Goal: Information Seeking & Learning: Learn about a topic

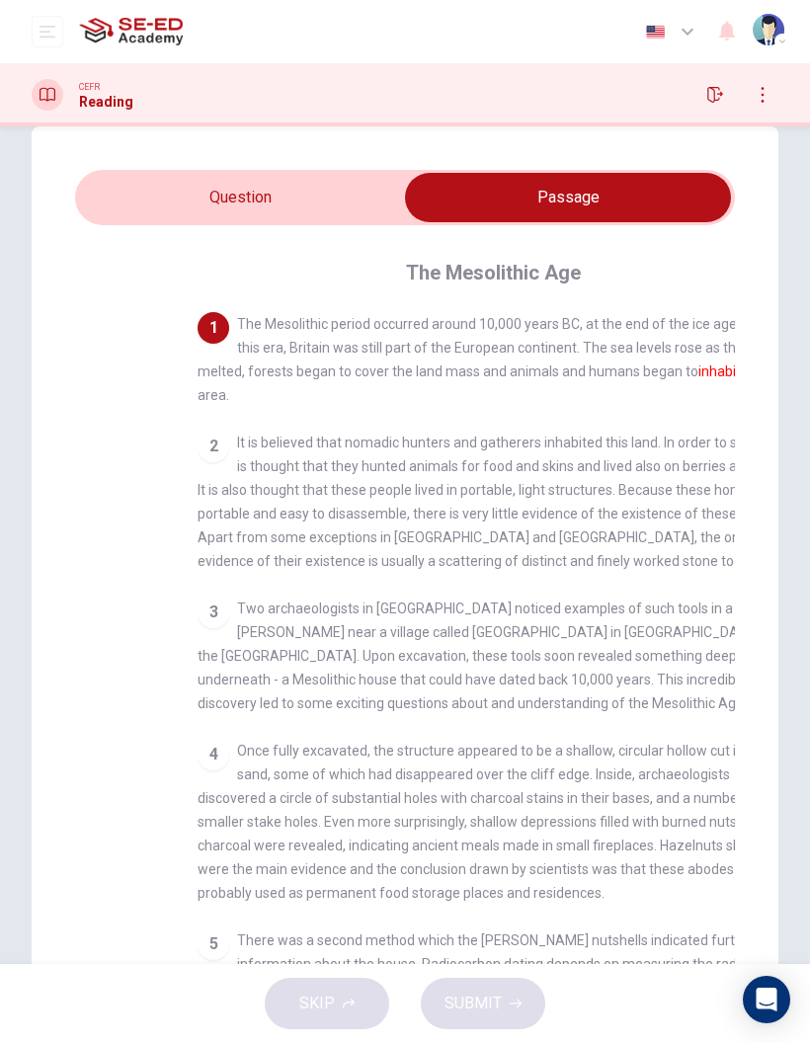
checkbox input "false"
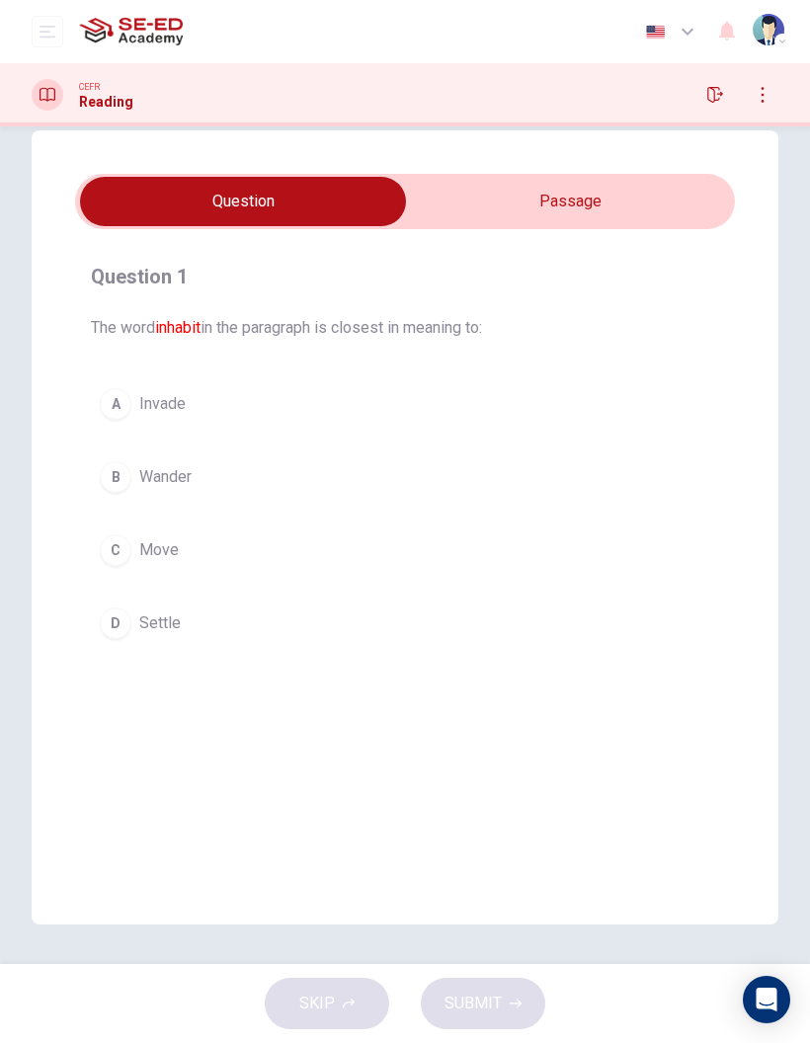
click at [127, 544] on div "C" at bounding box center [116, 550] width 32 height 32
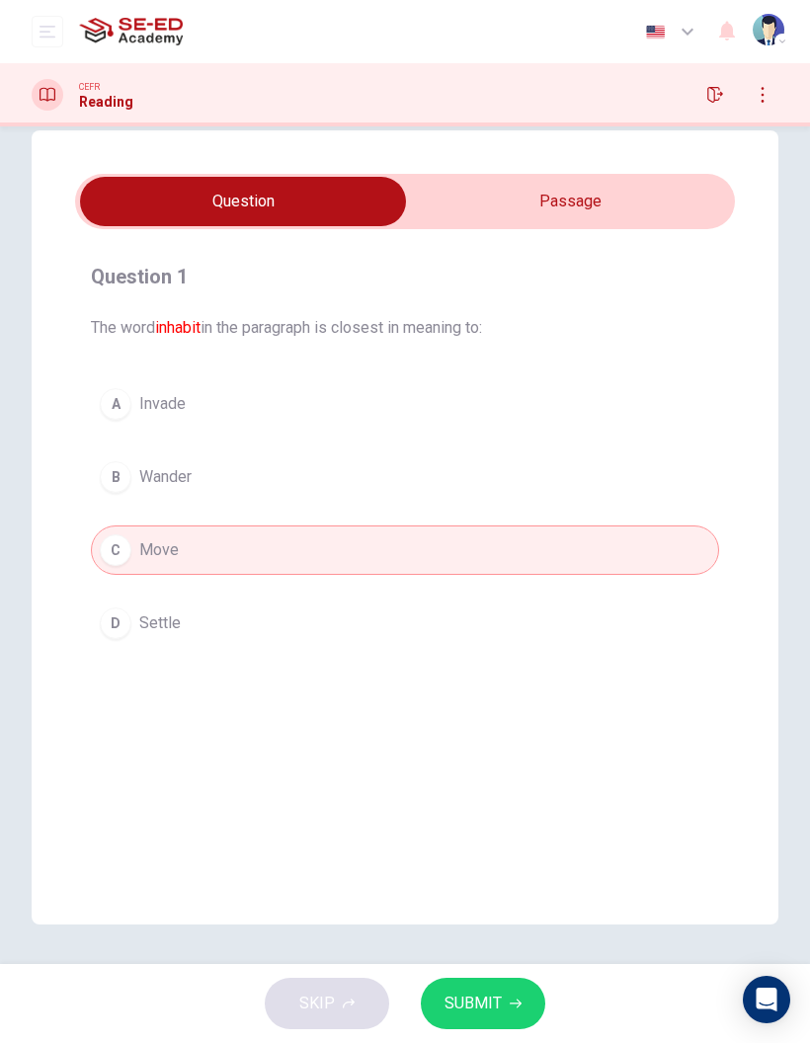
click at [484, 1013] on span "SUBMIT" at bounding box center [472, 1003] width 57 height 28
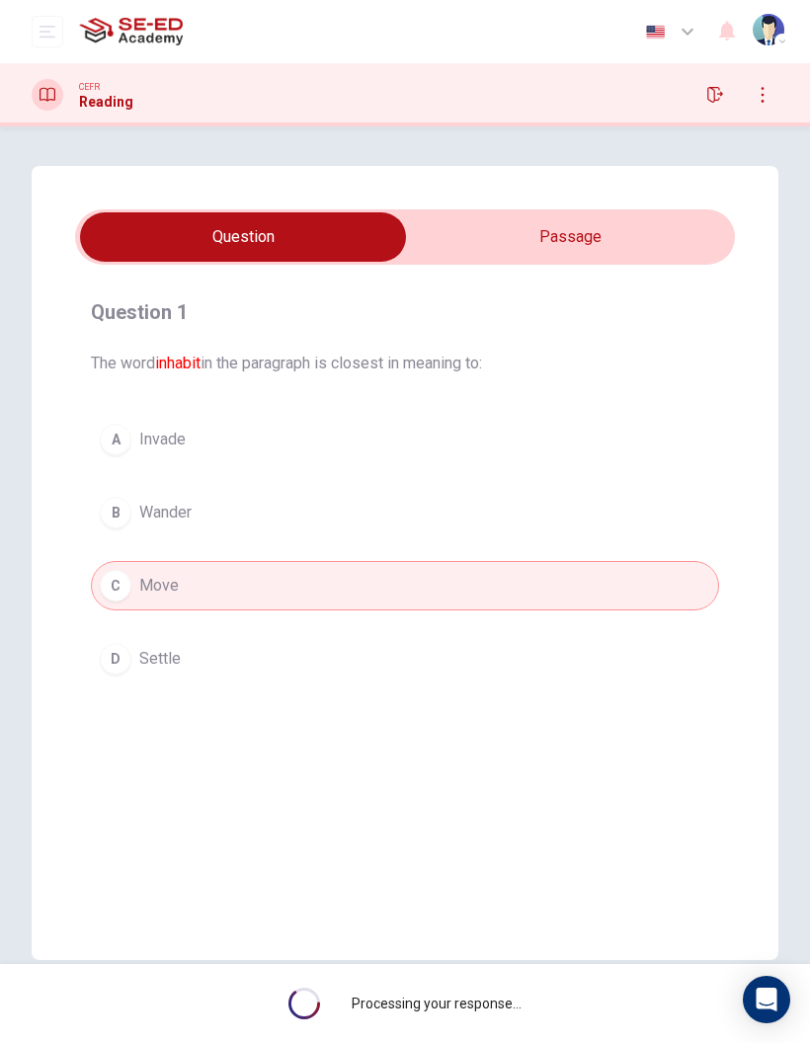
scroll to position [0, 0]
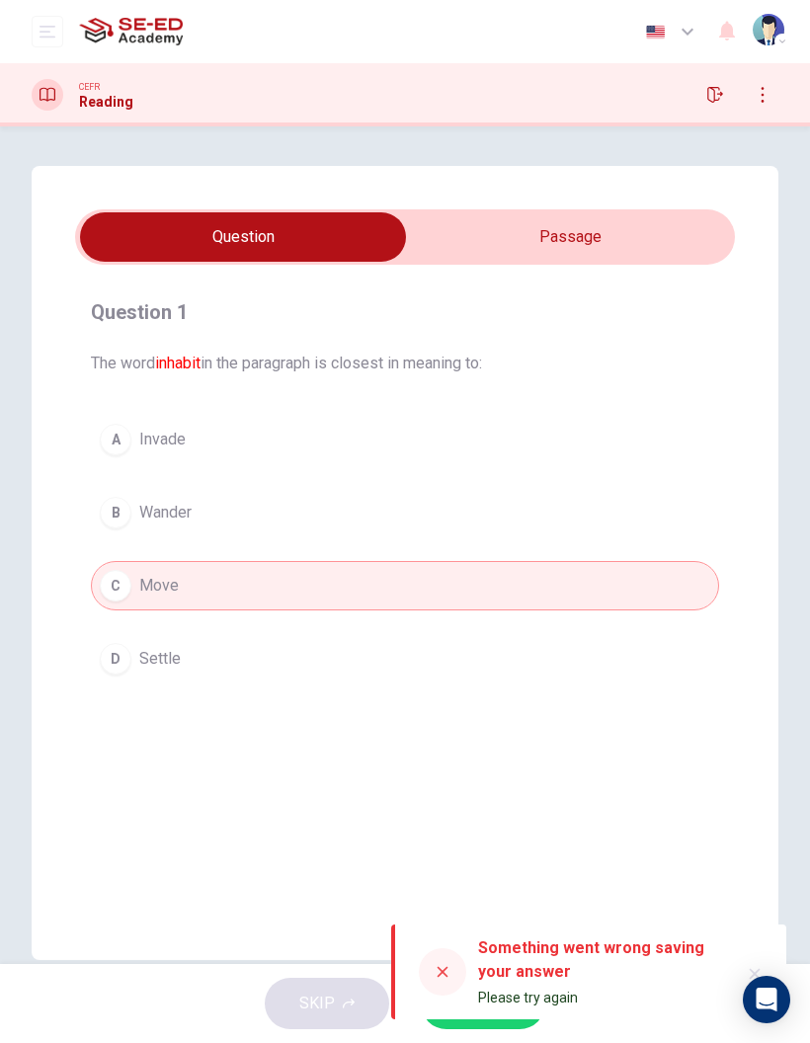
click at [742, 19] on button "button" at bounding box center [726, 31] width 39 height 41
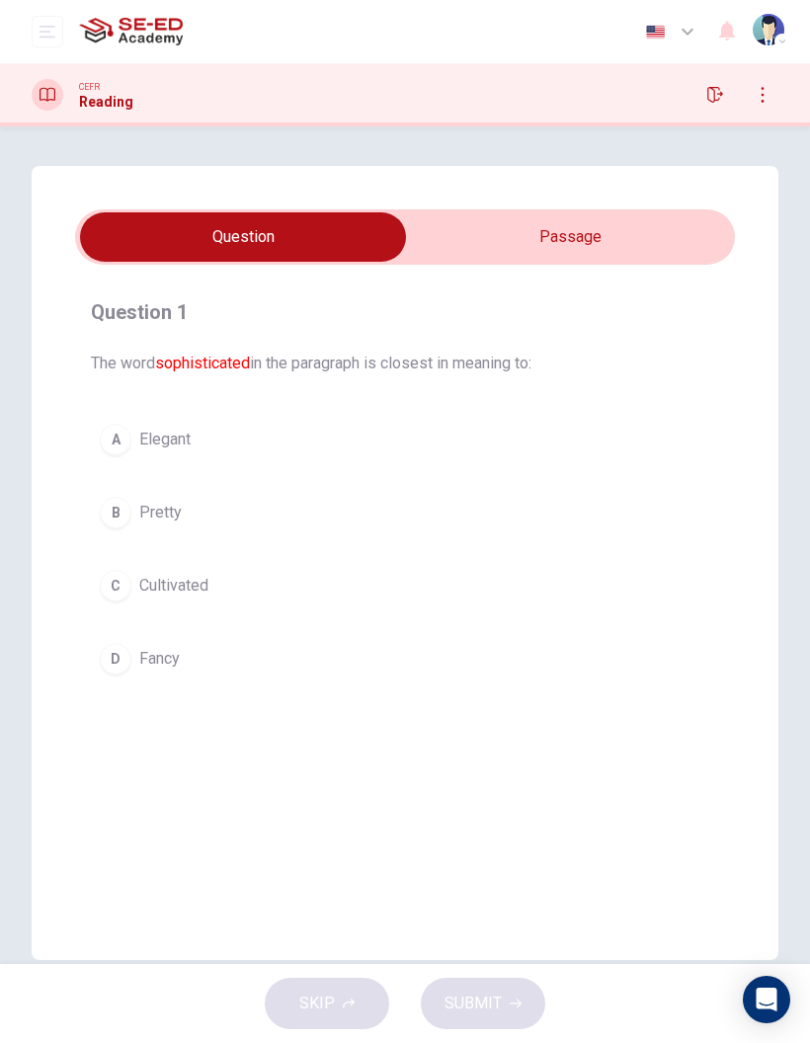
click at [561, 253] on input "checkbox" at bounding box center [242, 236] width 989 height 49
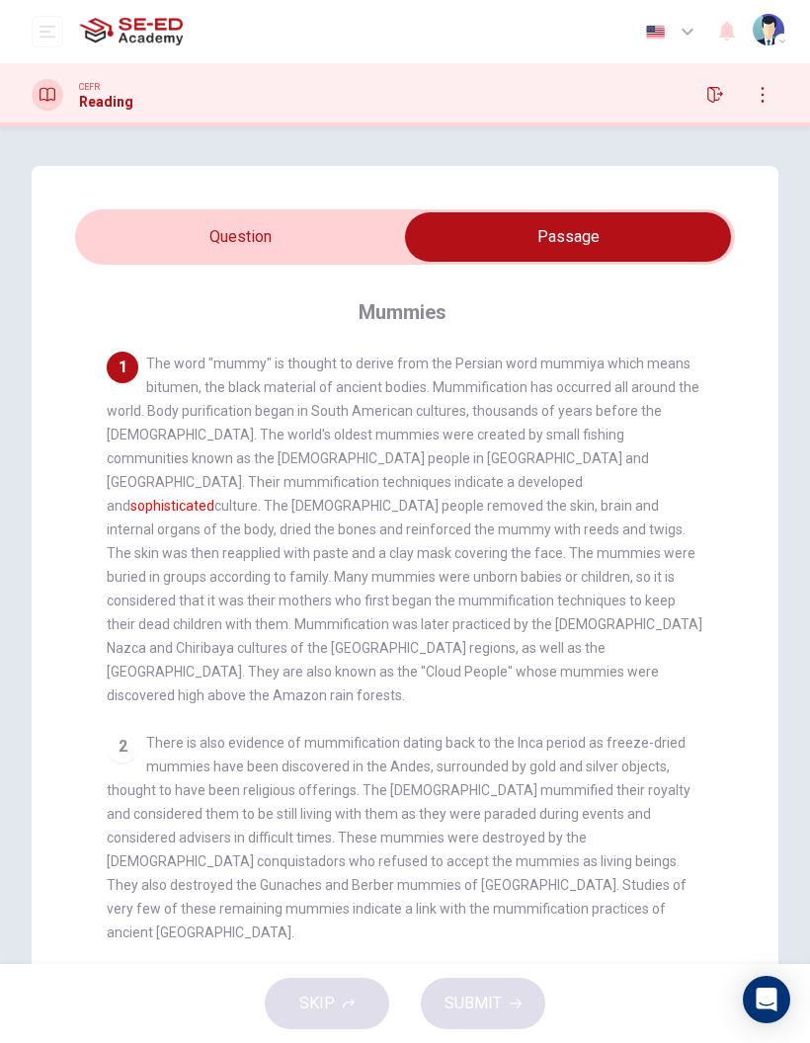
click at [375, 261] on input "checkbox" at bounding box center [567, 236] width 989 height 49
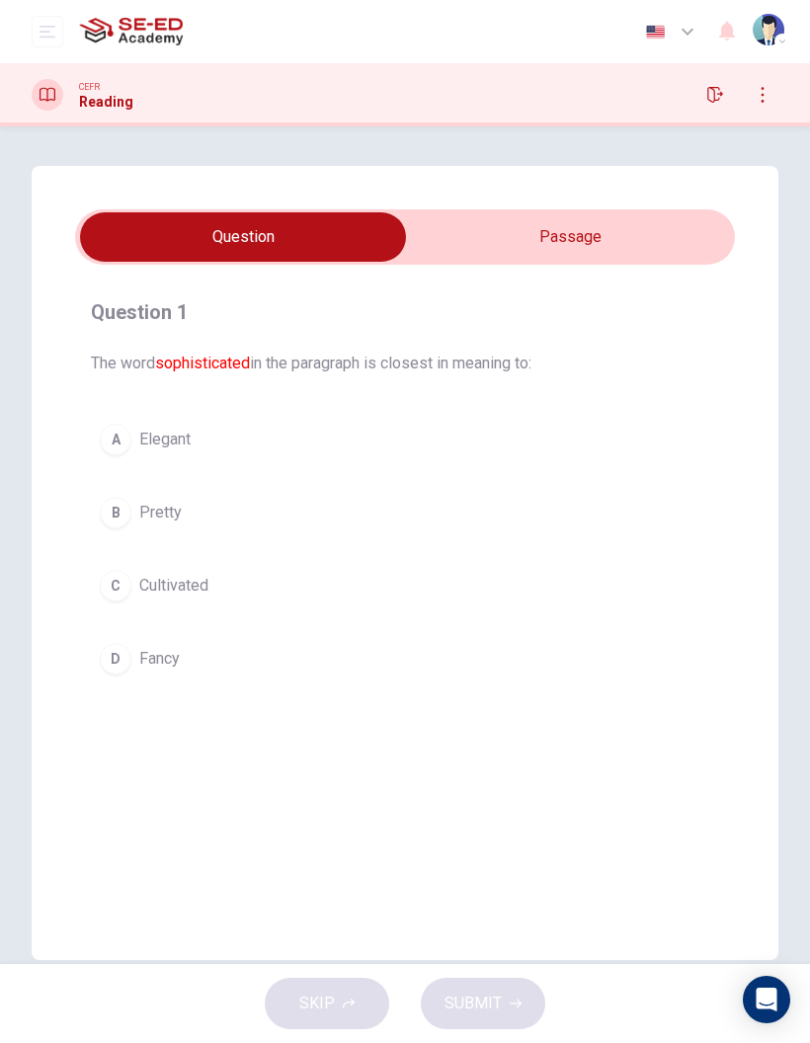
click at [516, 240] on input "checkbox" at bounding box center [242, 236] width 989 height 49
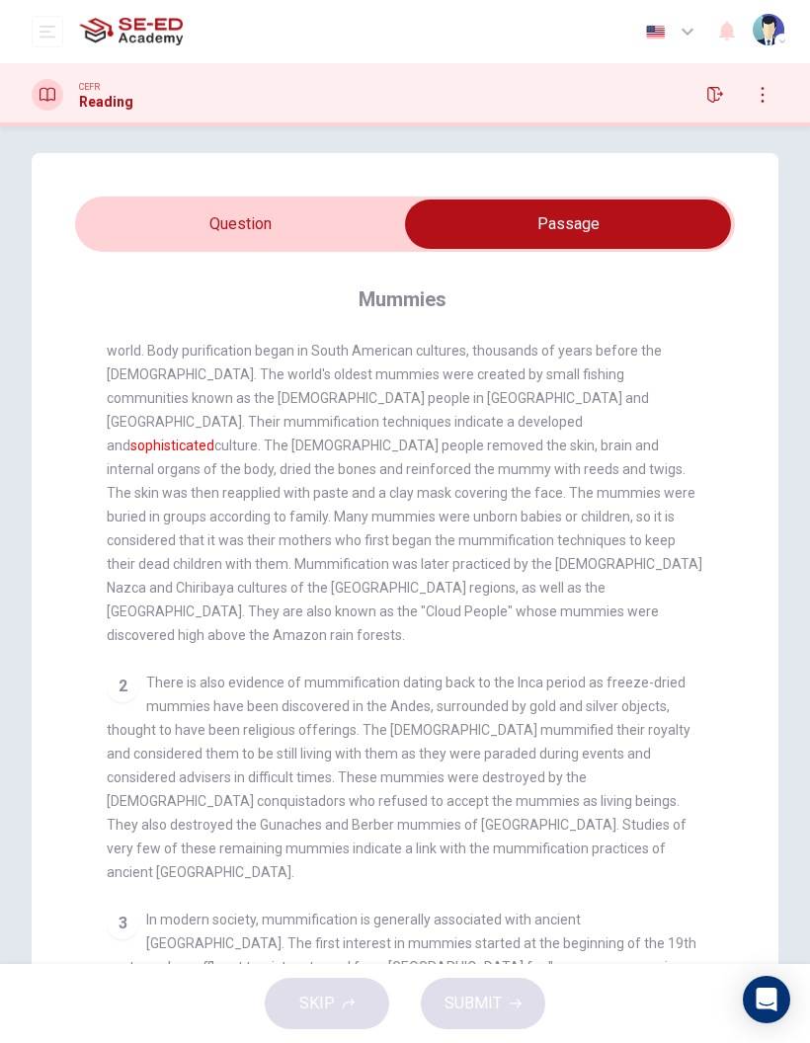
scroll to position [45, 0]
click at [186, 224] on input "checkbox" at bounding box center [567, 223] width 989 height 49
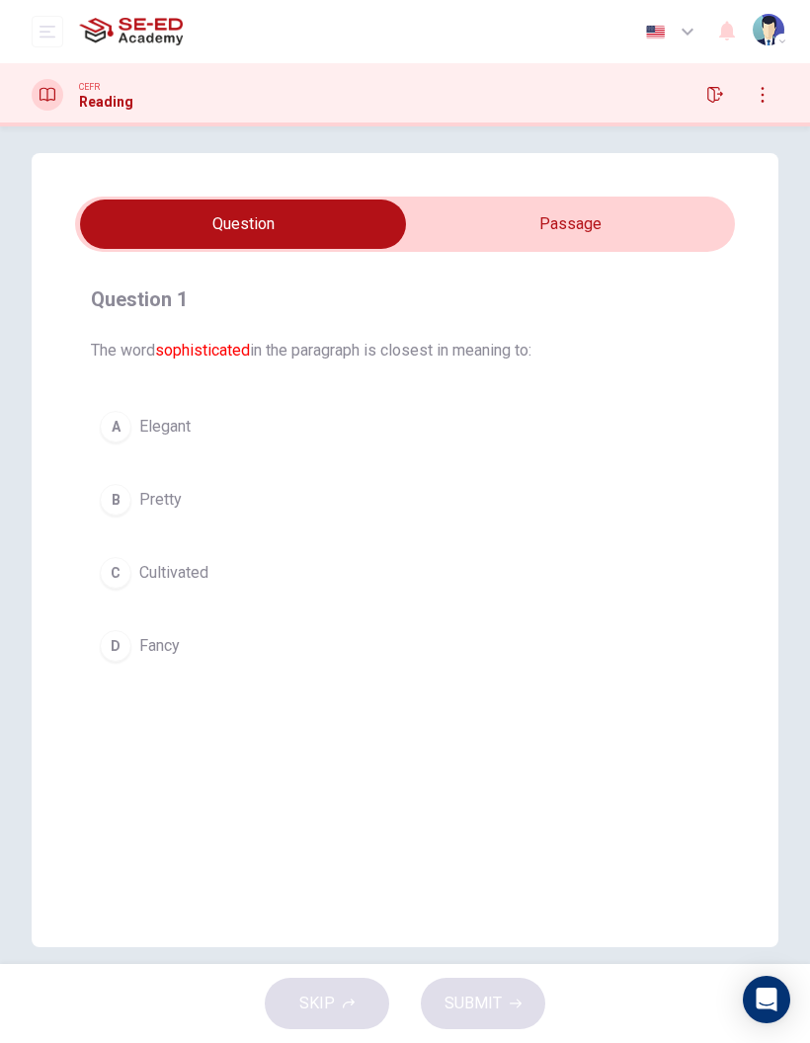
click at [125, 580] on div "C" at bounding box center [116, 573] width 32 height 32
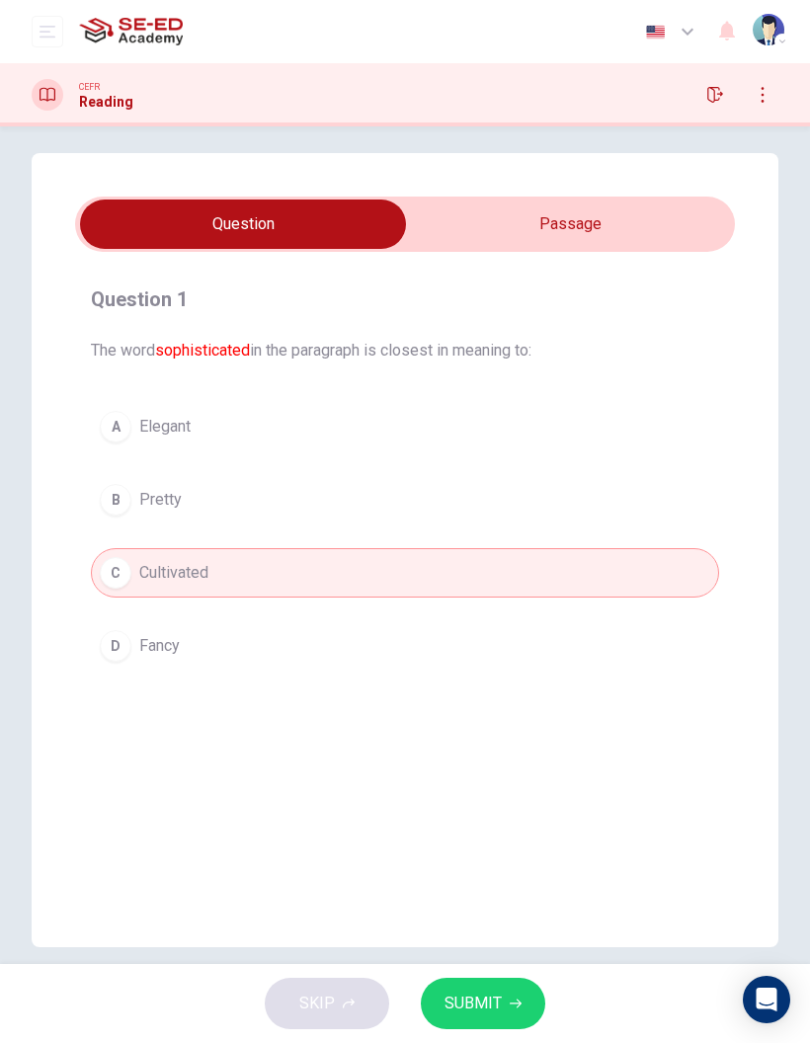
click at [125, 579] on div "C" at bounding box center [116, 573] width 32 height 32
click at [506, 1014] on button "SUBMIT" at bounding box center [483, 1003] width 124 height 51
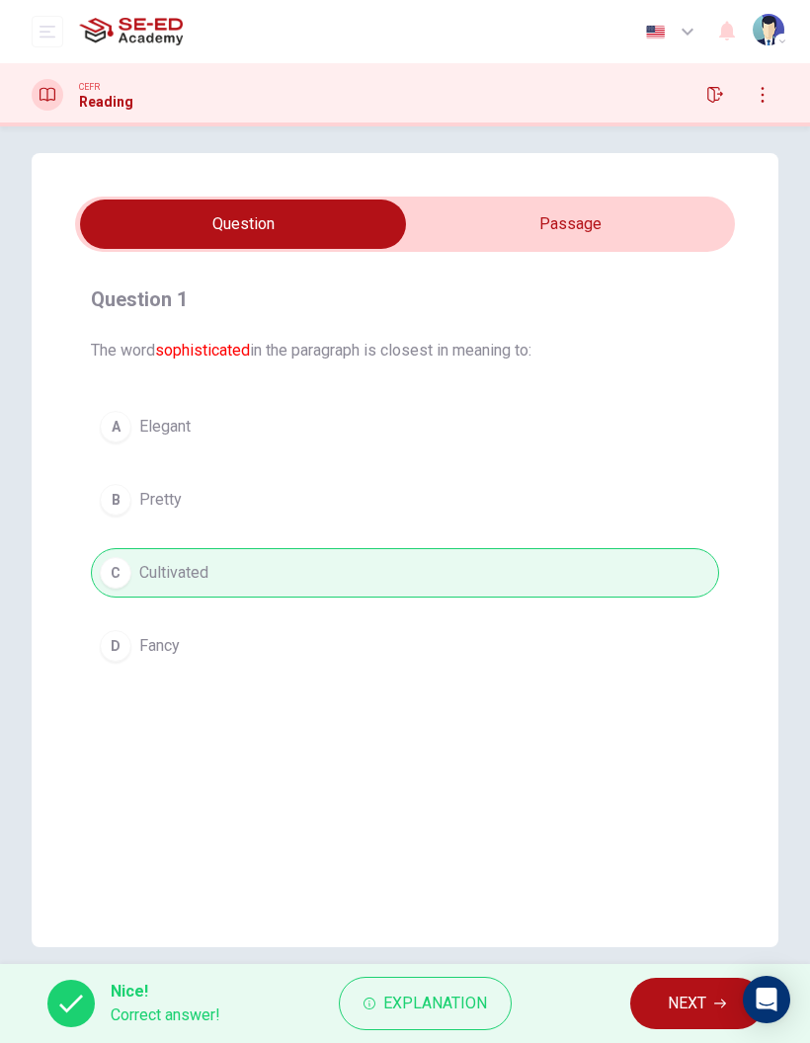
click at [676, 1006] on span "NEXT" at bounding box center [686, 1003] width 39 height 28
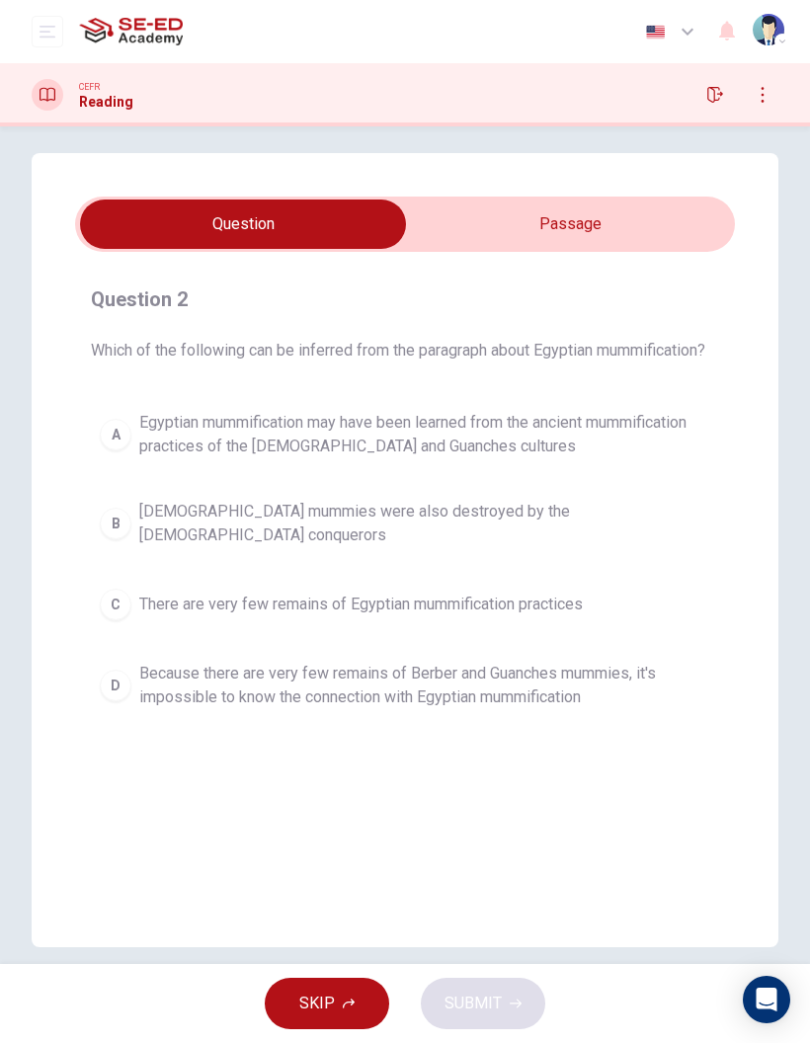
click at [600, 235] on input "checkbox" at bounding box center [242, 223] width 989 height 49
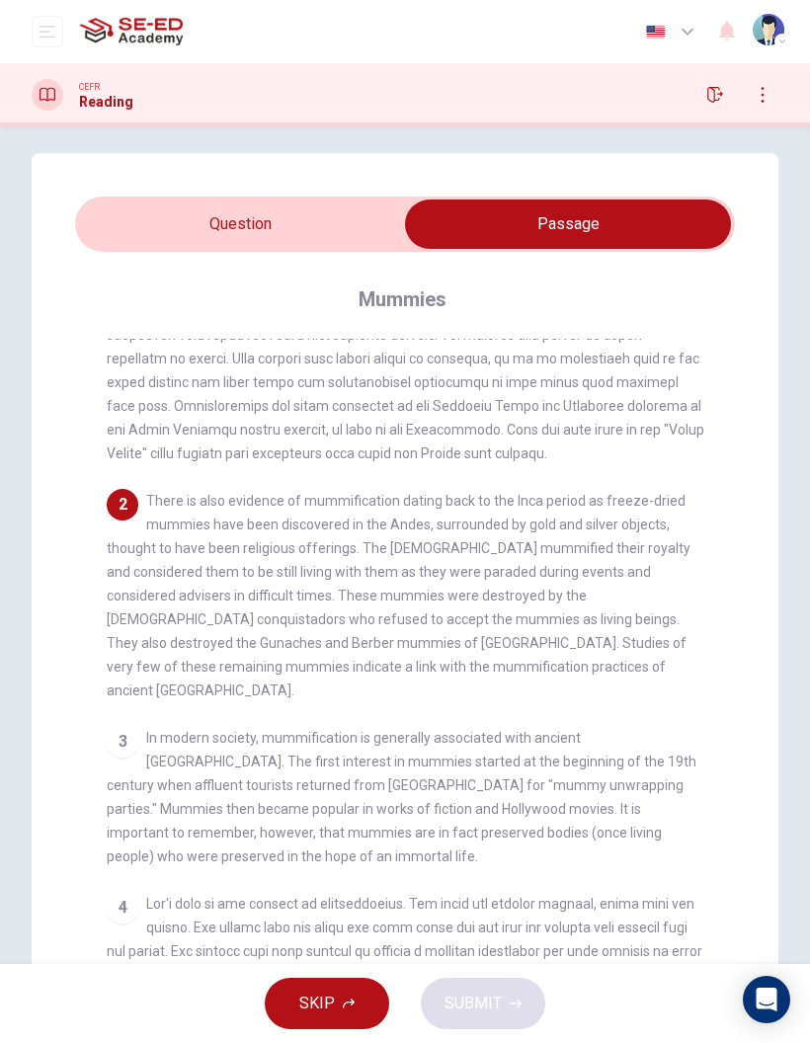
scroll to position [183, 0]
click at [323, 229] on input "checkbox" at bounding box center [567, 223] width 989 height 49
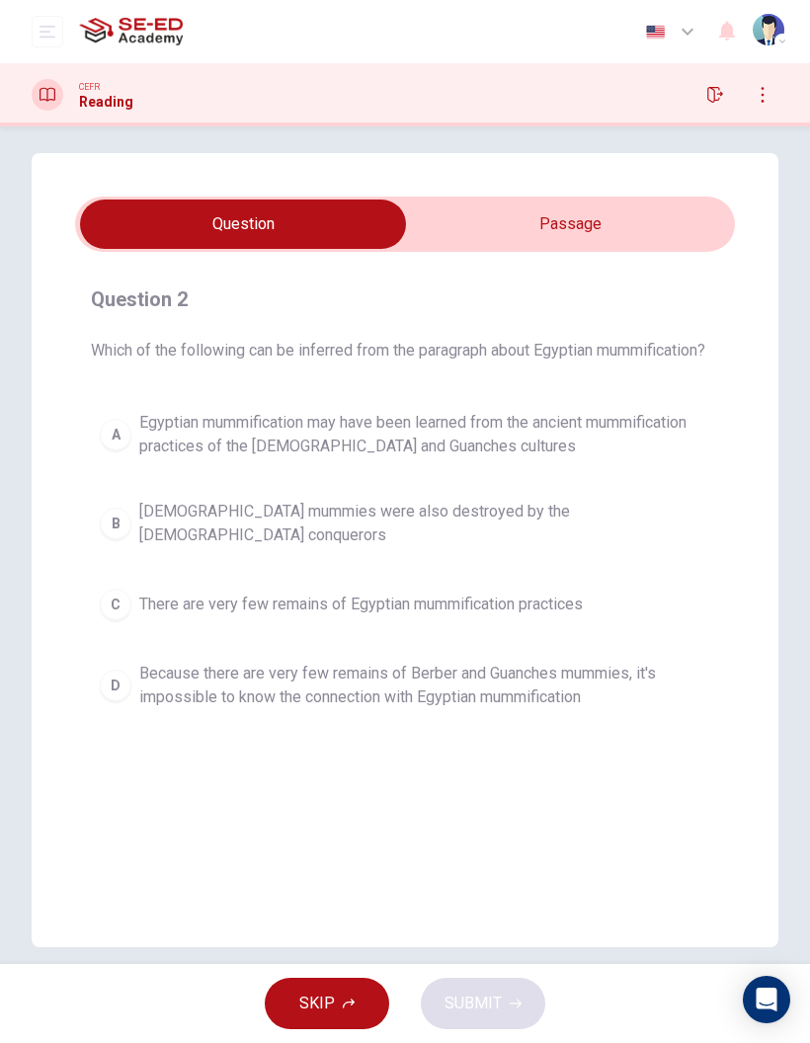
click at [518, 556] on button "B [DEMOGRAPHIC_DATA] mummies were also destroyed by the [DEMOGRAPHIC_DATA] conq…" at bounding box center [405, 523] width 628 height 65
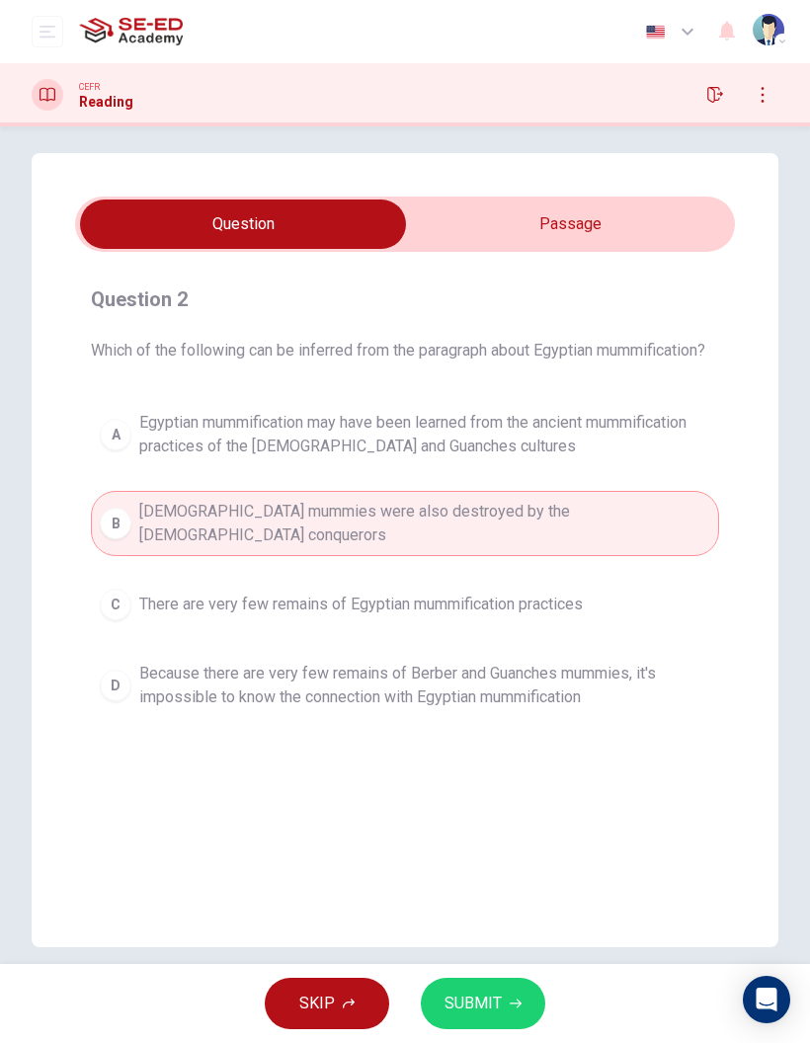
click at [500, 982] on button "SUBMIT" at bounding box center [483, 1003] width 124 height 51
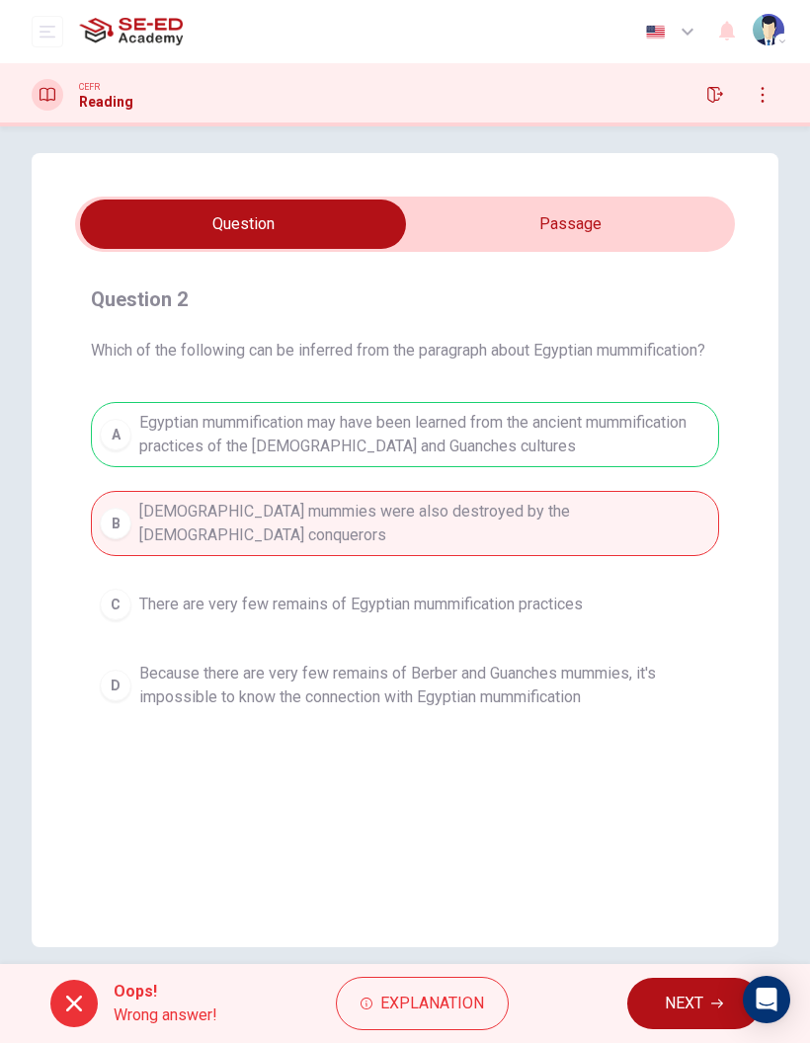
click at [674, 993] on span "NEXT" at bounding box center [684, 1003] width 39 height 28
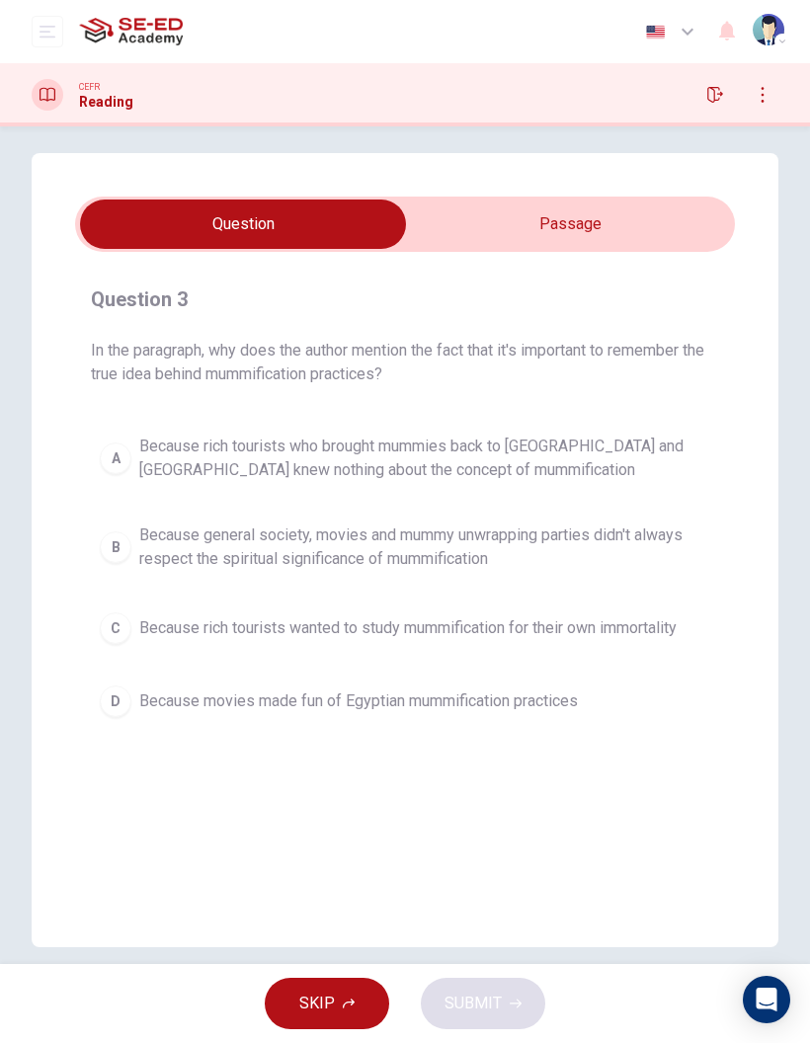
click at [671, 231] on input "checkbox" at bounding box center [242, 223] width 989 height 49
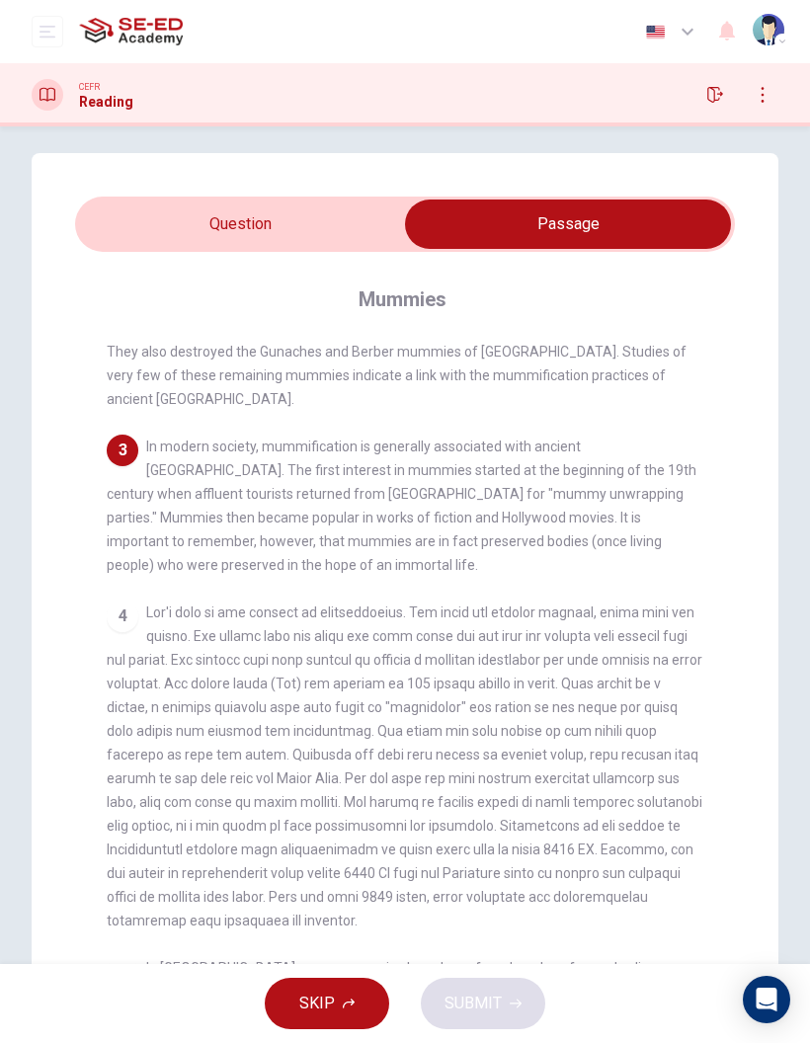
scroll to position [472, 0]
click at [315, 211] on input "checkbox" at bounding box center [567, 223] width 989 height 49
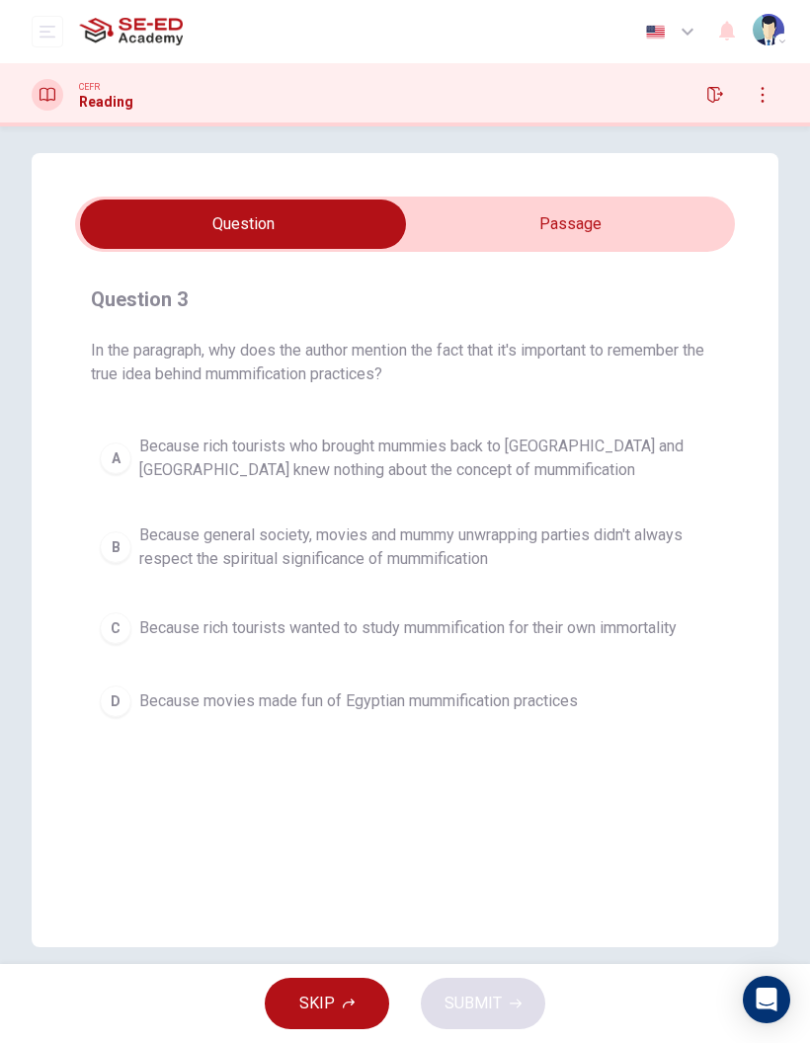
click at [733, 291] on div "Question 3 In the paragraph, why does the author mention the fact that it's imp…" at bounding box center [405, 505] width 660 height 474
click at [633, 237] on input "checkbox" at bounding box center [242, 223] width 989 height 49
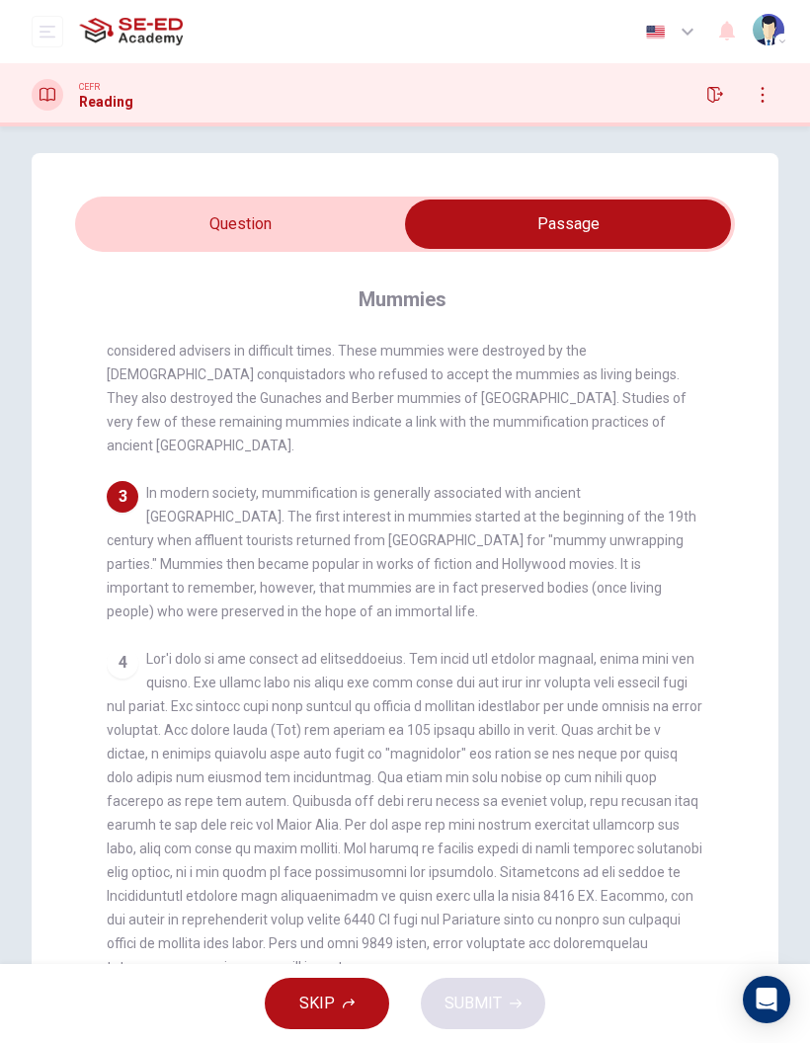
scroll to position [432, 0]
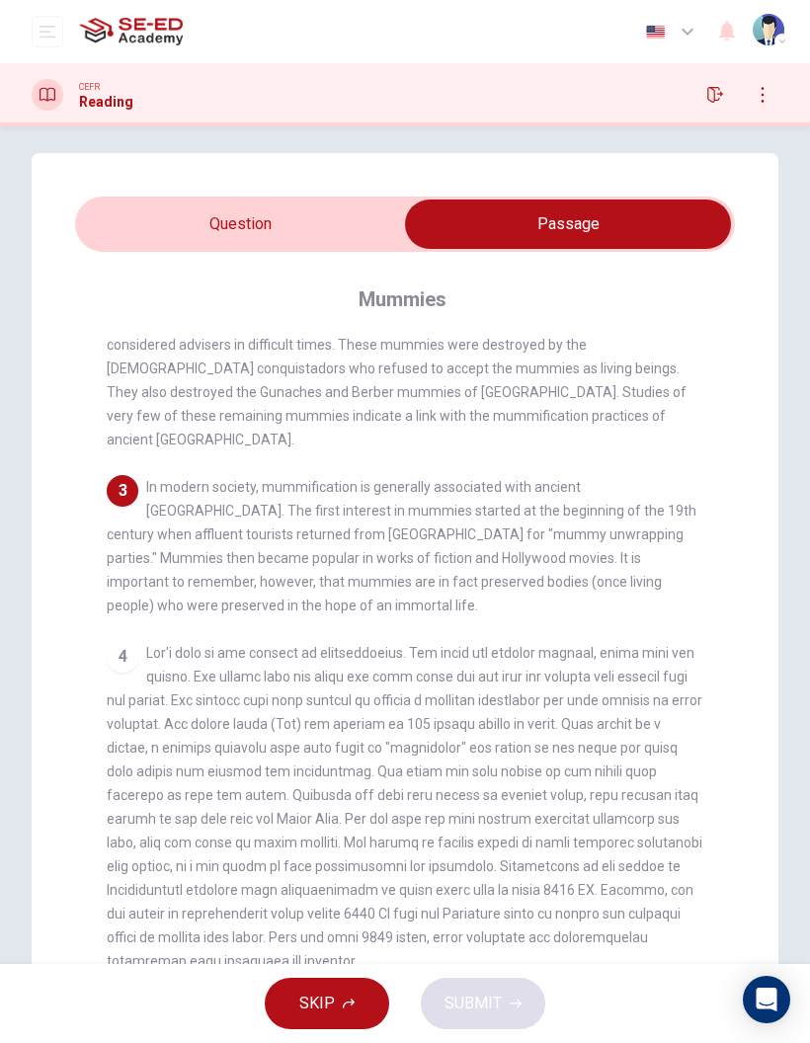
click at [321, 223] on input "checkbox" at bounding box center [567, 223] width 989 height 49
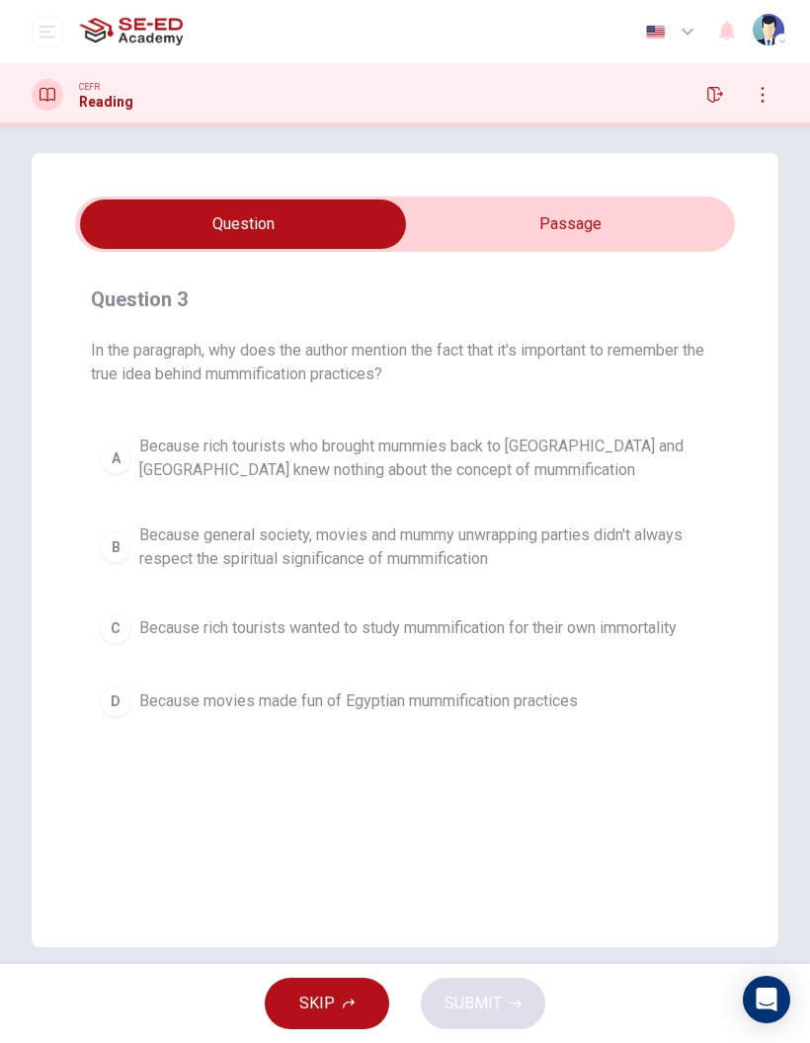
click at [596, 219] on input "checkbox" at bounding box center [242, 223] width 989 height 49
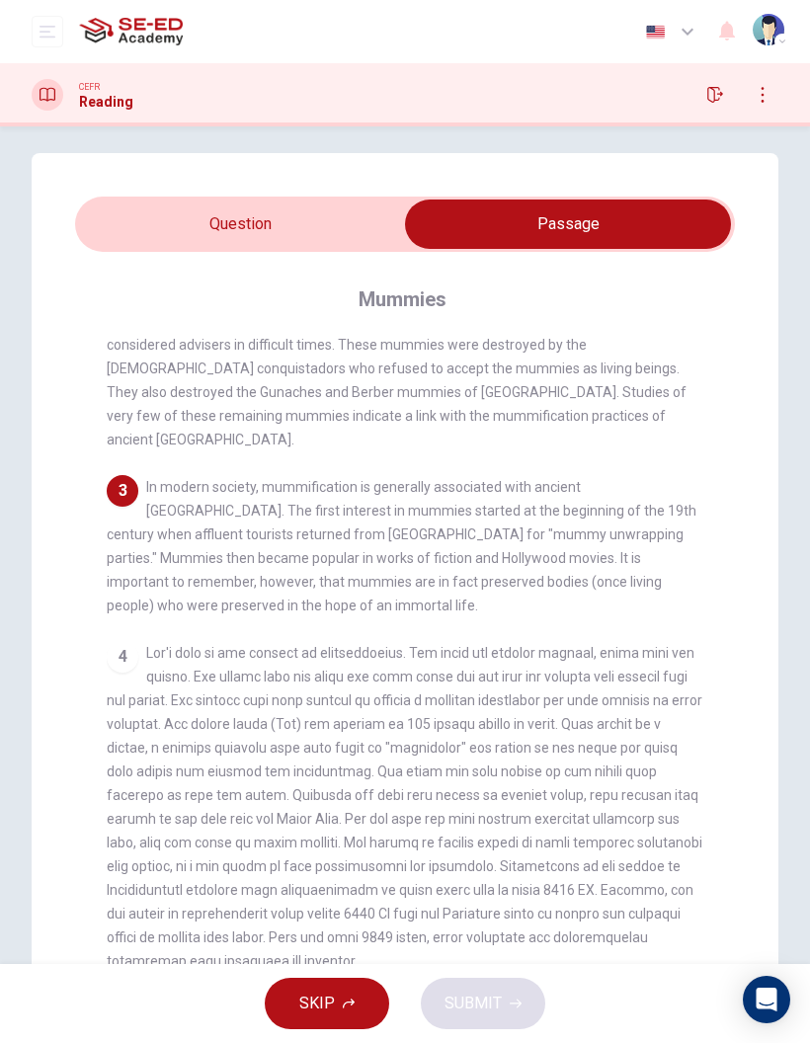
click at [306, 237] on input "checkbox" at bounding box center [567, 223] width 989 height 49
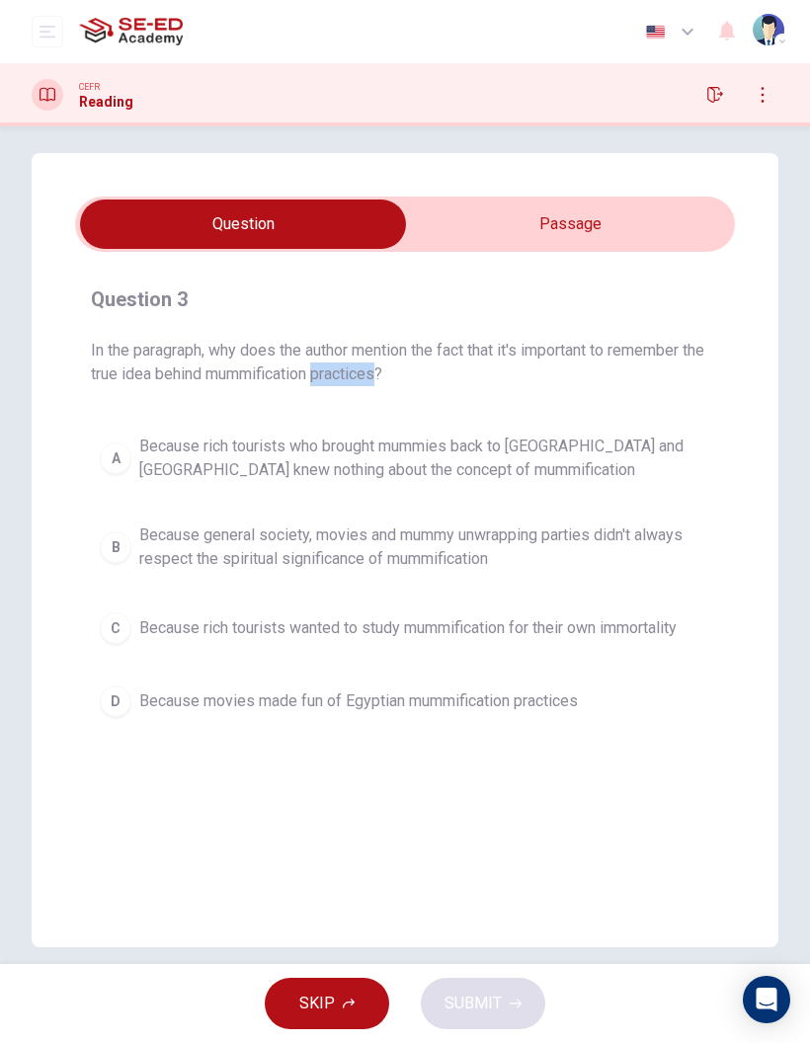
click at [468, 363] on span "In the paragraph, why does the author mention the fact that it's important to r…" at bounding box center [405, 362] width 628 height 47
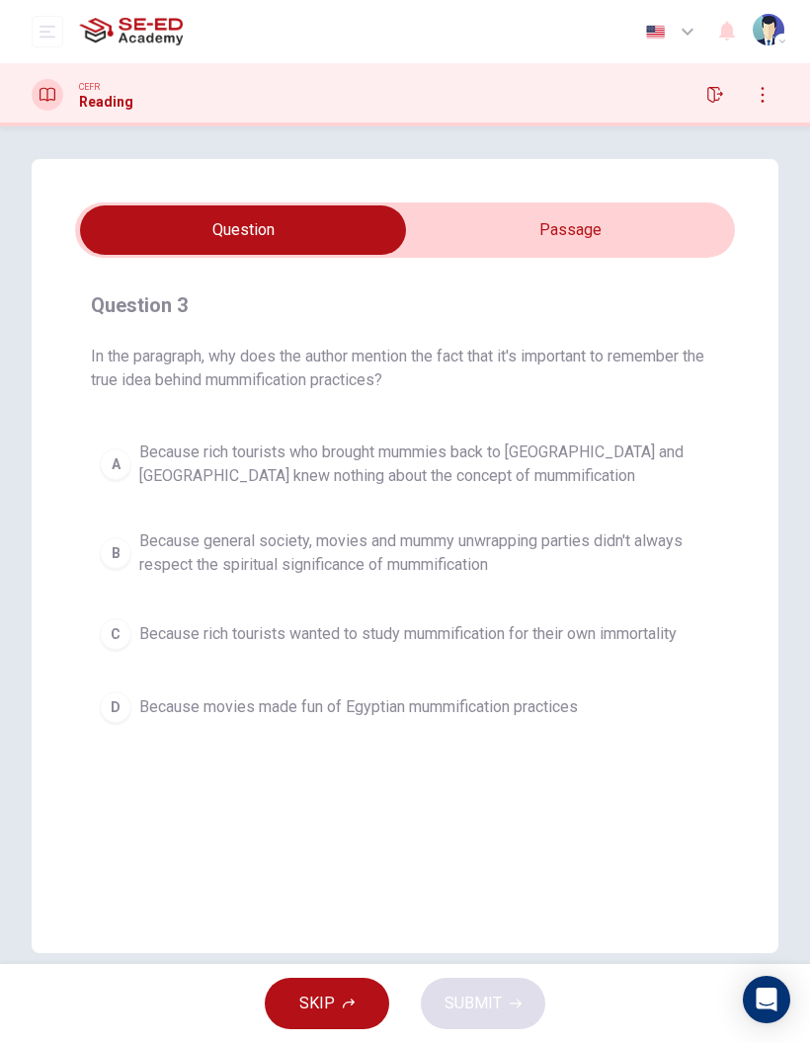
scroll to position [6, 0]
click at [296, 567] on span "Because general society, movies and mummy unwrapping parties didn't always resp…" at bounding box center [424, 553] width 571 height 47
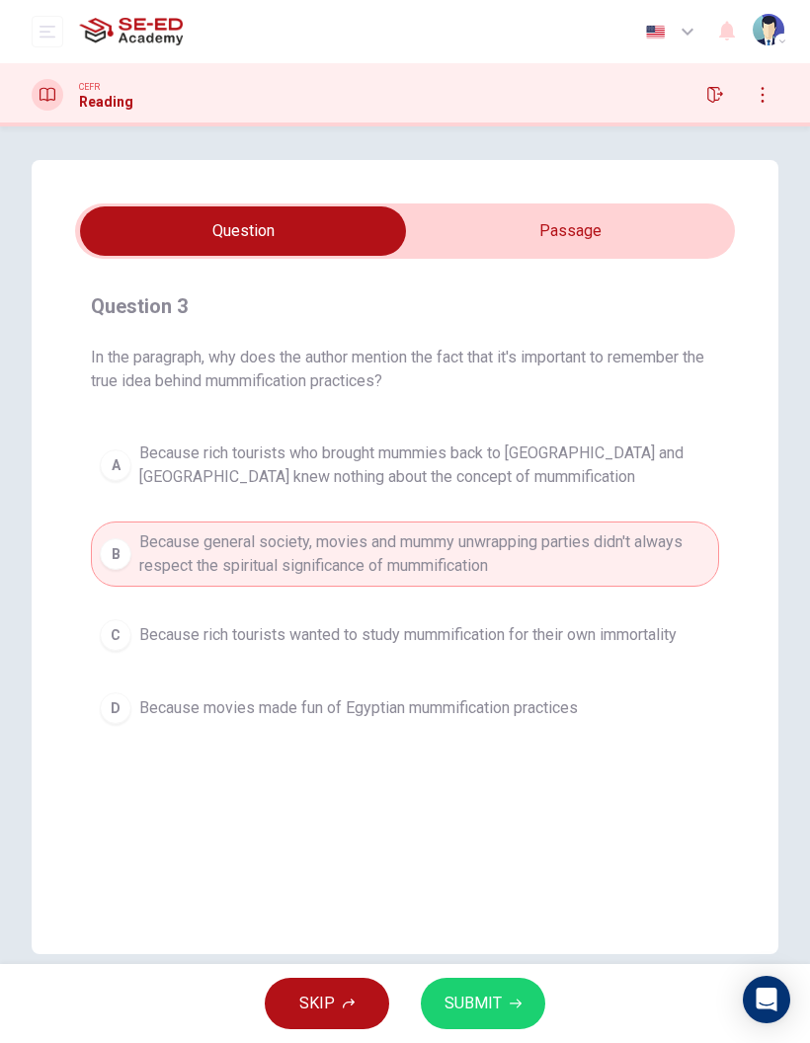
click at [473, 989] on span "SUBMIT" at bounding box center [472, 1003] width 57 height 28
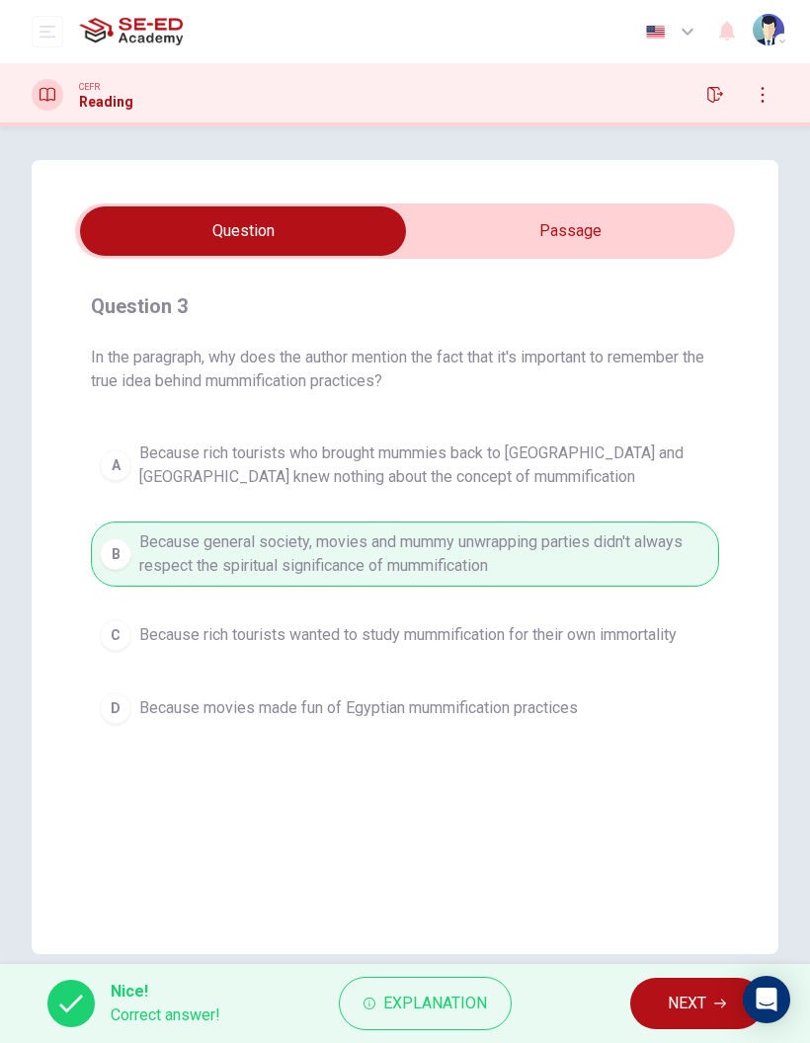
click at [692, 1007] on span "NEXT" at bounding box center [686, 1003] width 39 height 28
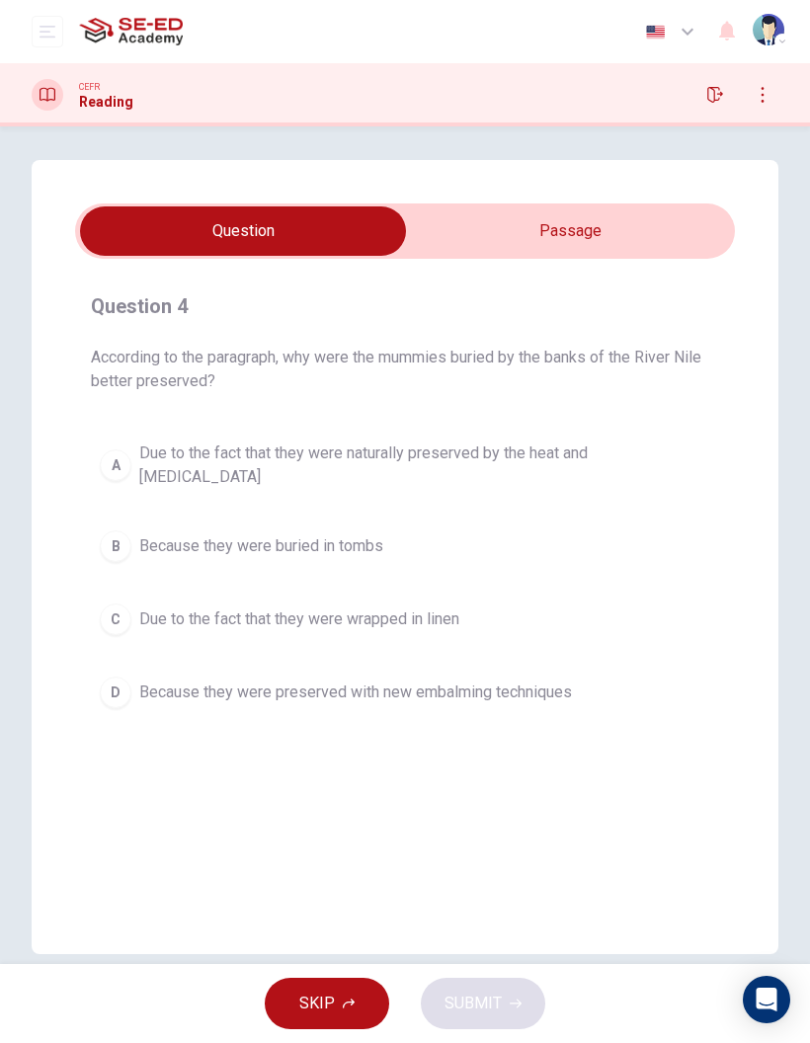
click at [191, 380] on span "According to the paragraph, why were the mummies buried by the banks of the Riv…" at bounding box center [405, 369] width 628 height 47
click at [652, 230] on input "checkbox" at bounding box center [242, 230] width 989 height 49
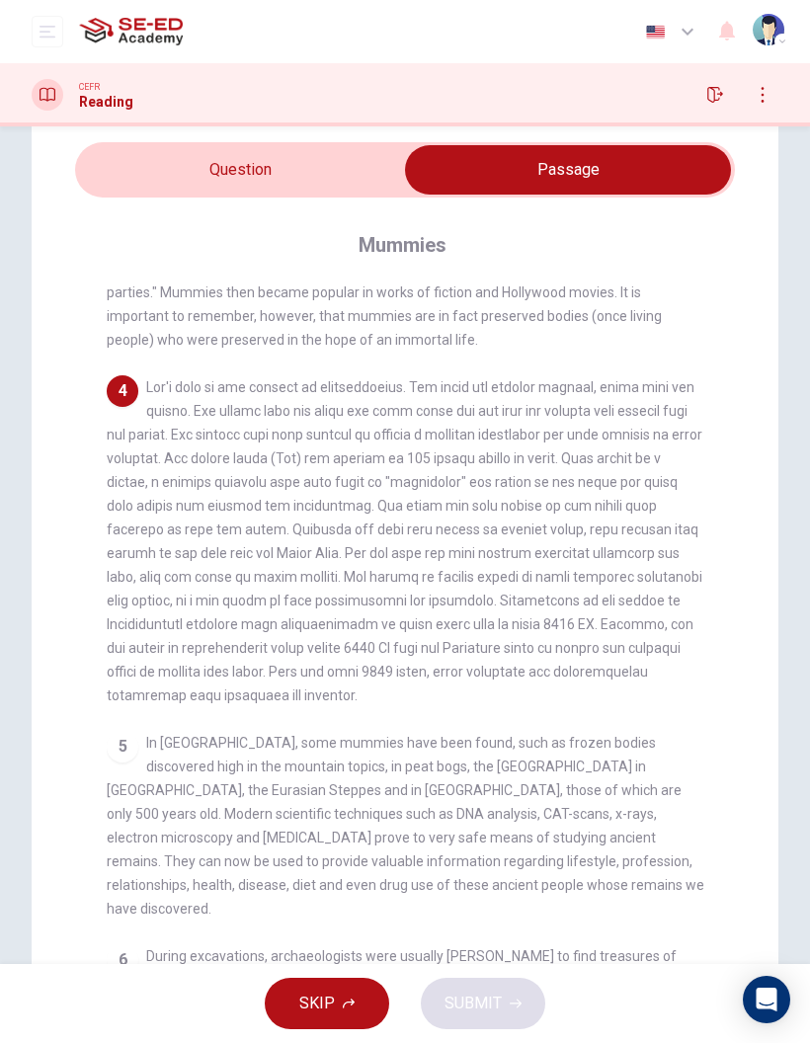
scroll to position [71, 0]
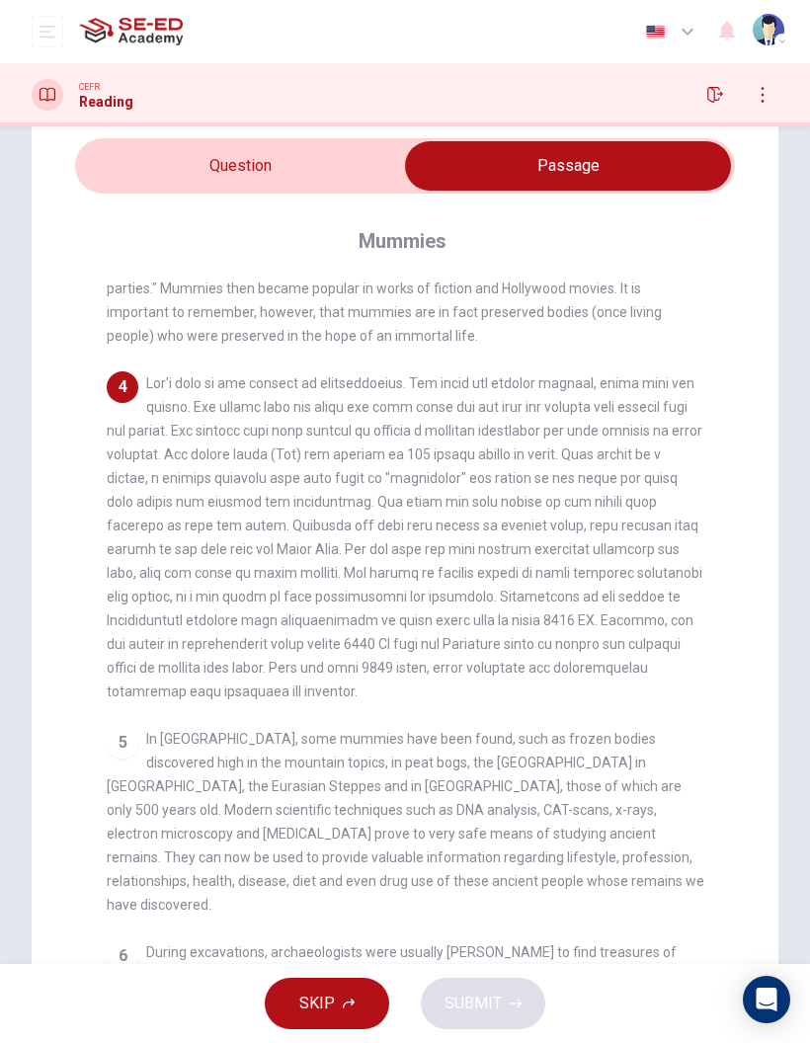
click at [700, 551] on div "4" at bounding box center [405, 537] width 597 height 332
click at [345, 168] on input "checkbox" at bounding box center [567, 165] width 989 height 49
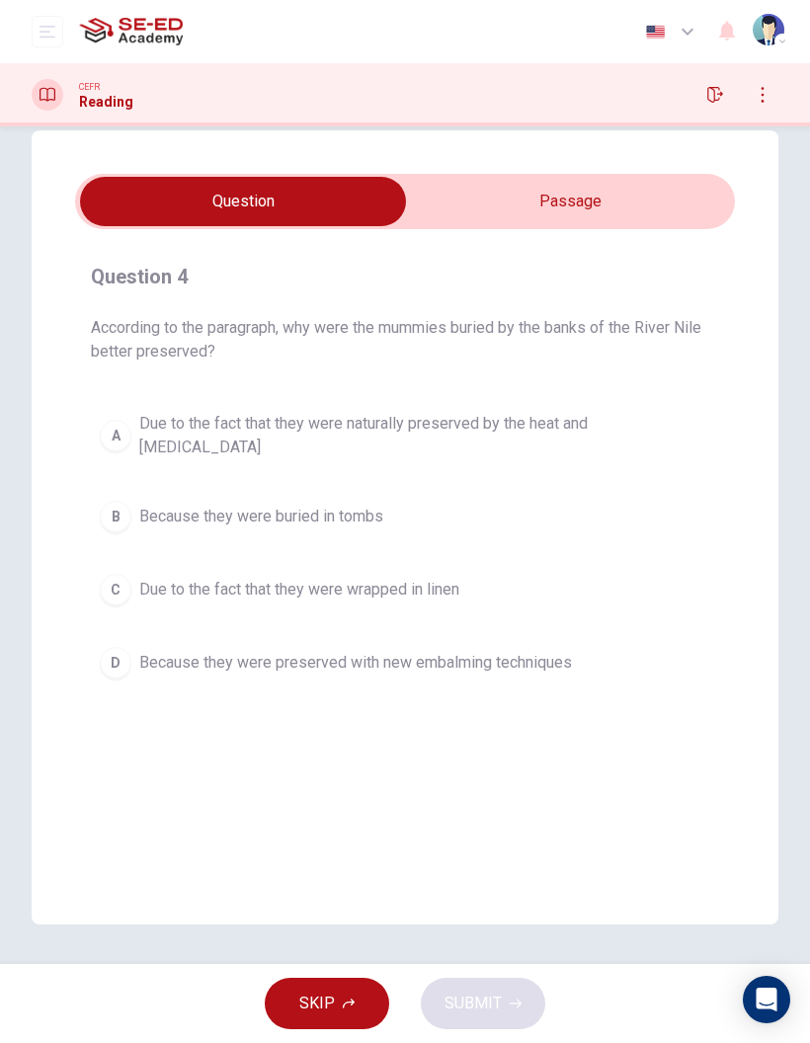
click at [624, 208] on input "checkbox" at bounding box center [242, 201] width 989 height 49
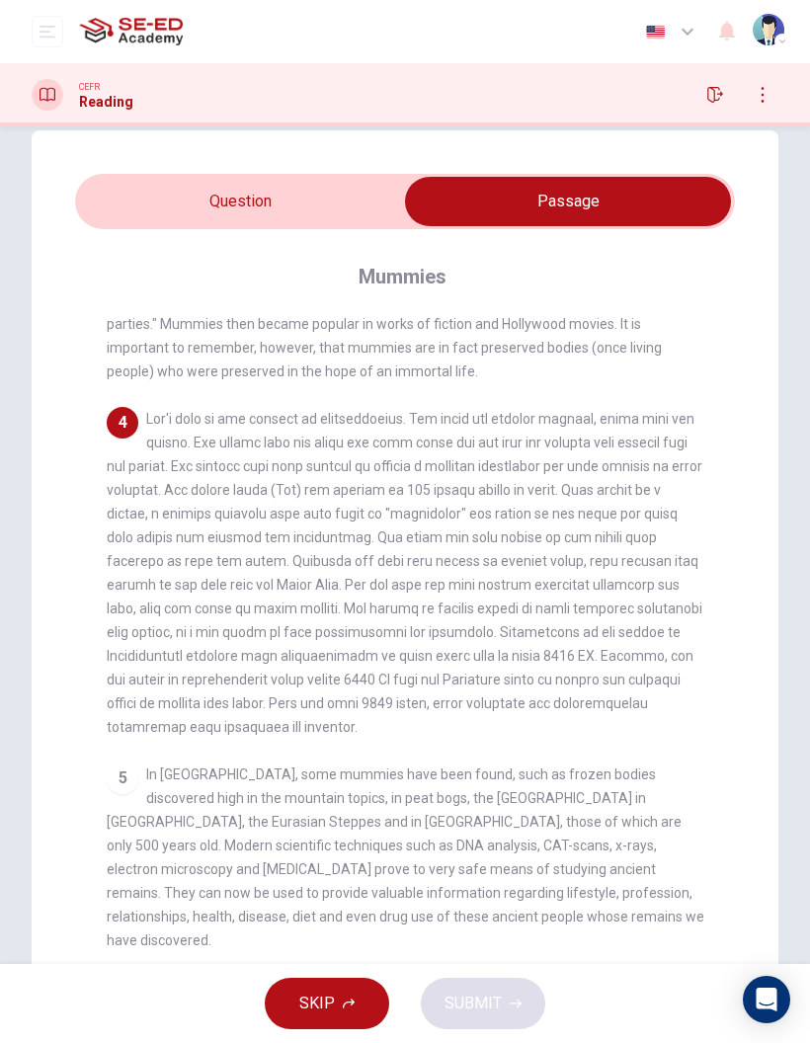
click at [721, 97] on icon "button" at bounding box center [715, 95] width 16 height 16
click at [320, 206] on input "checkbox" at bounding box center [567, 201] width 989 height 49
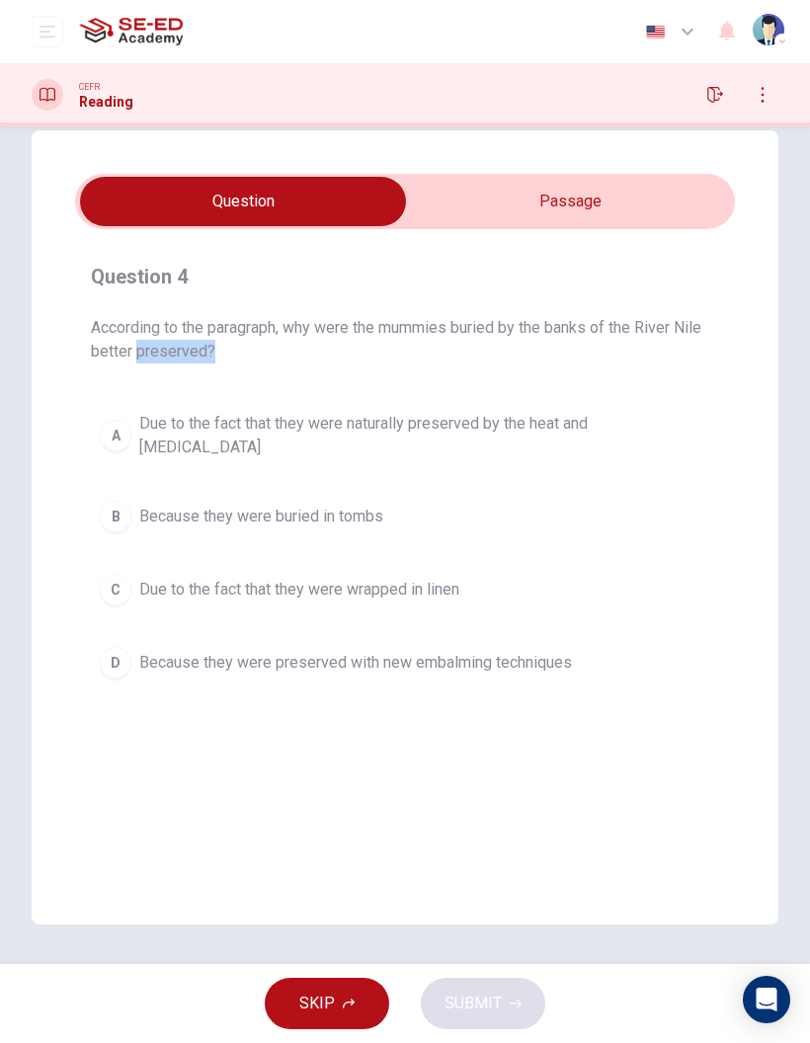
click at [364, 510] on span "Because they were buried in tombs" at bounding box center [261, 517] width 244 height 24
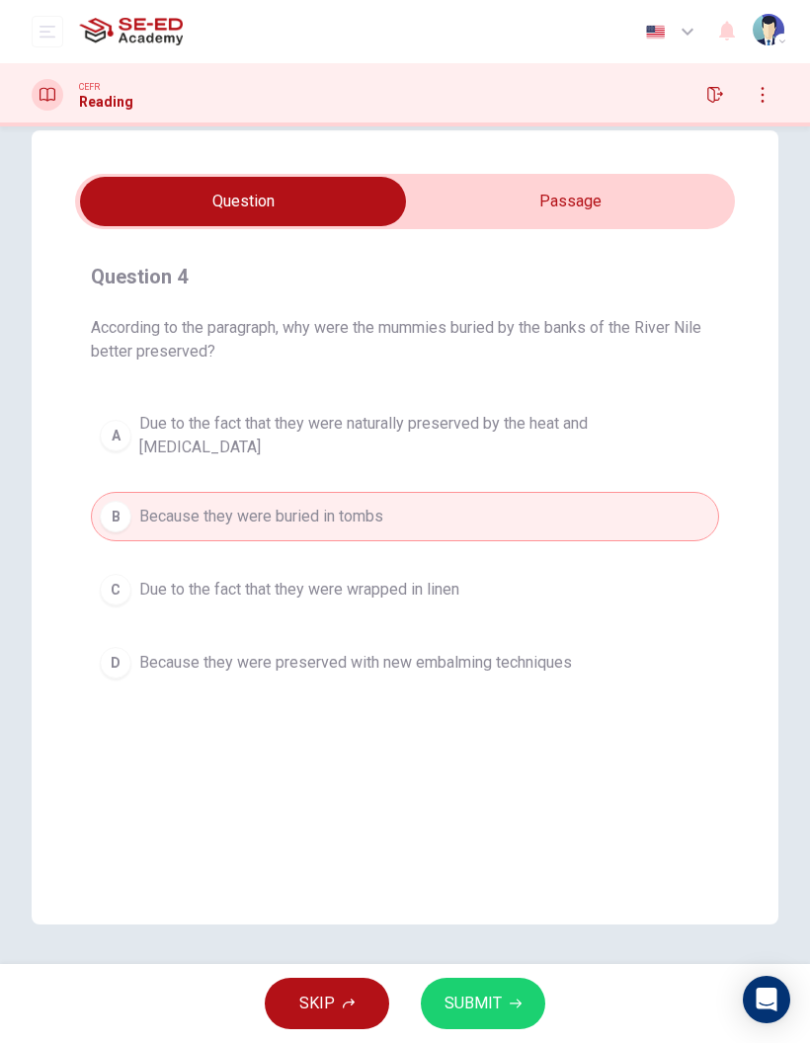
click at [608, 201] on input "checkbox" at bounding box center [242, 201] width 989 height 49
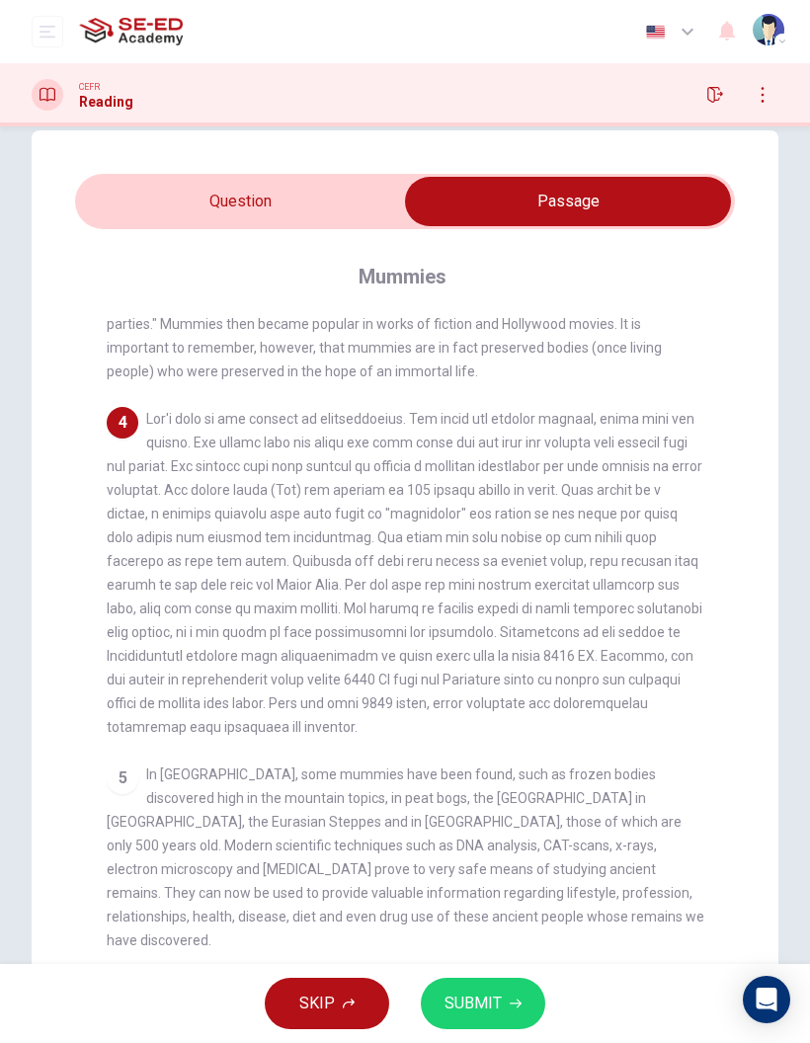
click at [358, 206] on input "checkbox" at bounding box center [567, 201] width 989 height 49
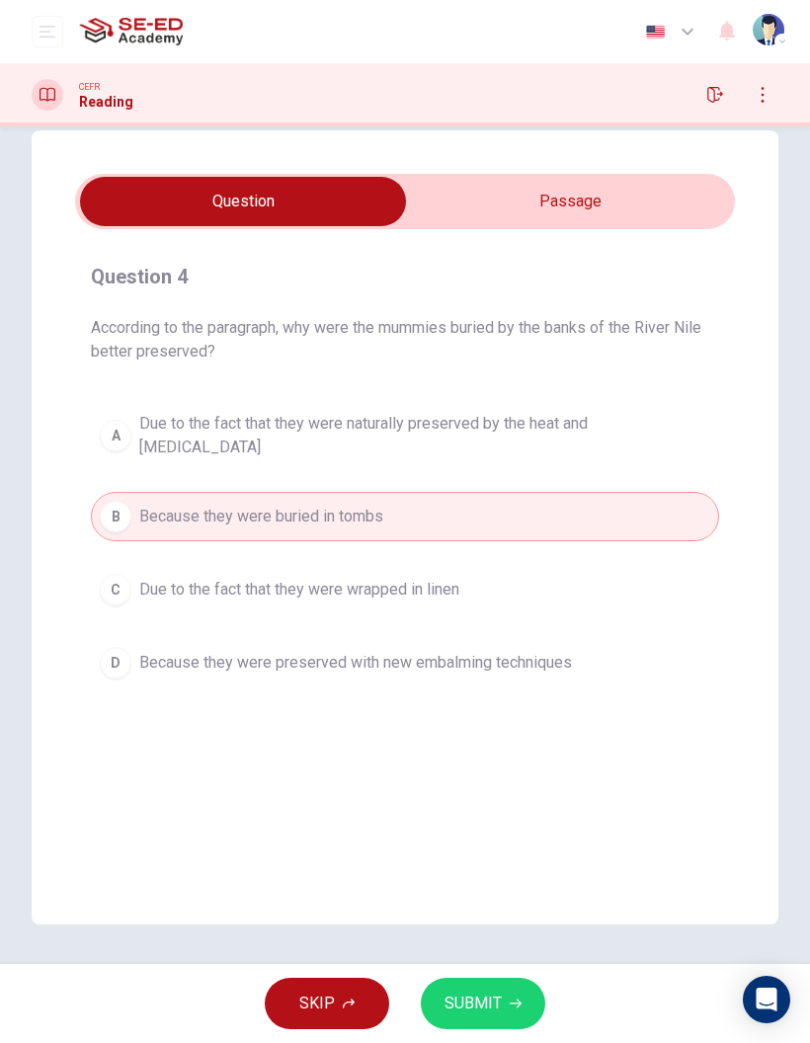
click at [503, 1008] on button "SUBMIT" at bounding box center [483, 1003] width 124 height 51
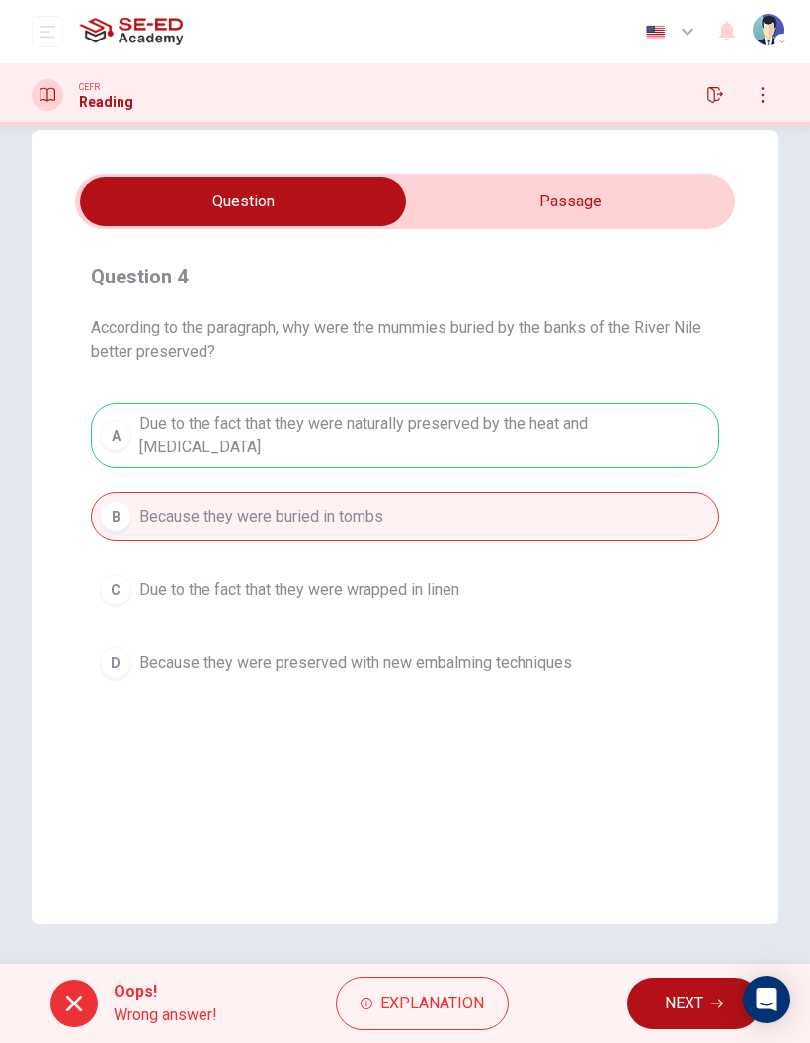
click at [677, 1015] on span "NEXT" at bounding box center [684, 1003] width 39 height 28
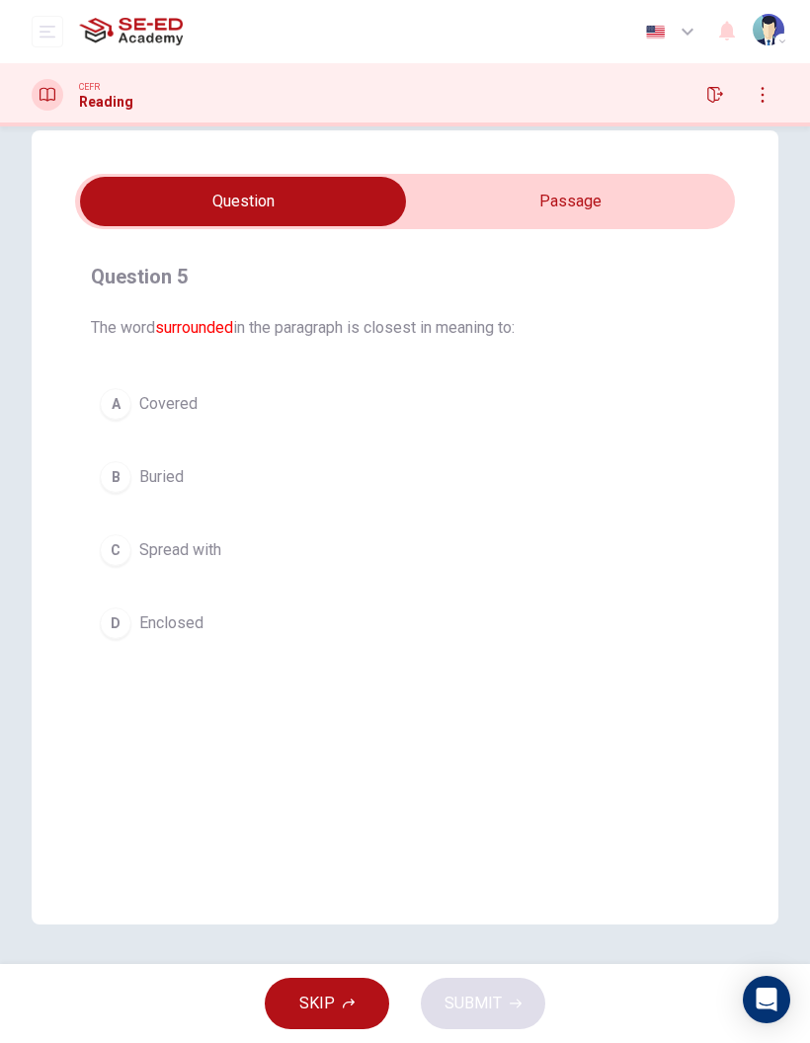
click at [185, 634] on span "Enclosed" at bounding box center [171, 623] width 64 height 24
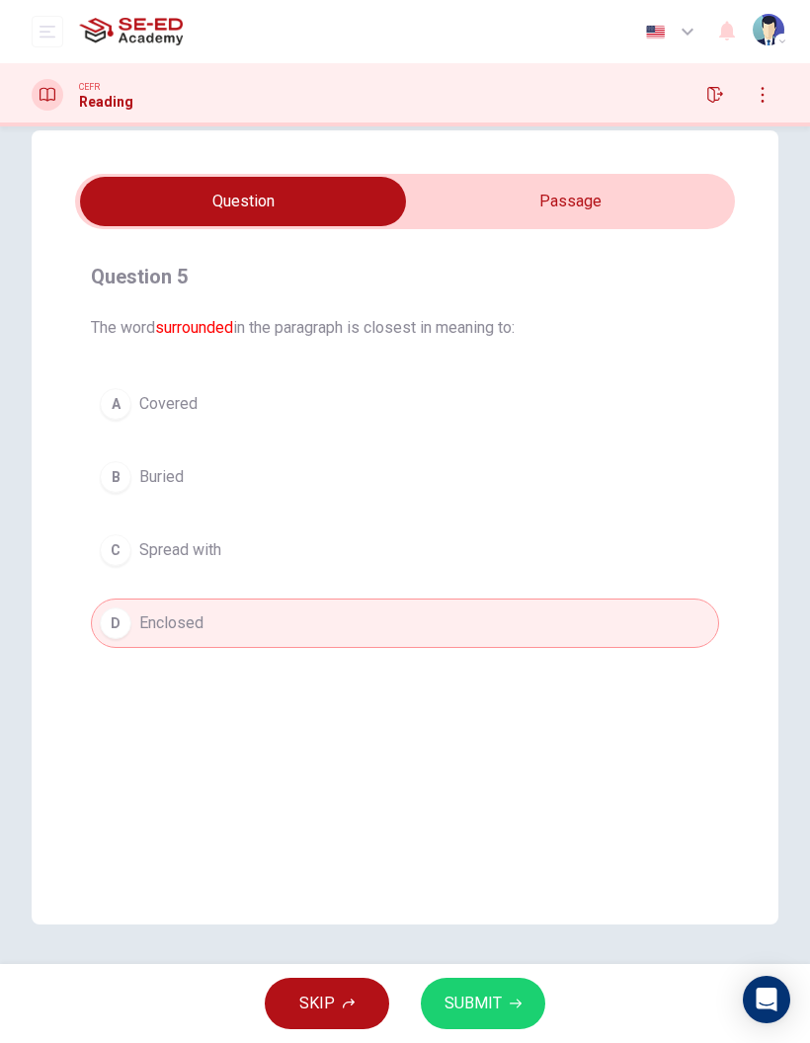
click at [504, 1005] on button "SUBMIT" at bounding box center [483, 1003] width 124 height 51
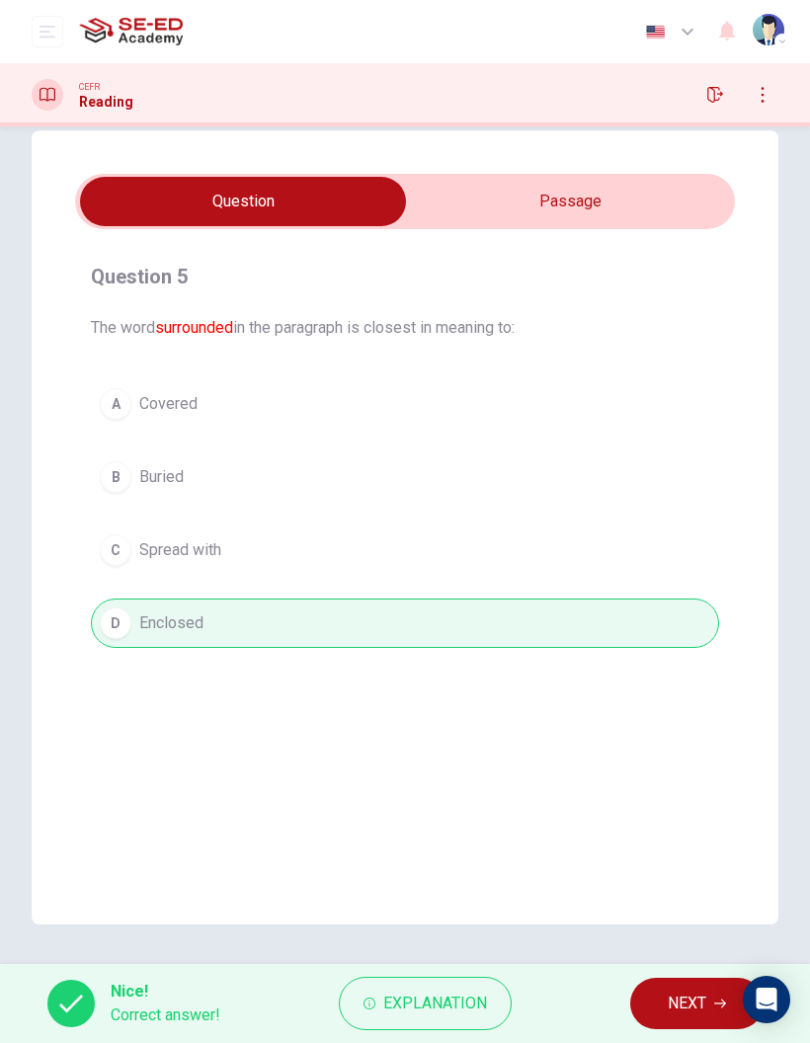
click at [709, 1010] on button "NEXT" at bounding box center [696, 1003] width 133 height 51
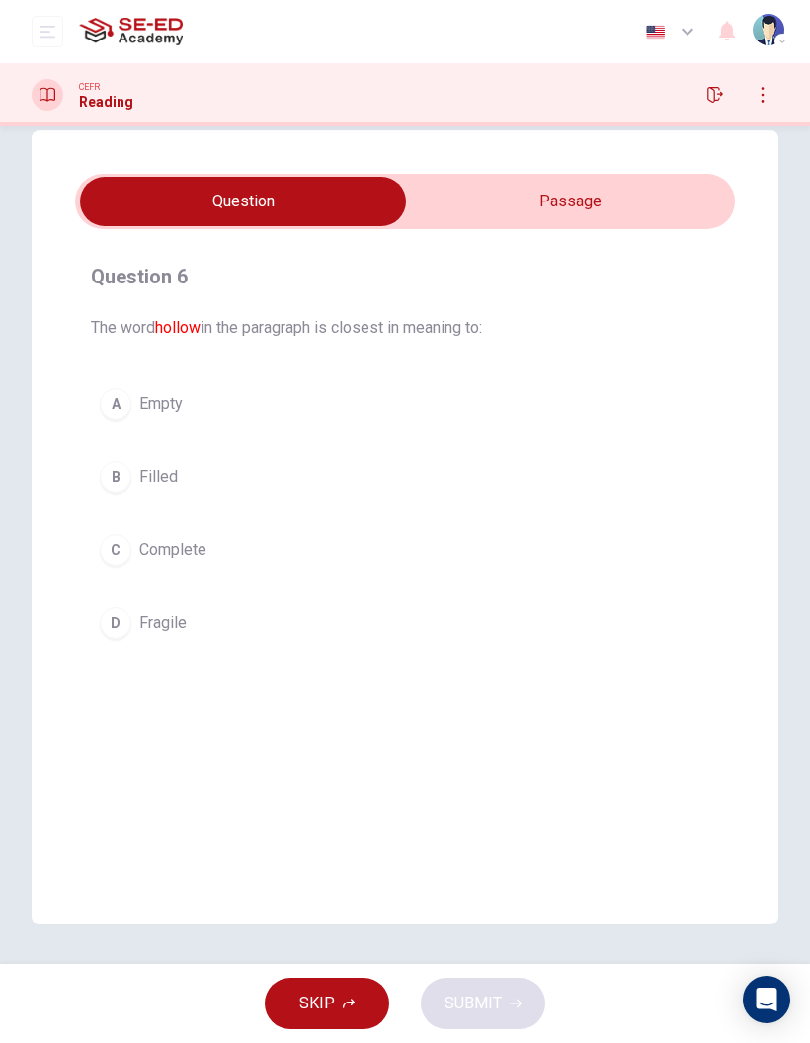
click at [664, 198] on input "checkbox" at bounding box center [242, 201] width 989 height 49
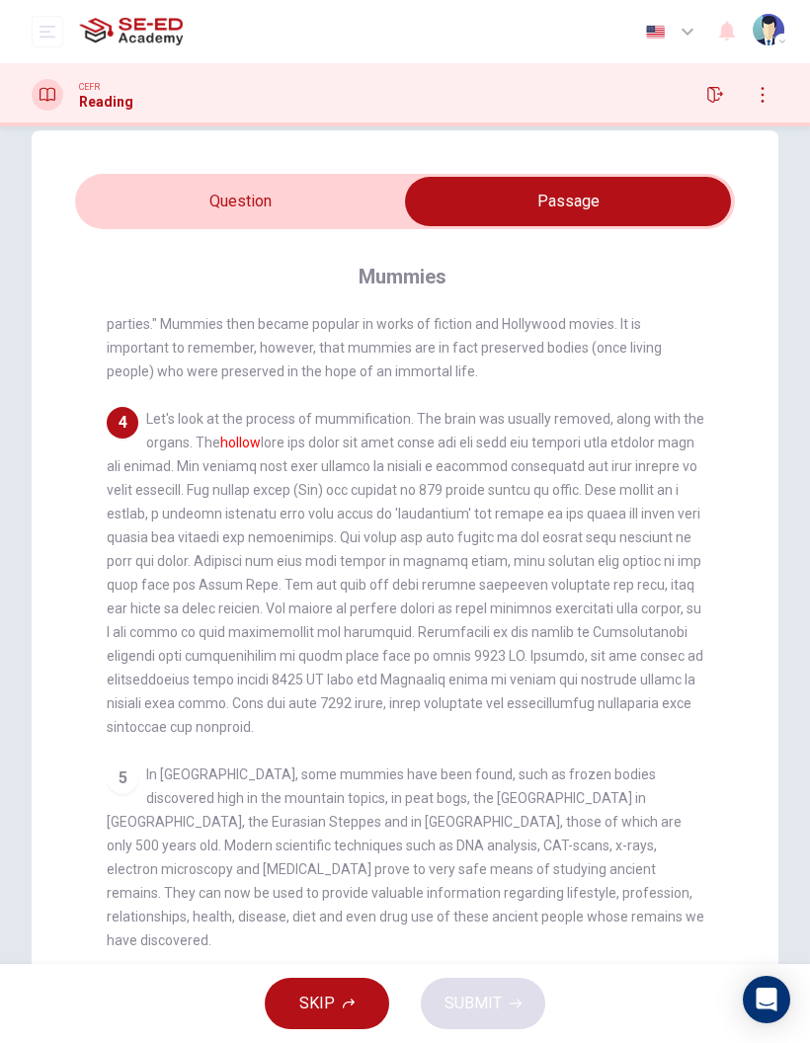
click at [359, 225] on input "checkbox" at bounding box center [567, 201] width 989 height 49
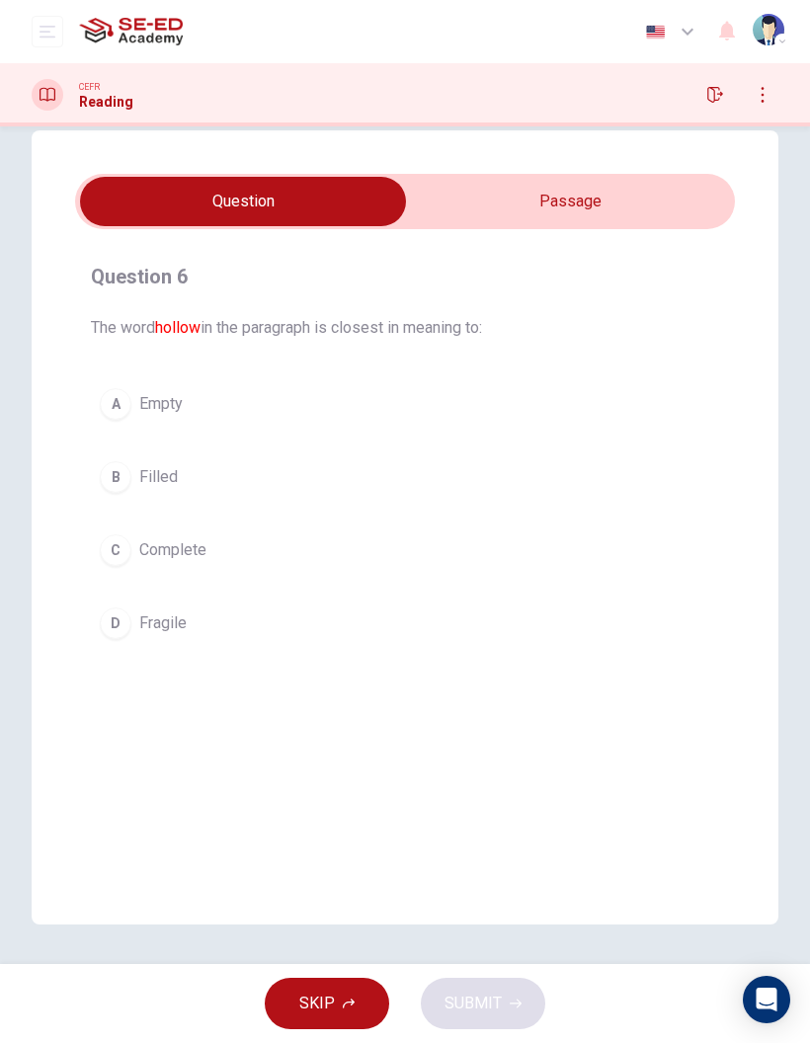
click at [269, 401] on button "A Empty" at bounding box center [405, 403] width 628 height 49
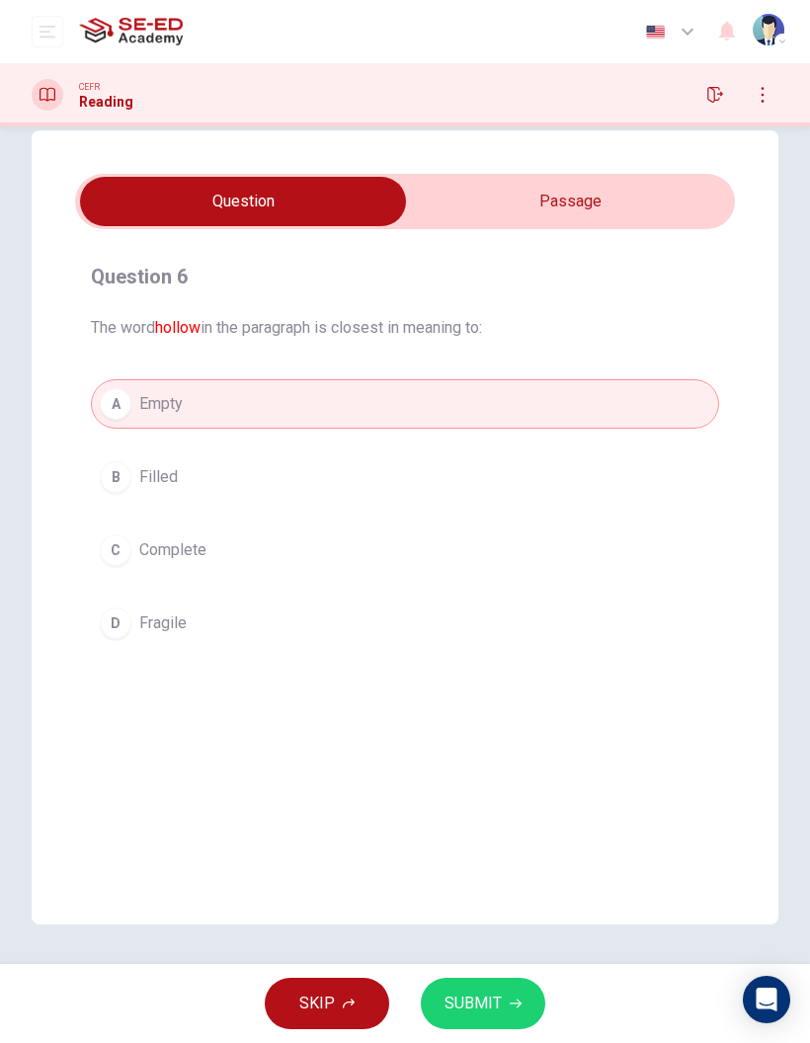
click at [503, 1008] on button "SUBMIT" at bounding box center [483, 1003] width 124 height 51
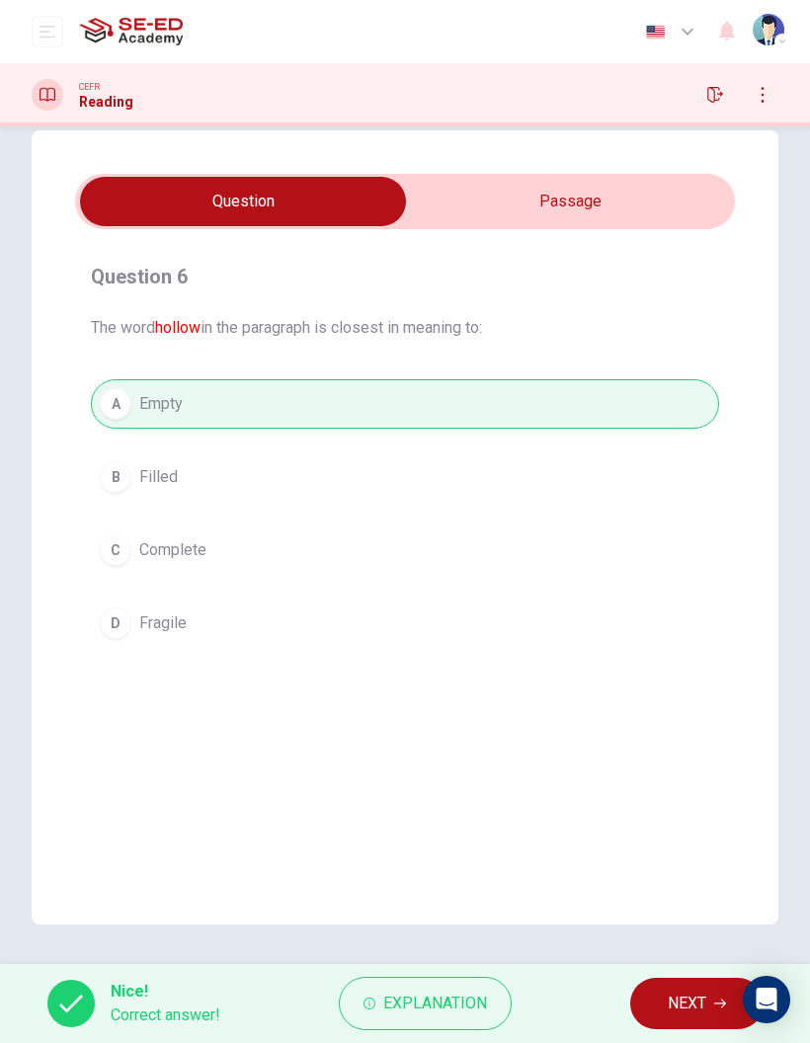
click at [679, 1014] on span "NEXT" at bounding box center [686, 1003] width 39 height 28
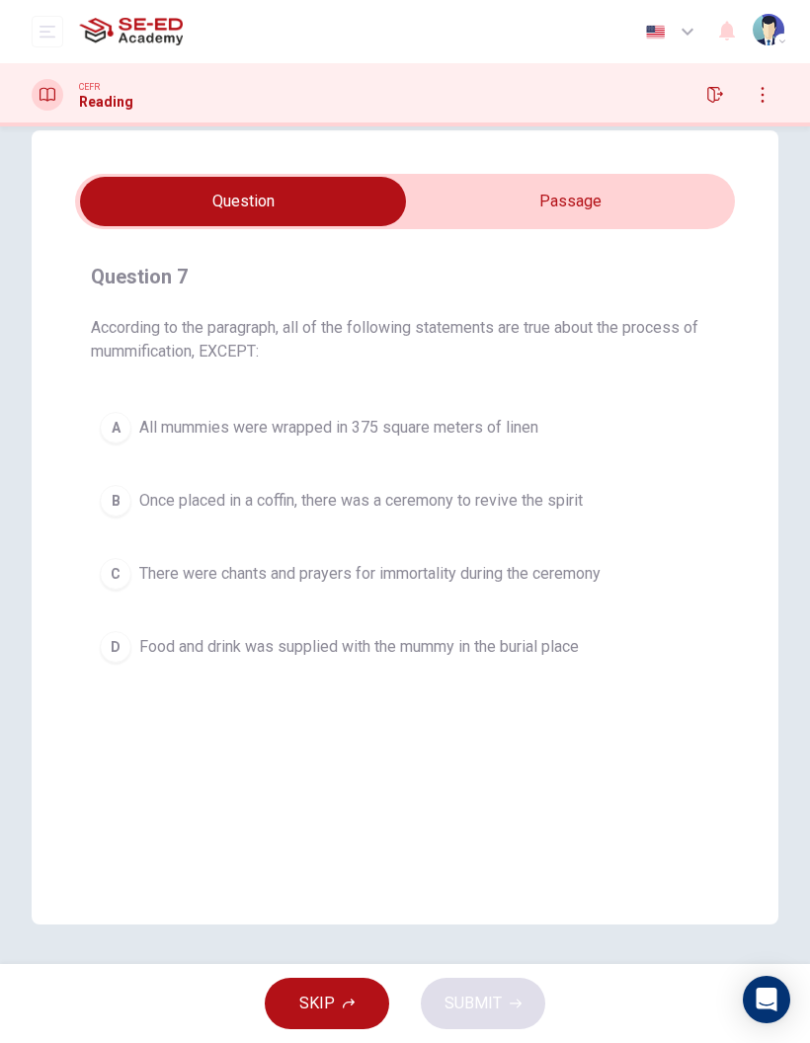
click at [572, 210] on input "checkbox" at bounding box center [242, 201] width 989 height 49
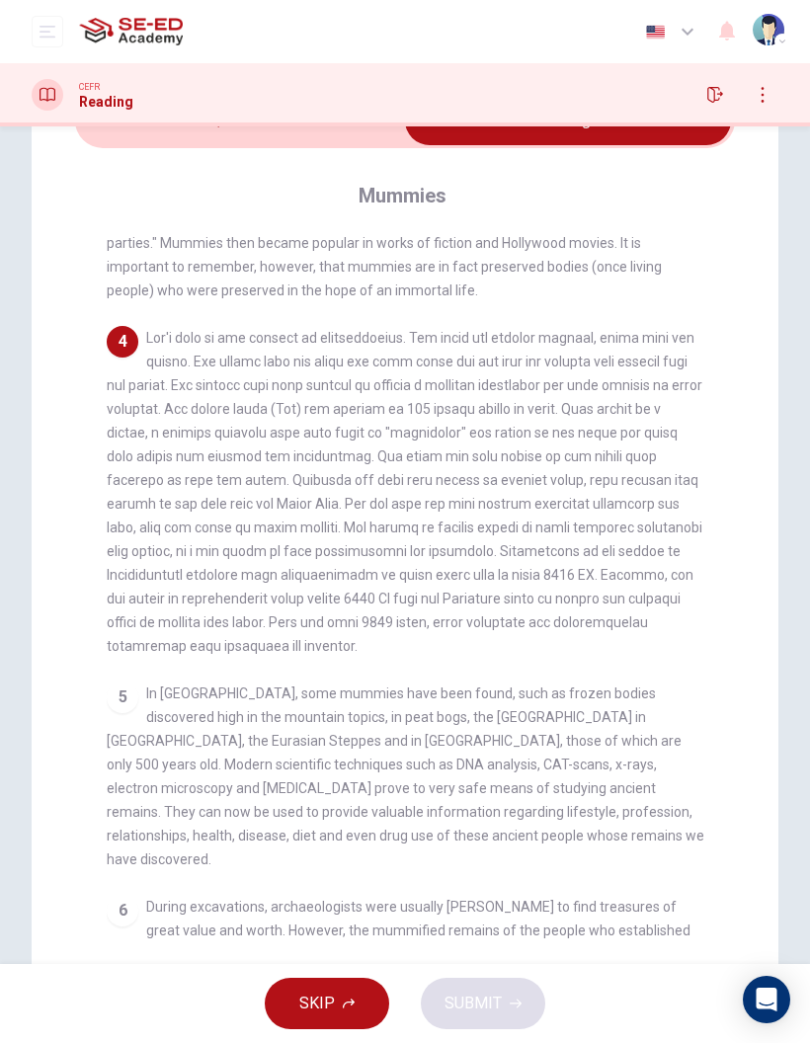
click at [379, 135] on input "checkbox" at bounding box center [567, 120] width 989 height 49
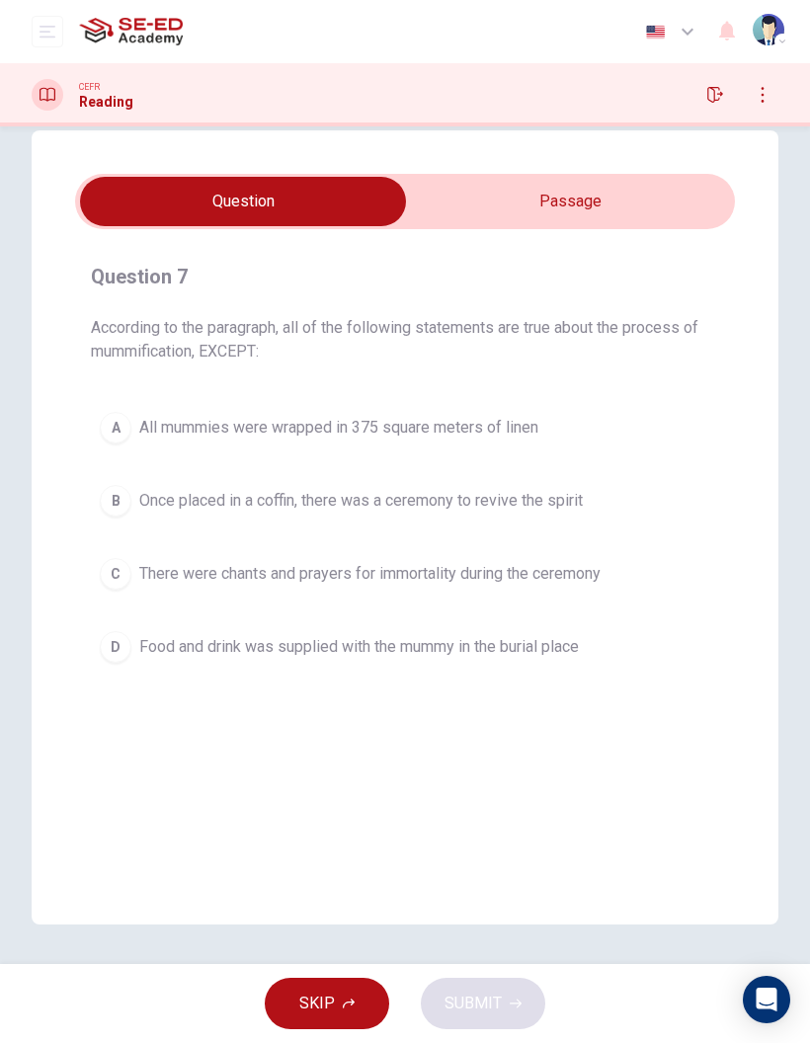
click at [551, 216] on input "checkbox" at bounding box center [242, 201] width 989 height 49
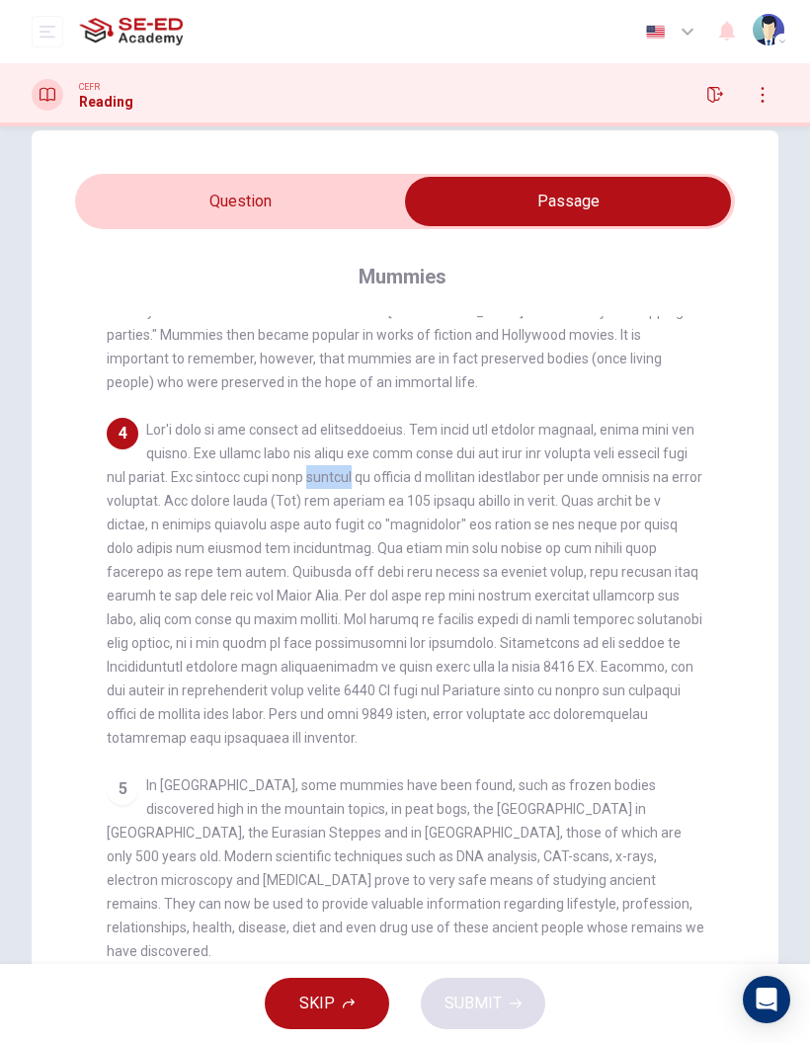
scroll to position [635, 0]
click at [354, 190] on input "checkbox" at bounding box center [567, 201] width 989 height 49
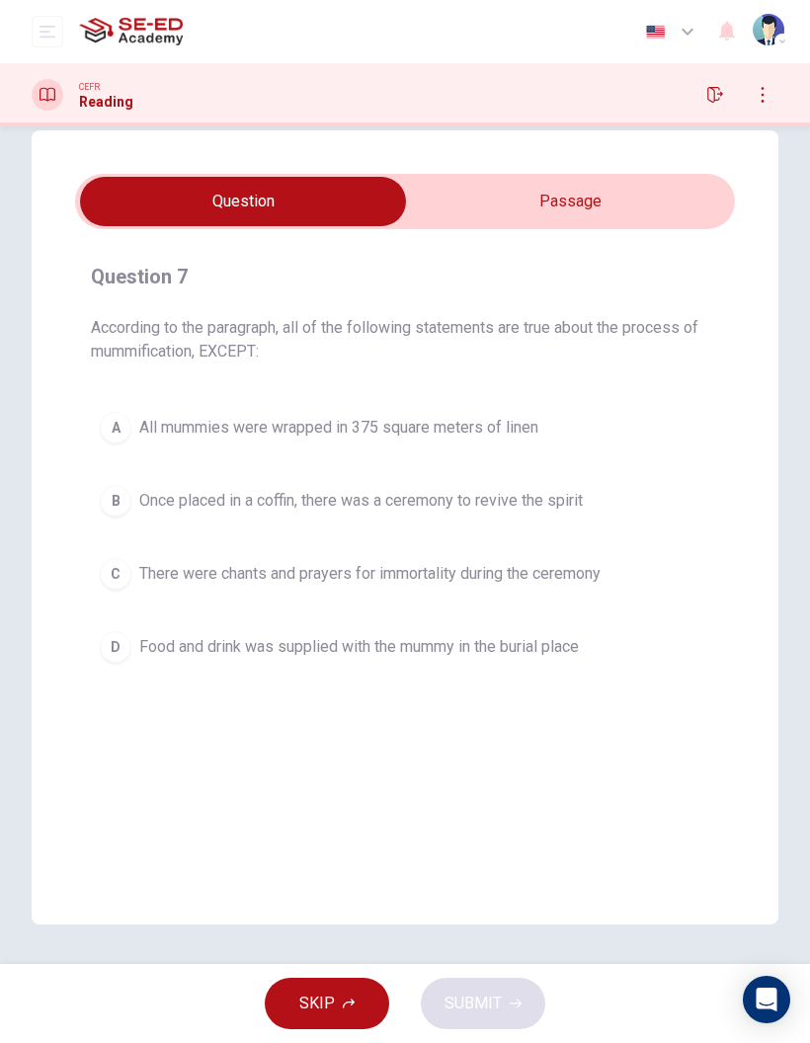
click at [535, 669] on button "D Food and drink was supplied with the mummy in the burial place" at bounding box center [405, 646] width 628 height 49
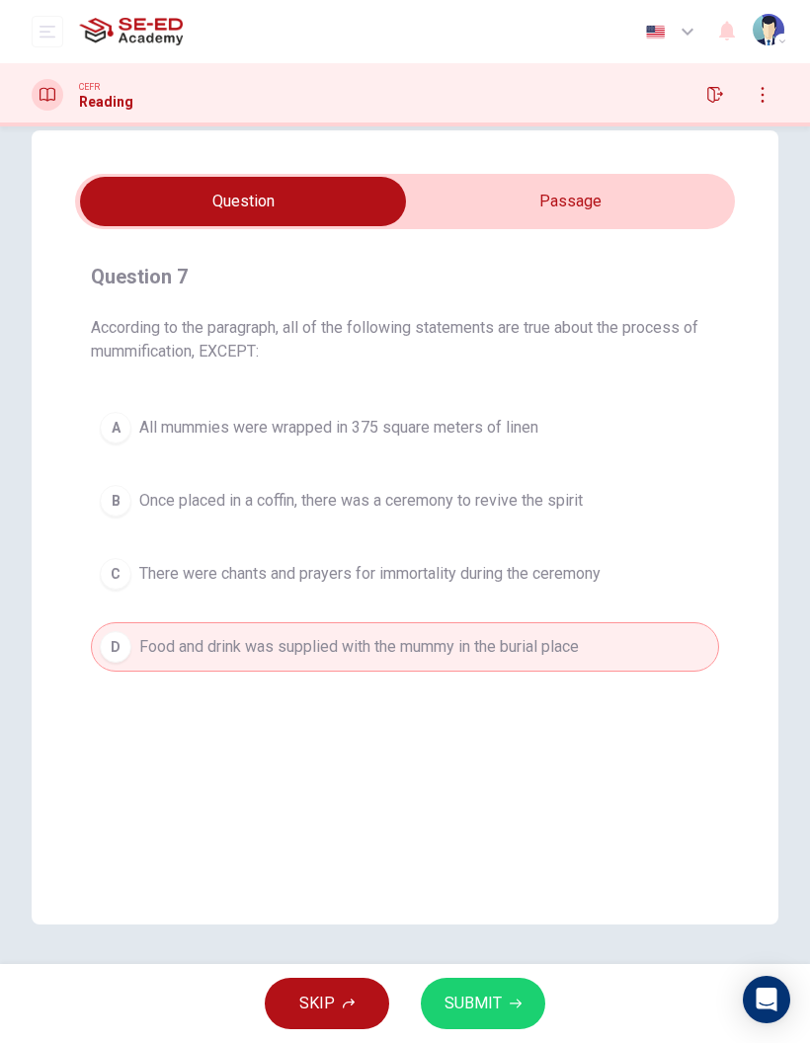
click at [490, 1015] on span "SUBMIT" at bounding box center [472, 1003] width 57 height 28
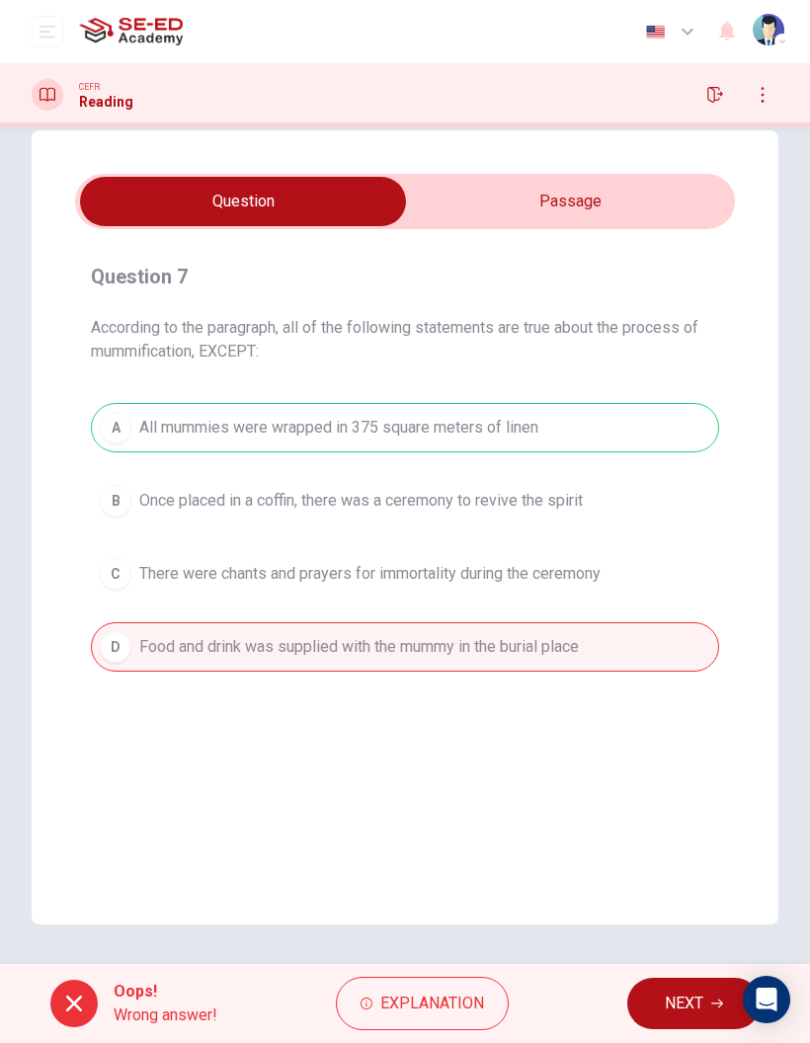
click at [669, 1018] on button "NEXT" at bounding box center [693, 1003] width 133 height 51
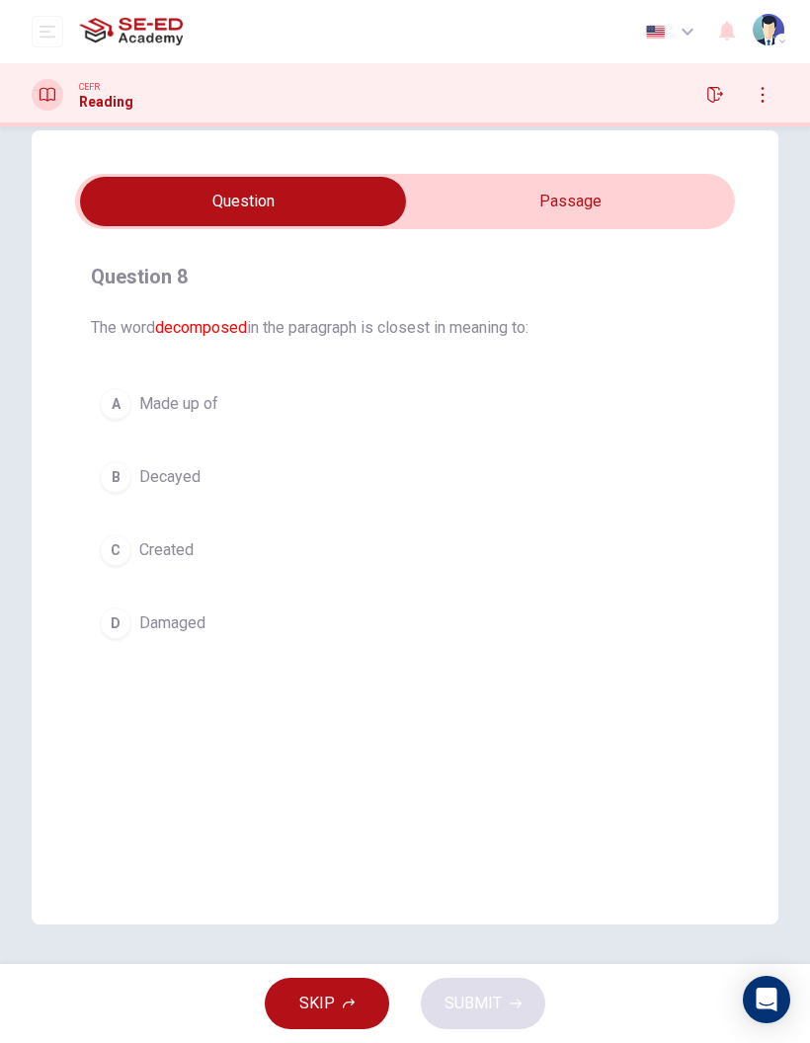
click at [180, 407] on span "Made up of" at bounding box center [178, 404] width 79 height 24
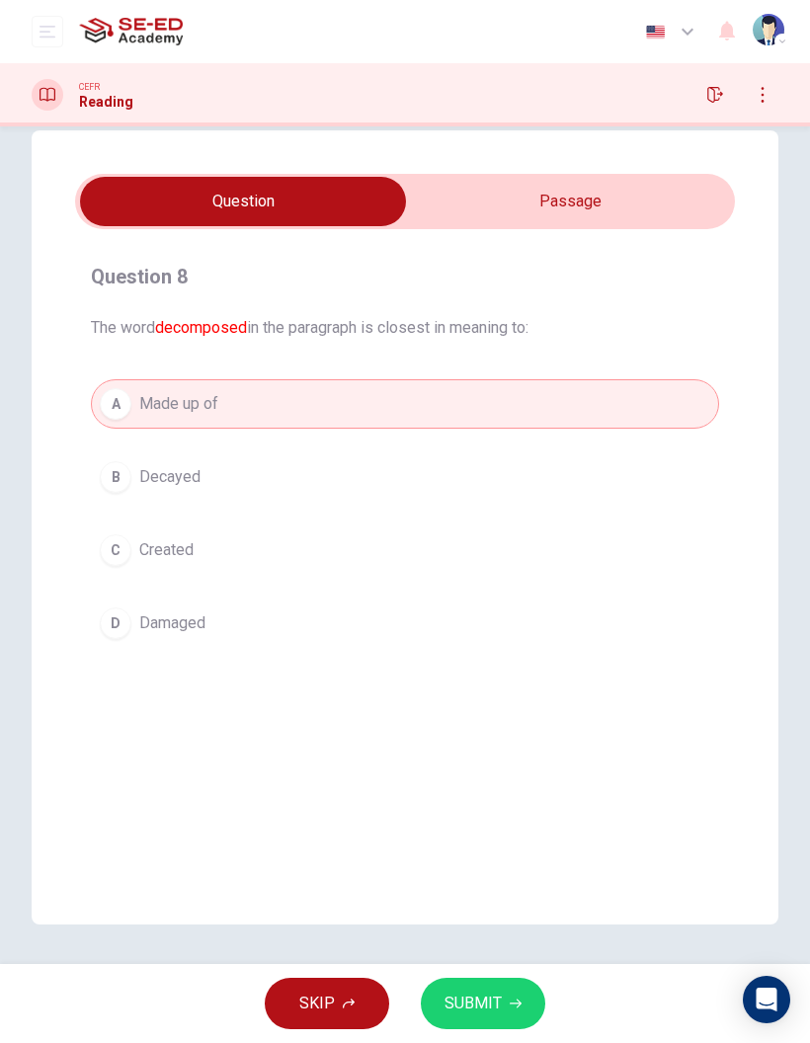
click at [165, 631] on span "Damaged" at bounding box center [172, 623] width 66 height 24
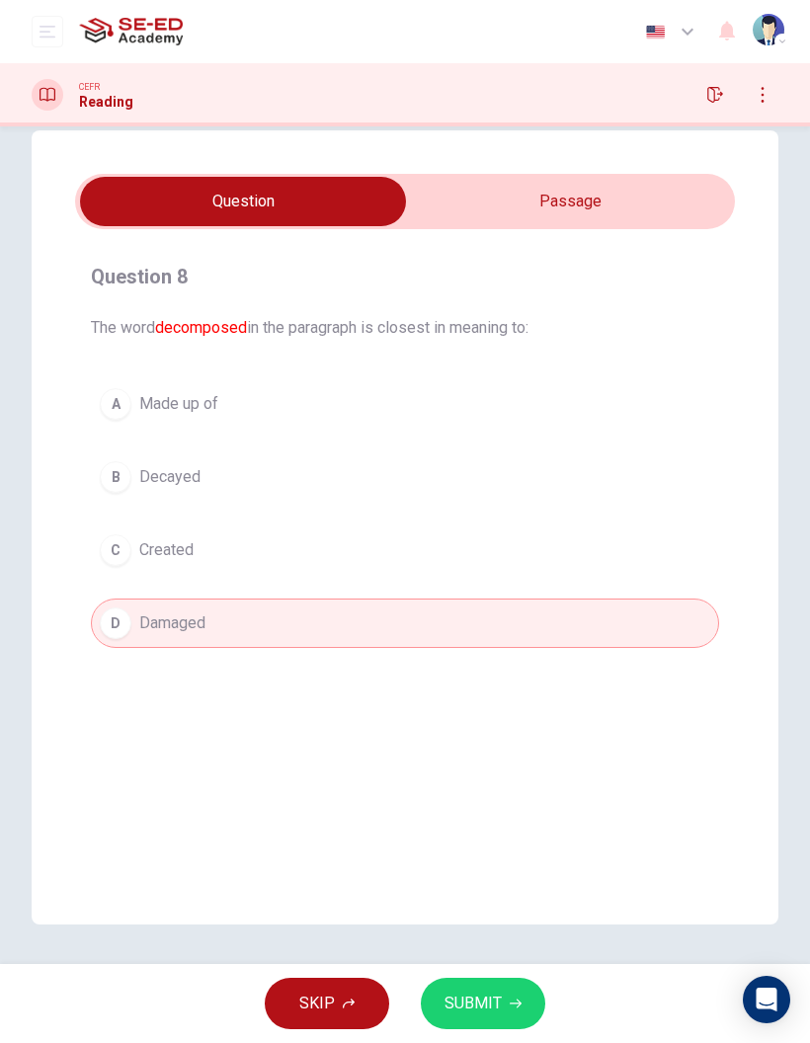
click at [164, 631] on span "Damaged" at bounding box center [172, 623] width 66 height 24
click at [156, 621] on span "Damaged" at bounding box center [172, 623] width 66 height 24
click at [503, 1002] on button "SUBMIT" at bounding box center [483, 1003] width 124 height 51
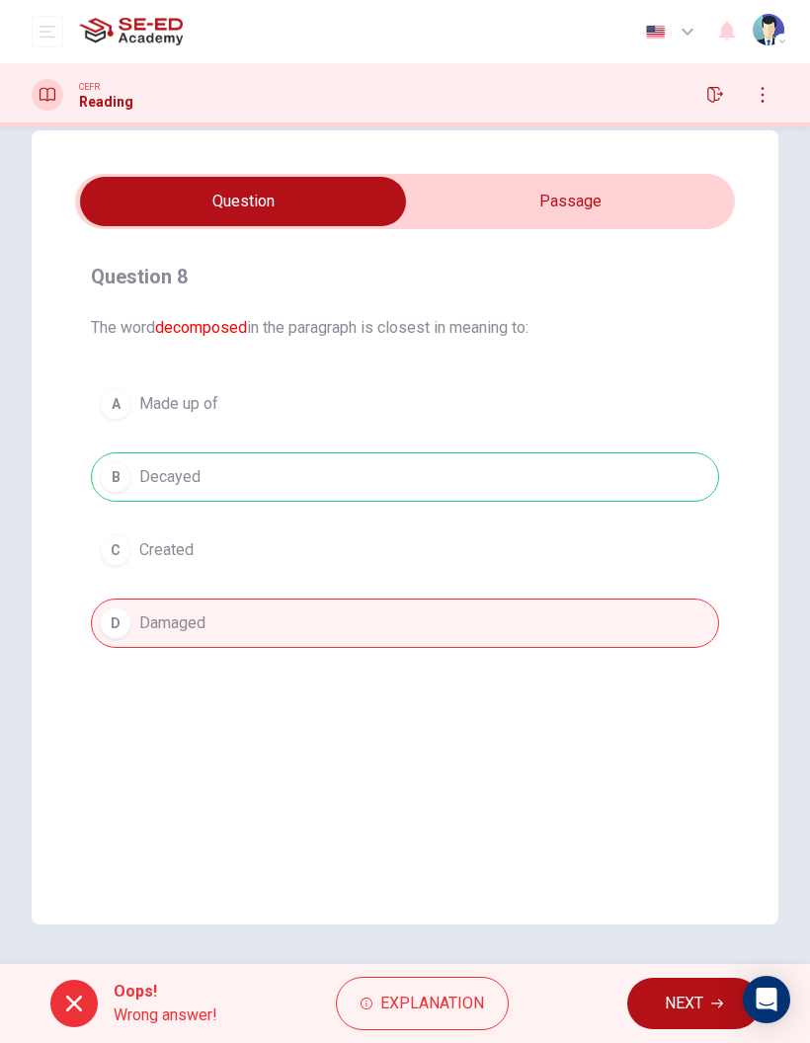
click at [684, 1005] on span "NEXT" at bounding box center [684, 1003] width 39 height 28
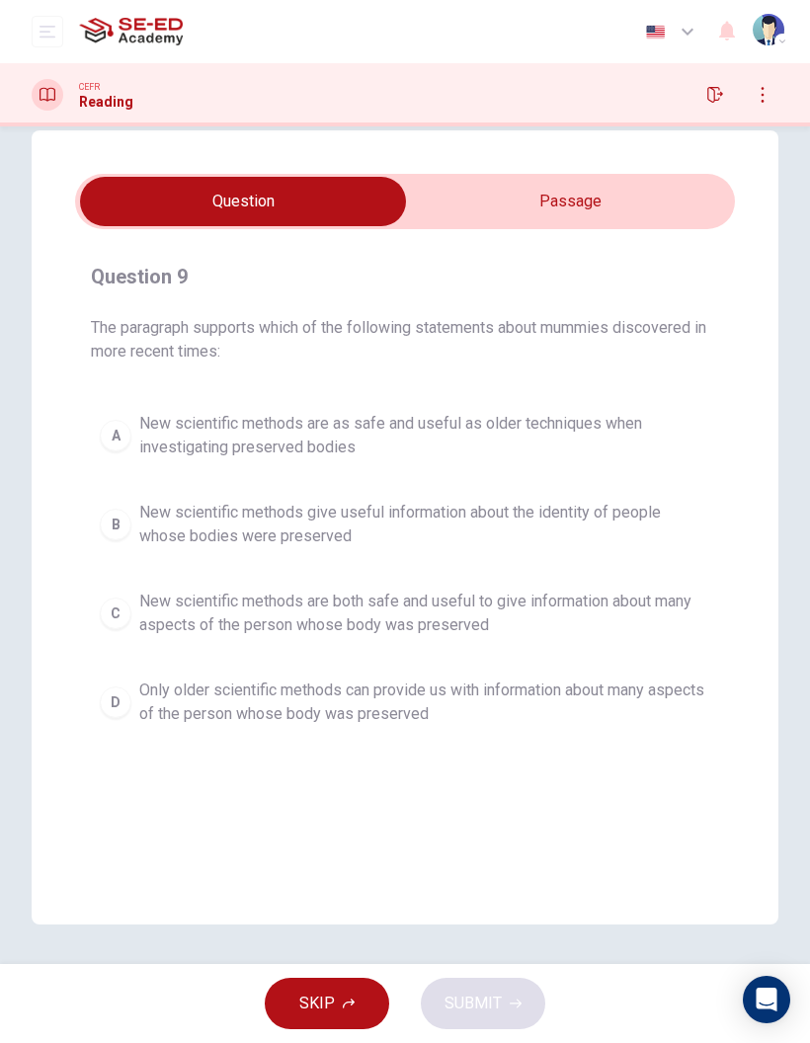
click at [577, 197] on input "checkbox" at bounding box center [242, 201] width 989 height 49
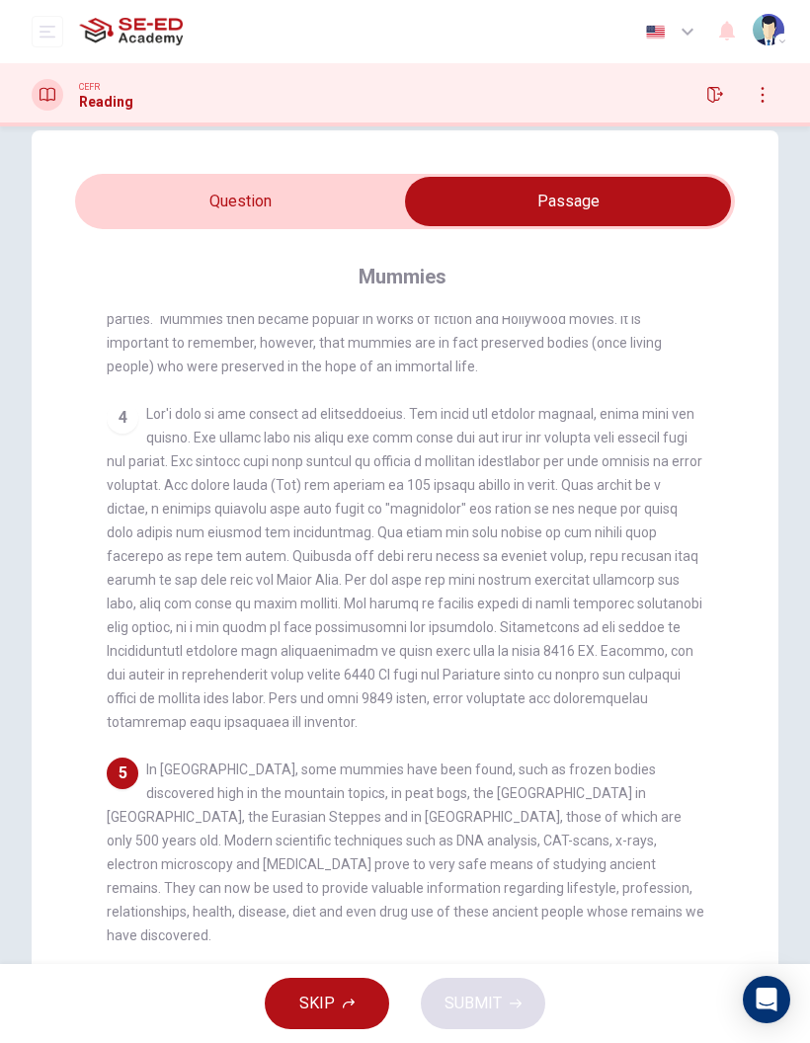
scroll to position [647, 0]
click at [325, 183] on input "checkbox" at bounding box center [567, 201] width 989 height 49
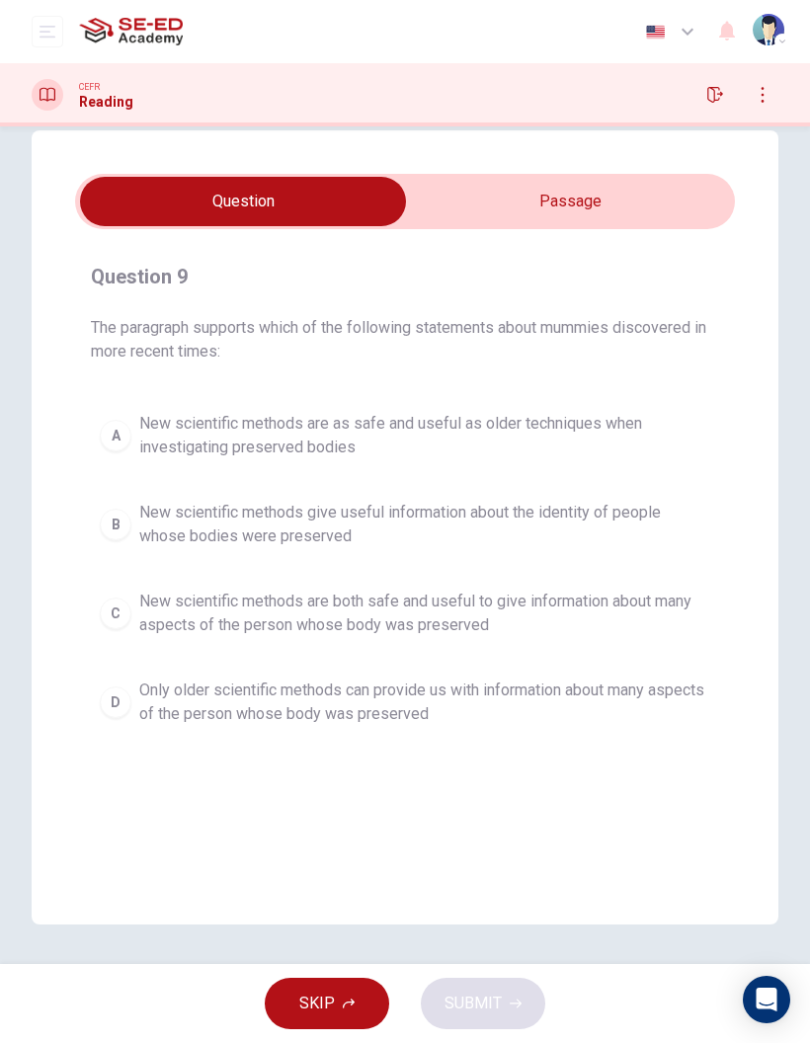
click at [639, 219] on input "checkbox" at bounding box center [242, 201] width 989 height 49
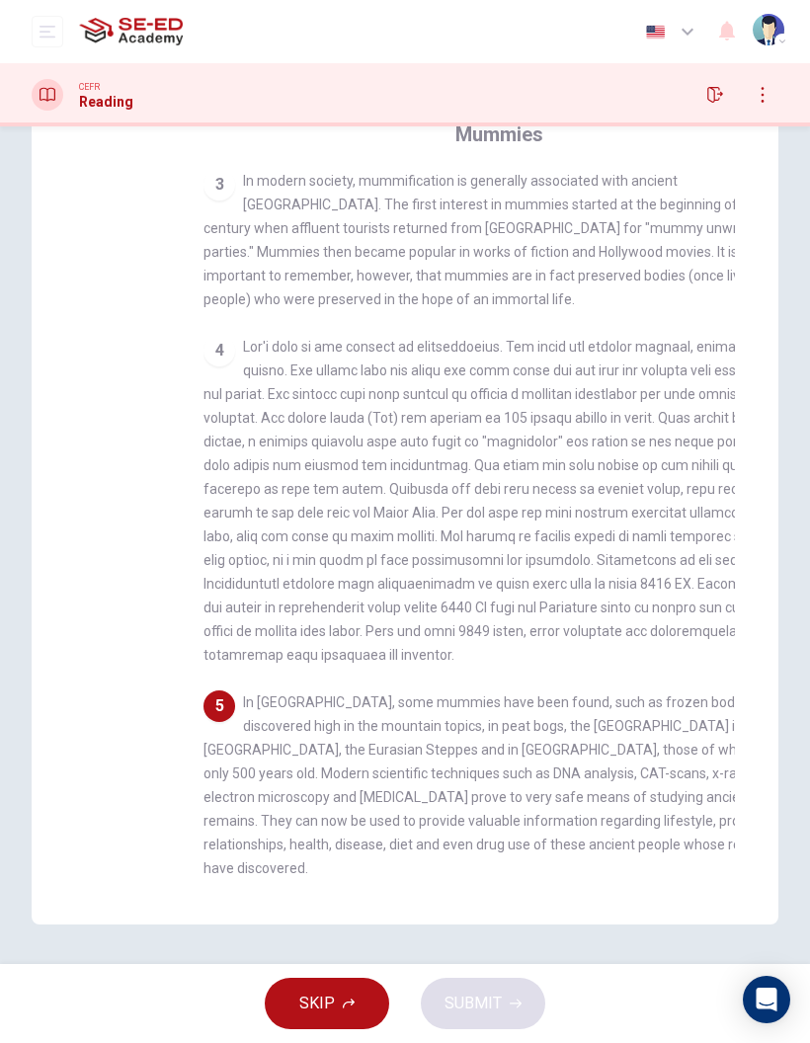
scroll to position [36, 0]
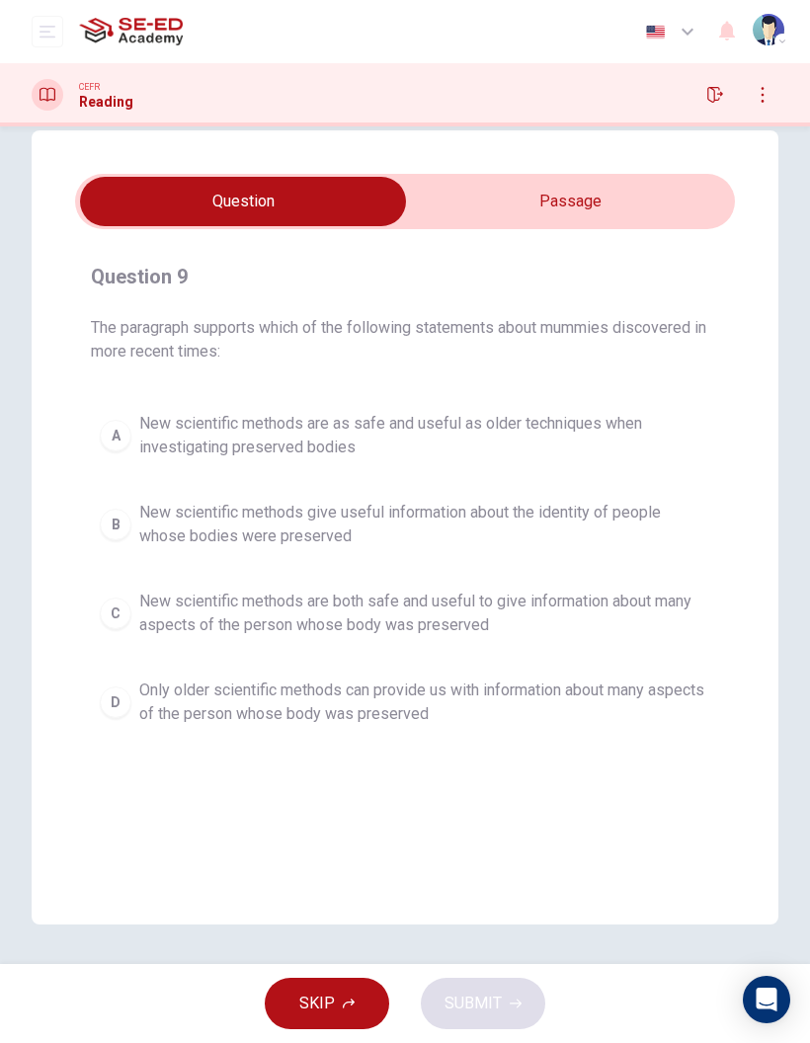
click at [552, 610] on span "New scientific methods are both safe and useful to give information about many …" at bounding box center [424, 612] width 571 height 47
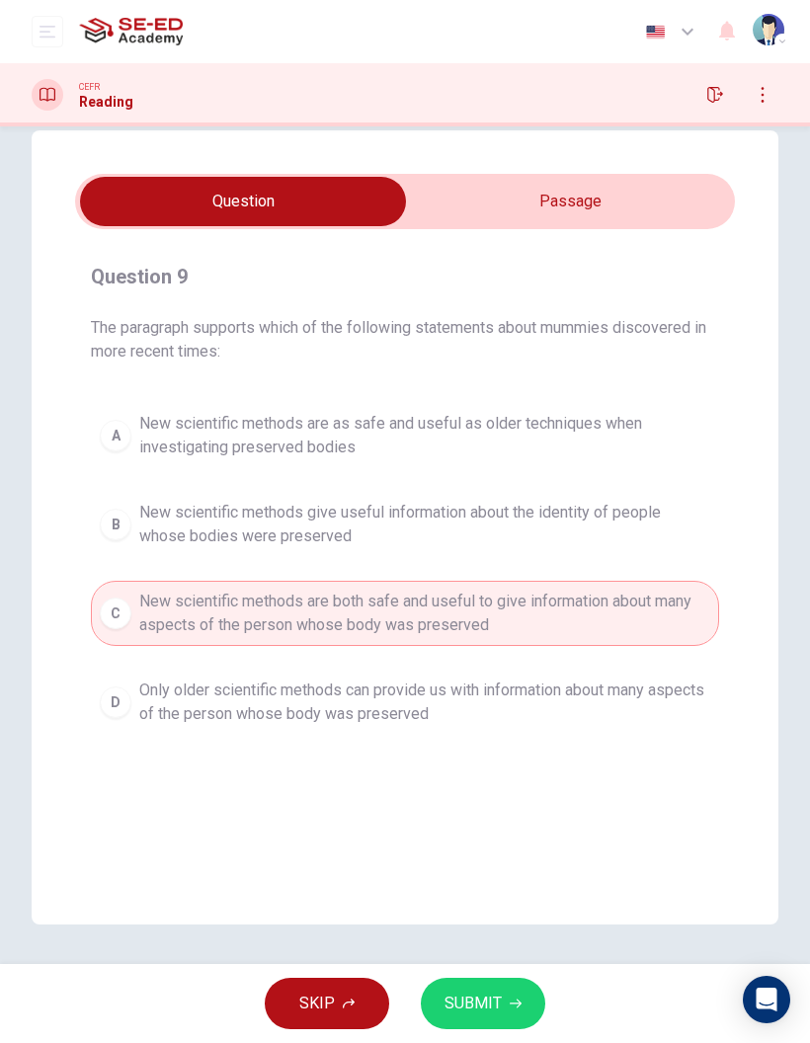
click at [503, 1024] on button "SUBMIT" at bounding box center [483, 1003] width 124 height 51
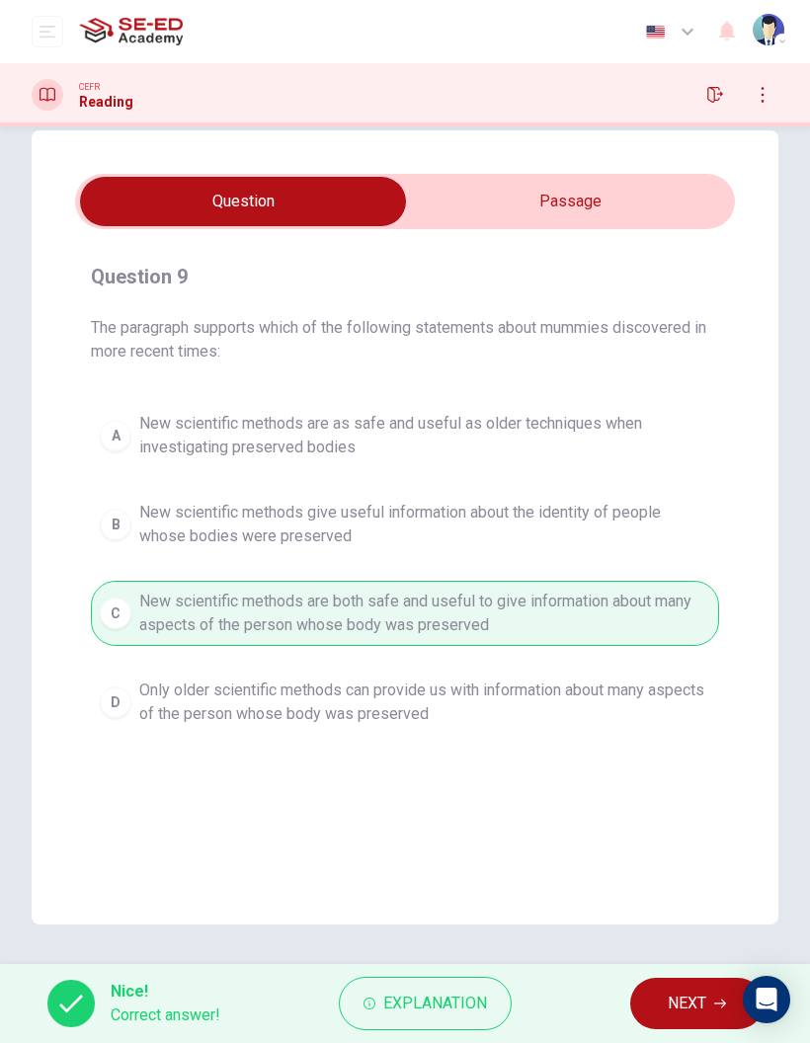
click at [686, 1007] on span "NEXT" at bounding box center [686, 1003] width 39 height 28
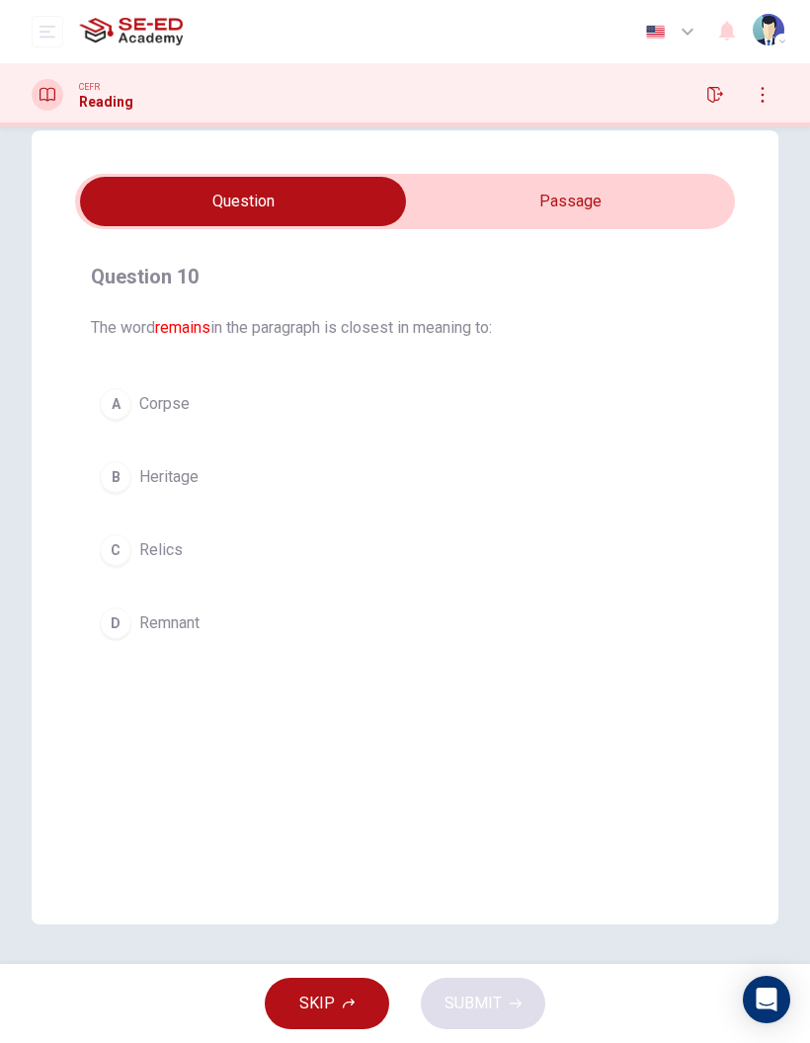
click at [149, 627] on span "Remnant" at bounding box center [169, 623] width 60 height 24
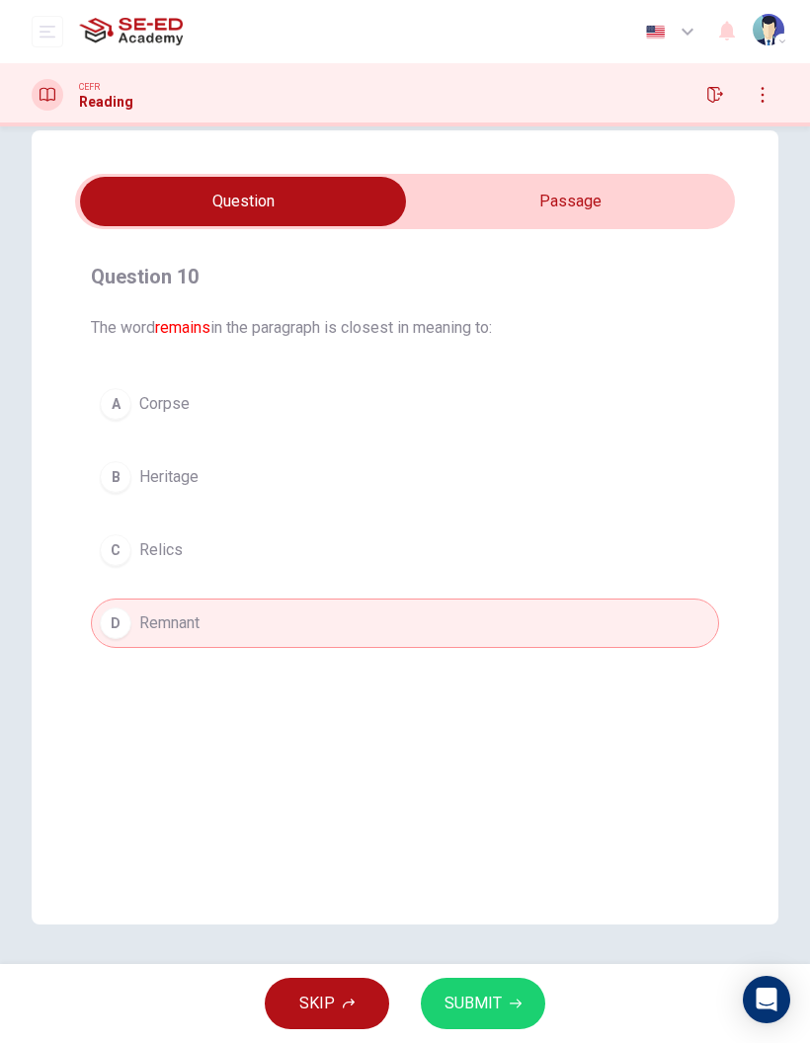
click at [511, 999] on icon "button" at bounding box center [516, 1003] width 12 height 12
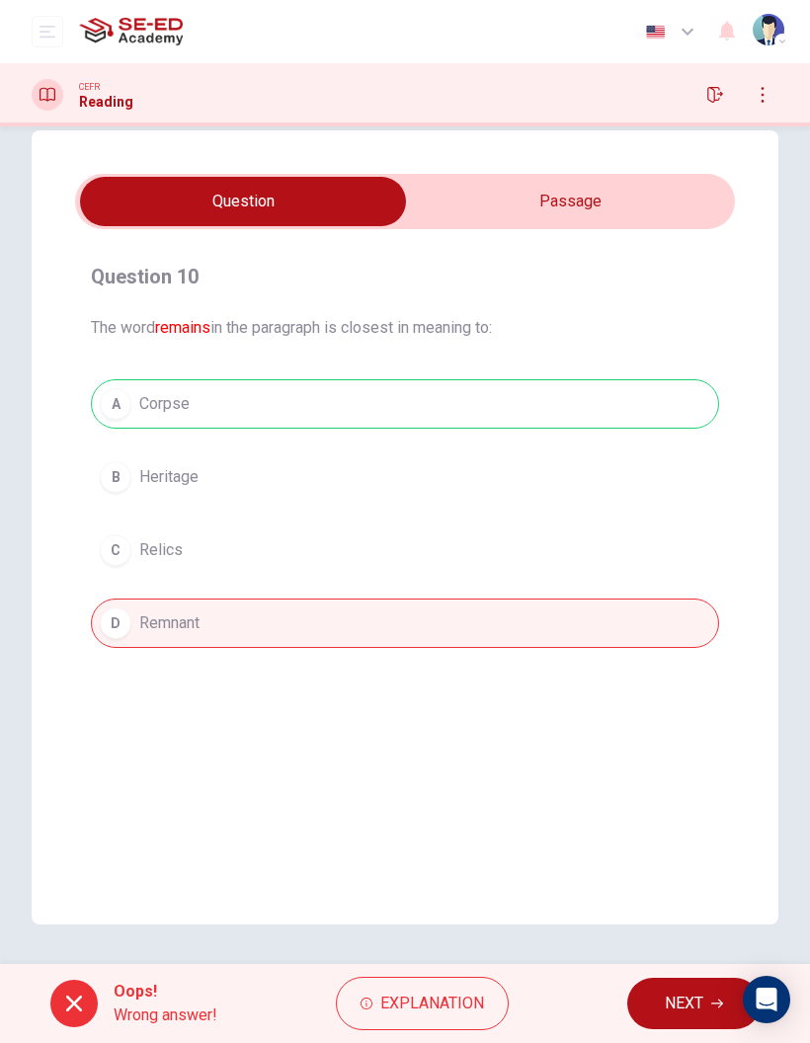
click at [684, 1006] on span "NEXT" at bounding box center [684, 1003] width 39 height 28
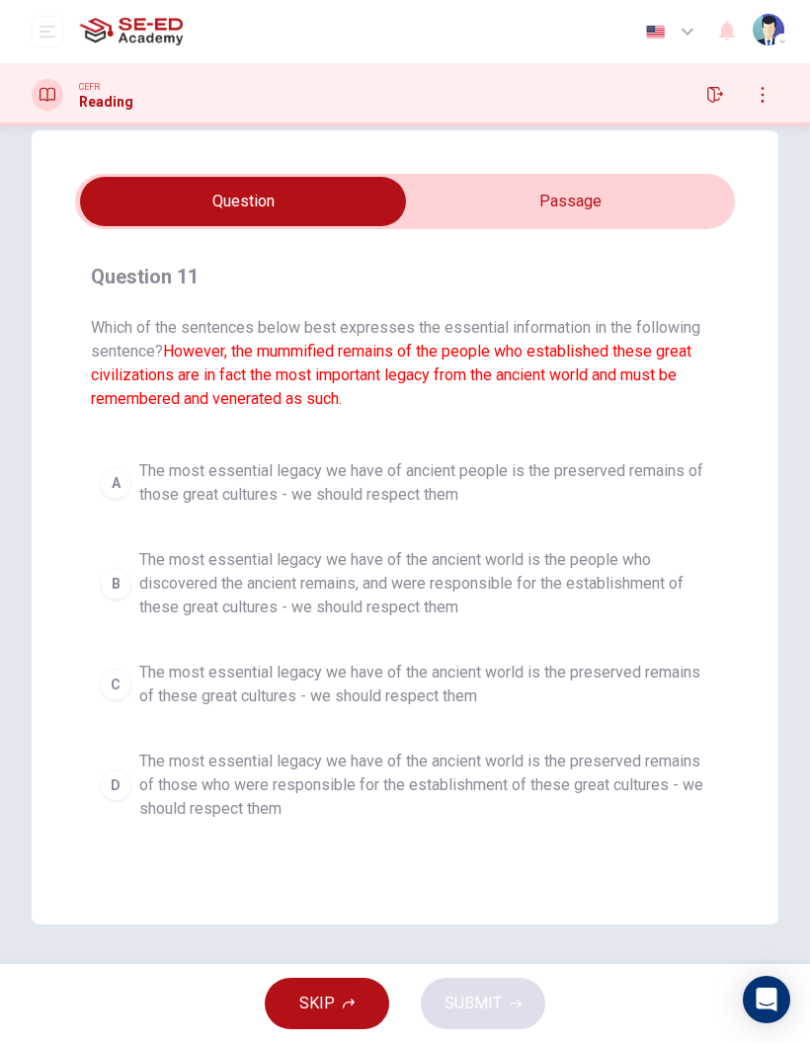
click at [165, 774] on span "The most essential legacy we have of the ancient world is the preserved remains…" at bounding box center [424, 784] width 571 height 71
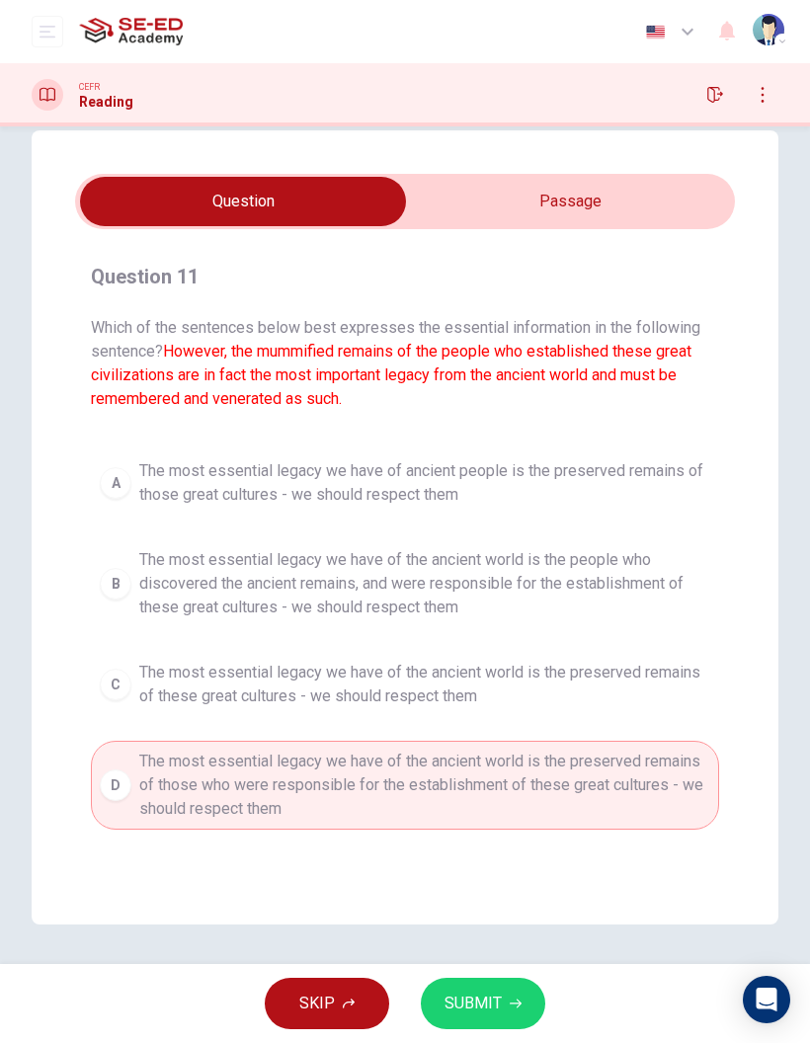
click at [472, 1009] on span "SUBMIT" at bounding box center [472, 1003] width 57 height 28
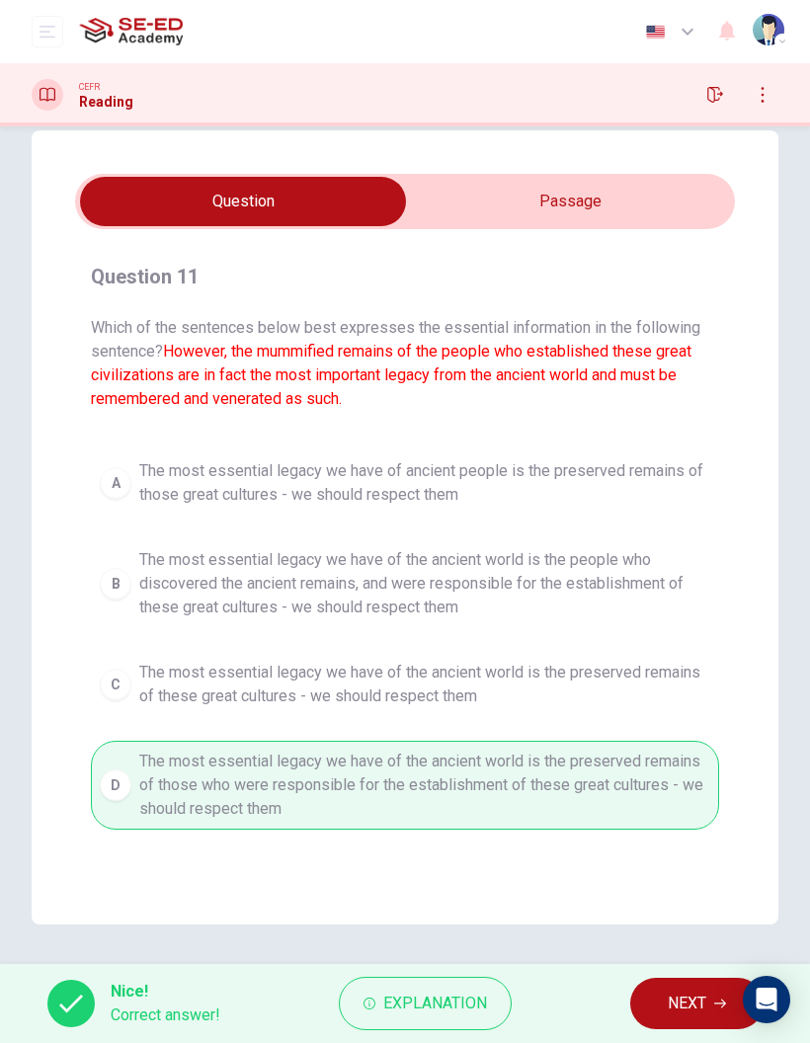
click at [662, 1007] on button "NEXT" at bounding box center [696, 1003] width 133 height 51
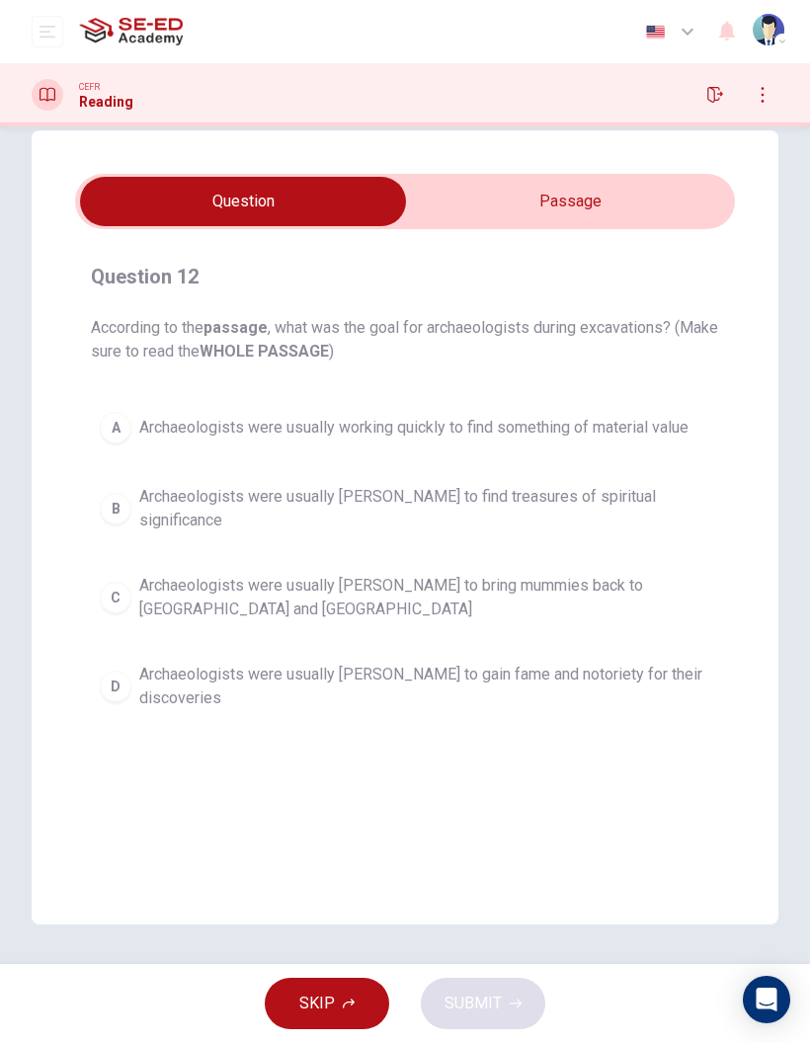
click at [639, 210] on input "checkbox" at bounding box center [242, 201] width 989 height 49
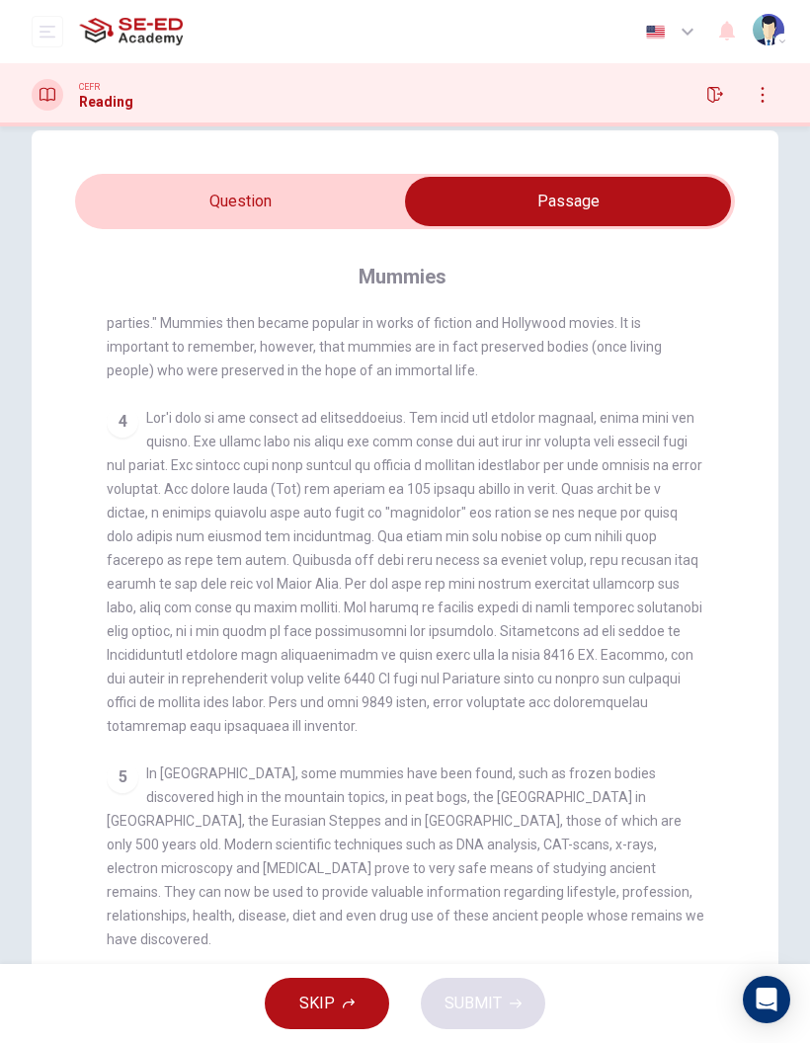
scroll to position [644, 0]
click at [290, 198] on input "checkbox" at bounding box center [567, 201] width 989 height 49
checkbox input "false"
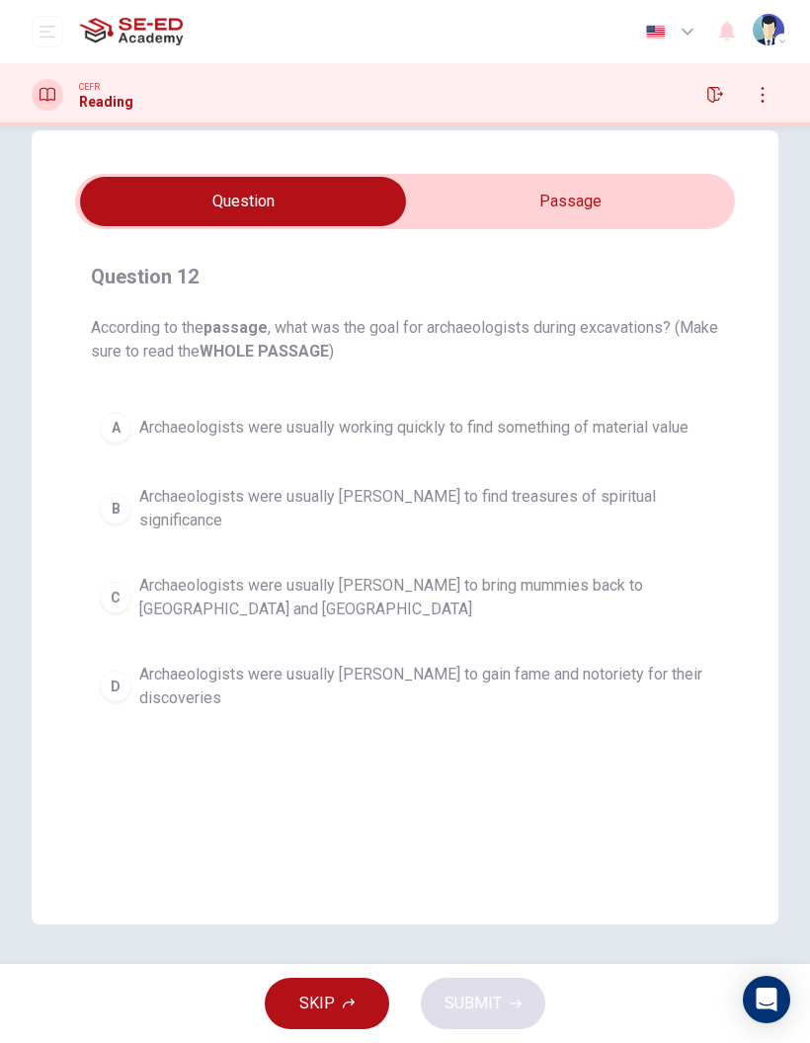
click at [119, 513] on div "B" at bounding box center [116, 509] width 32 height 32
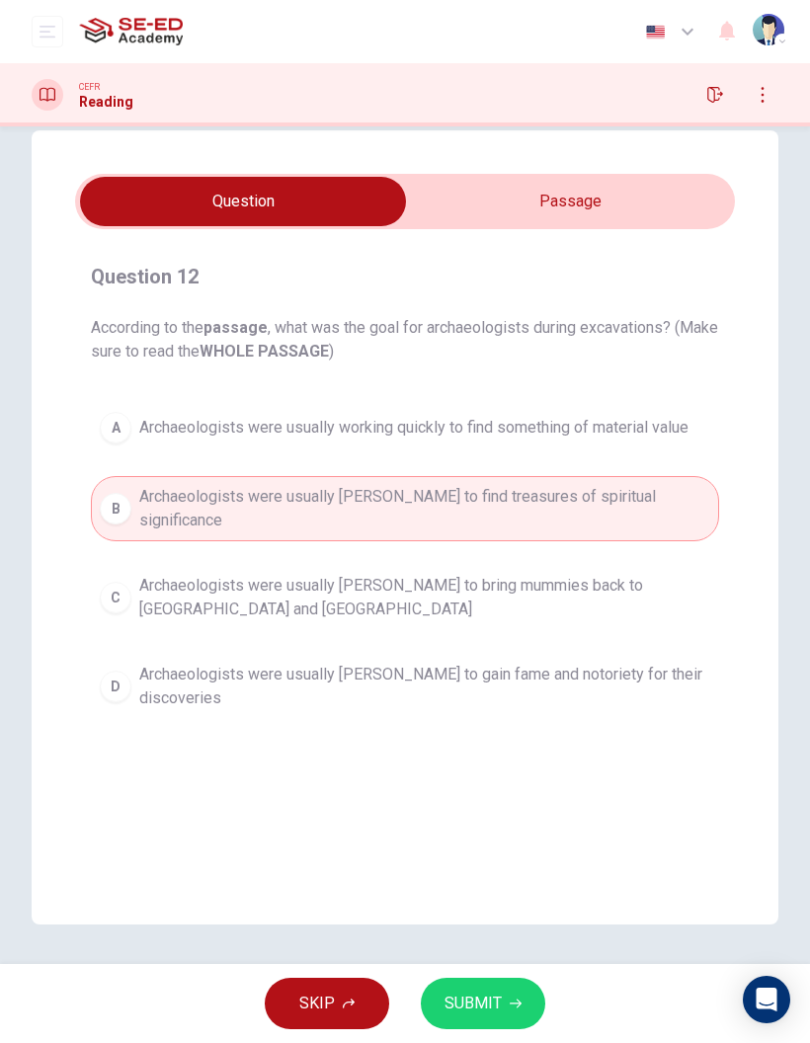
click at [473, 1007] on span "SUBMIT" at bounding box center [472, 1003] width 57 height 28
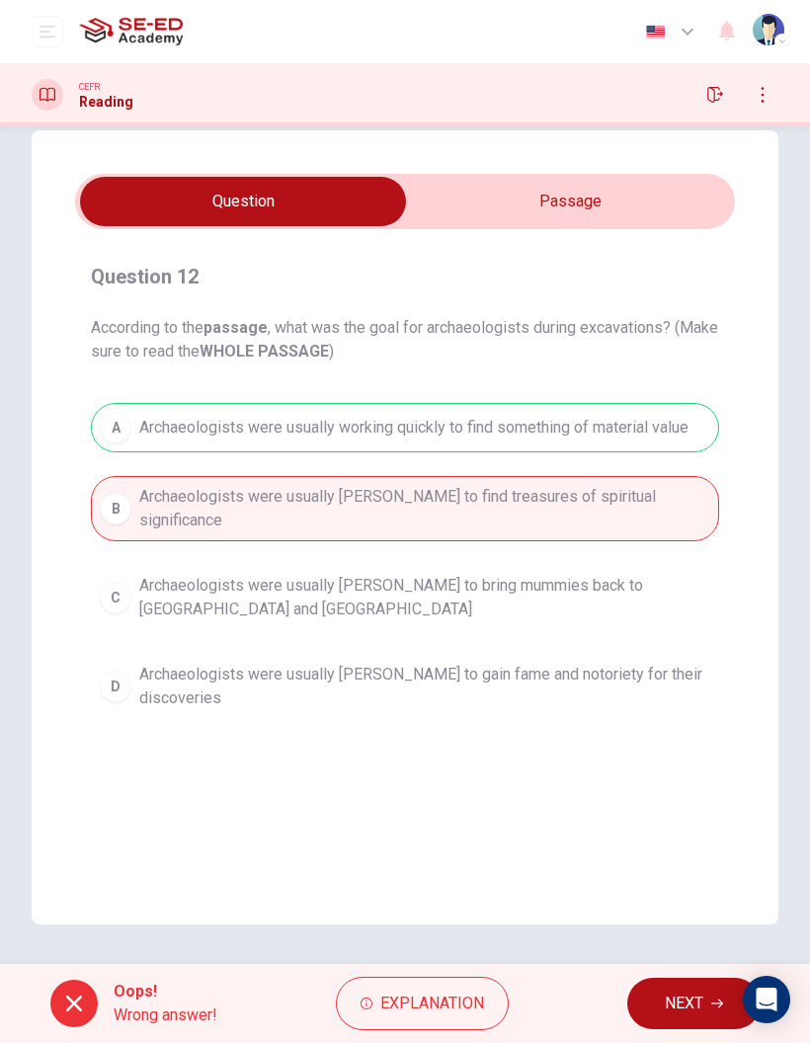
click at [666, 1019] on button "NEXT" at bounding box center [693, 1003] width 133 height 51
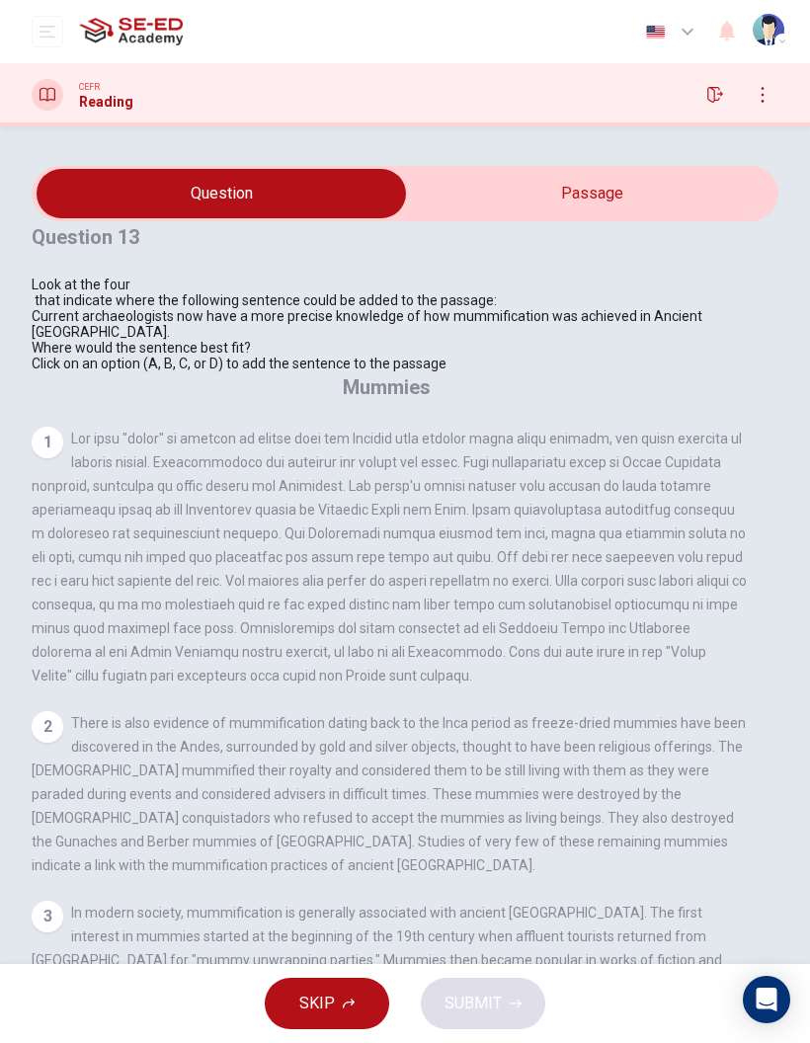
scroll to position [1936, 0]
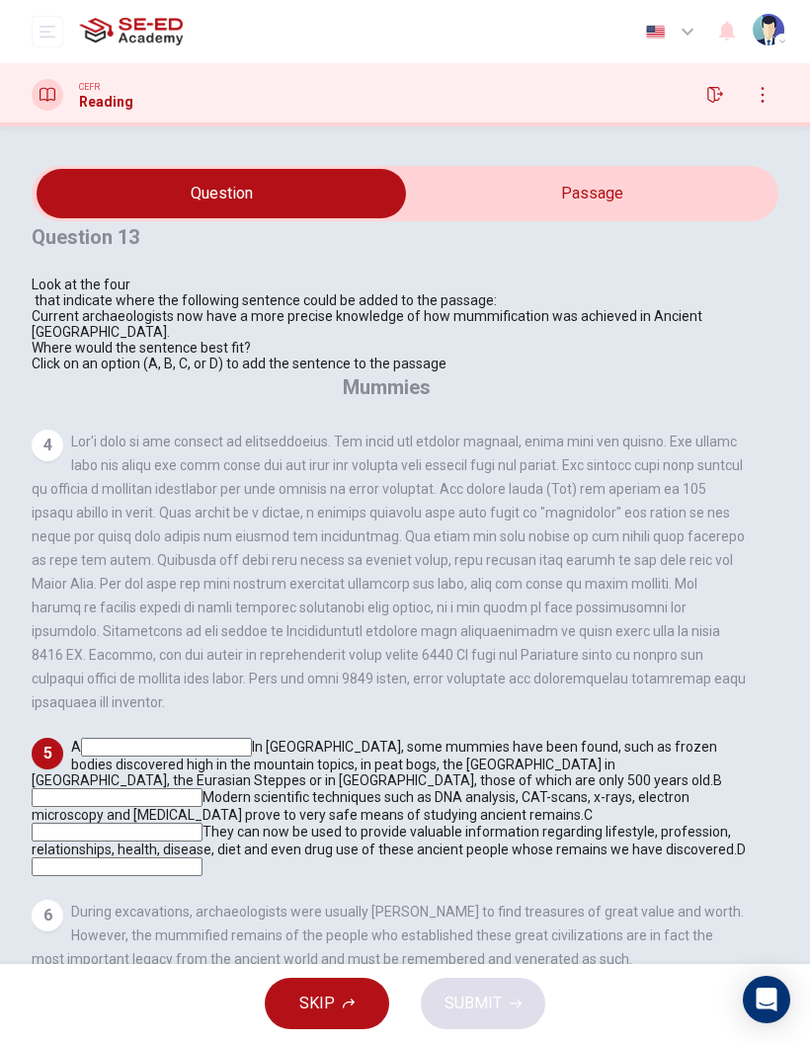
click at [202, 788] on input at bounding box center [117, 797] width 171 height 19
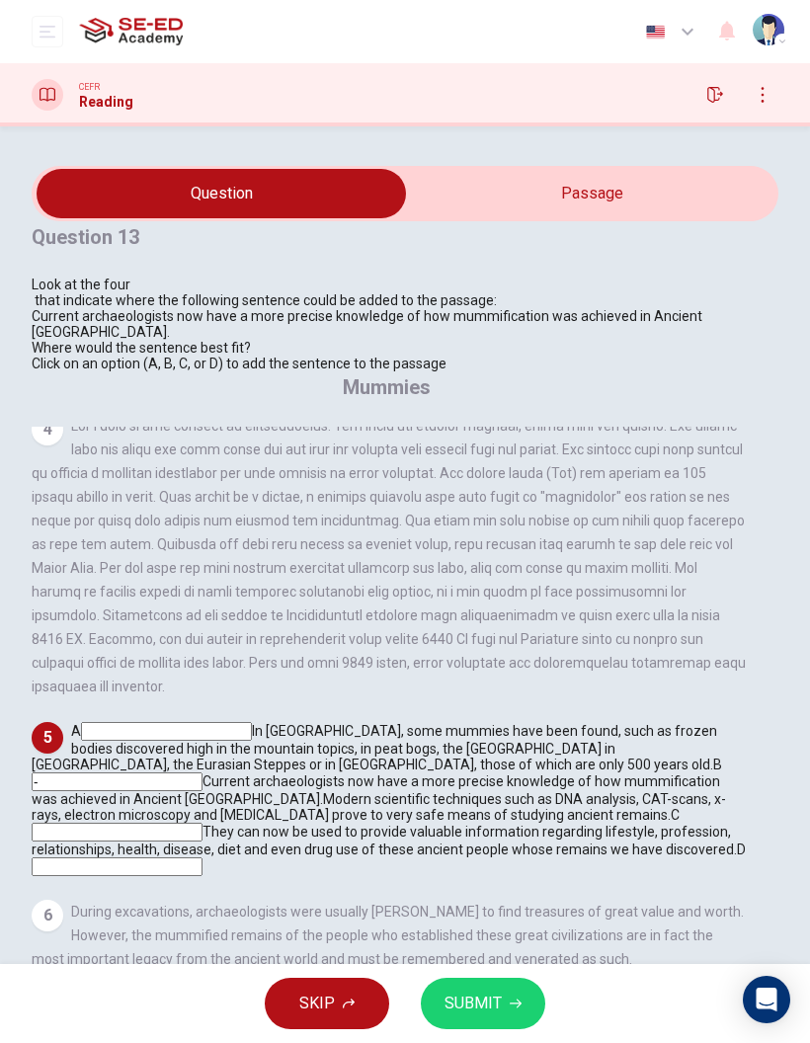
type input "-"
click at [202, 823] on input at bounding box center [117, 832] width 171 height 19
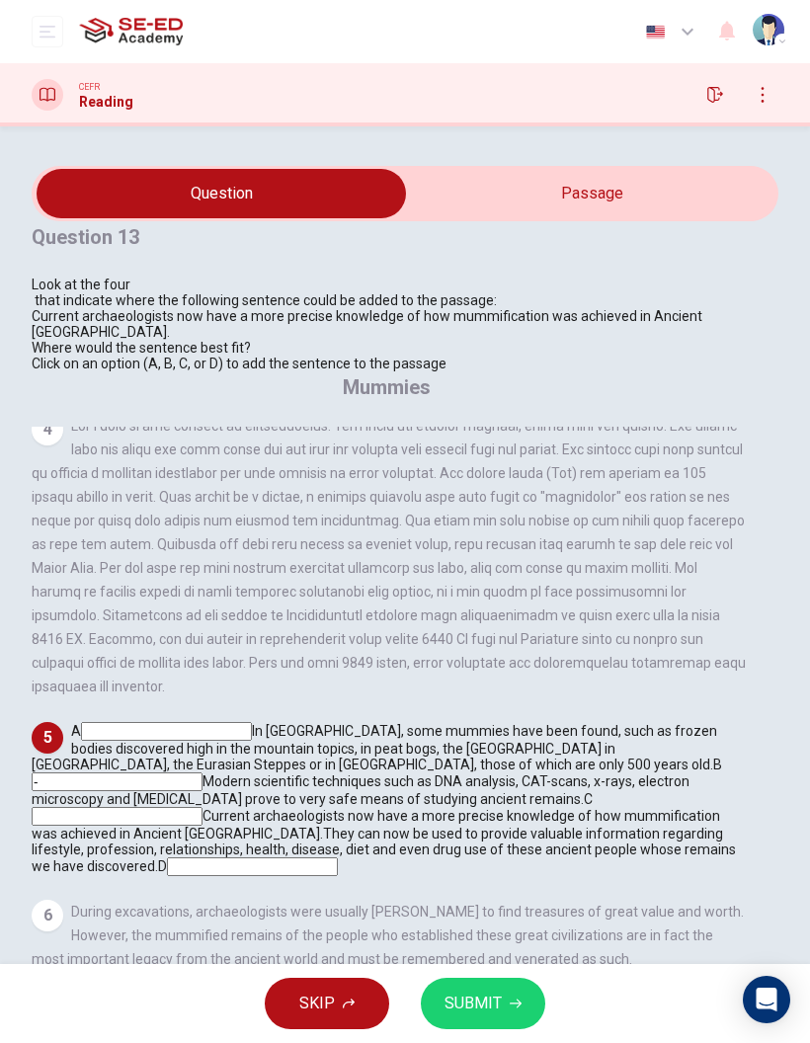
click at [496, 1004] on span "SUBMIT" at bounding box center [472, 1003] width 57 height 28
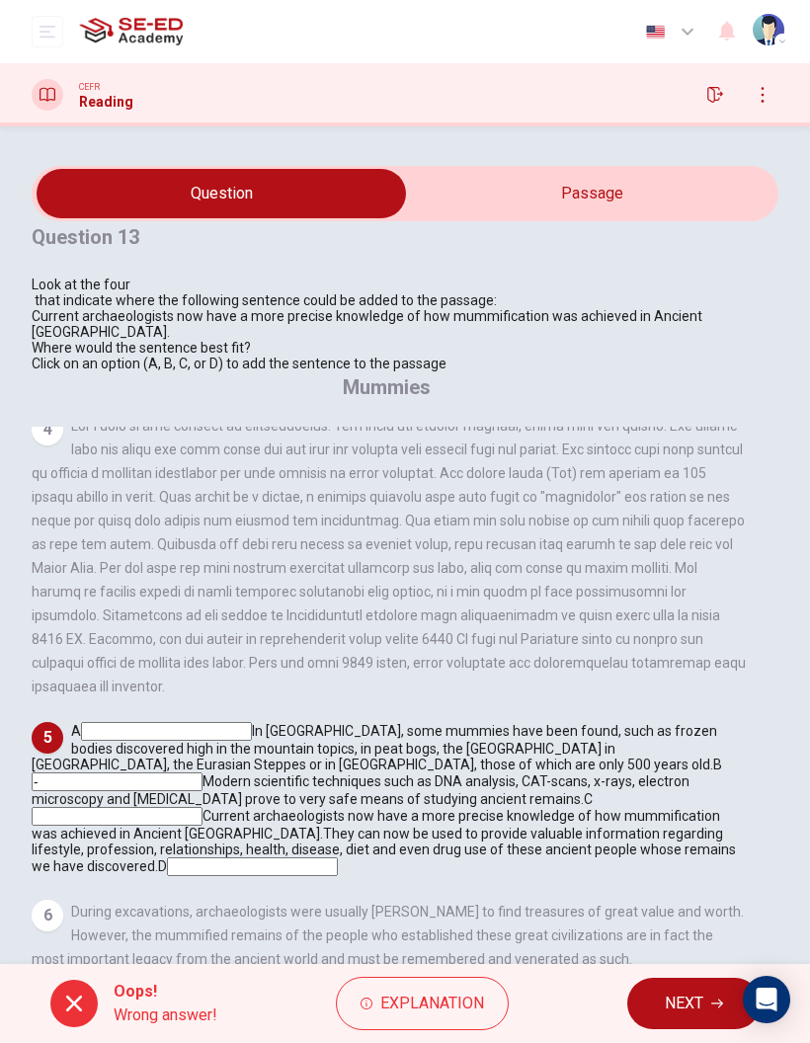
click at [661, 996] on button "NEXT" at bounding box center [693, 1003] width 133 height 51
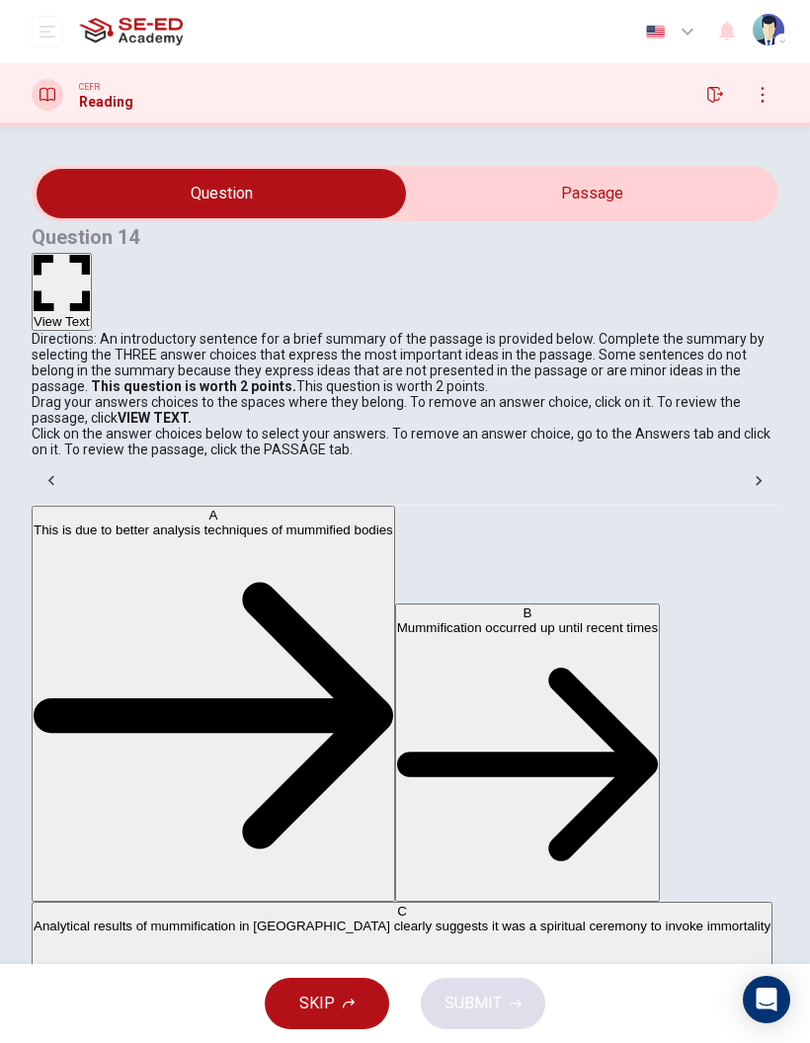
scroll to position [205, 0]
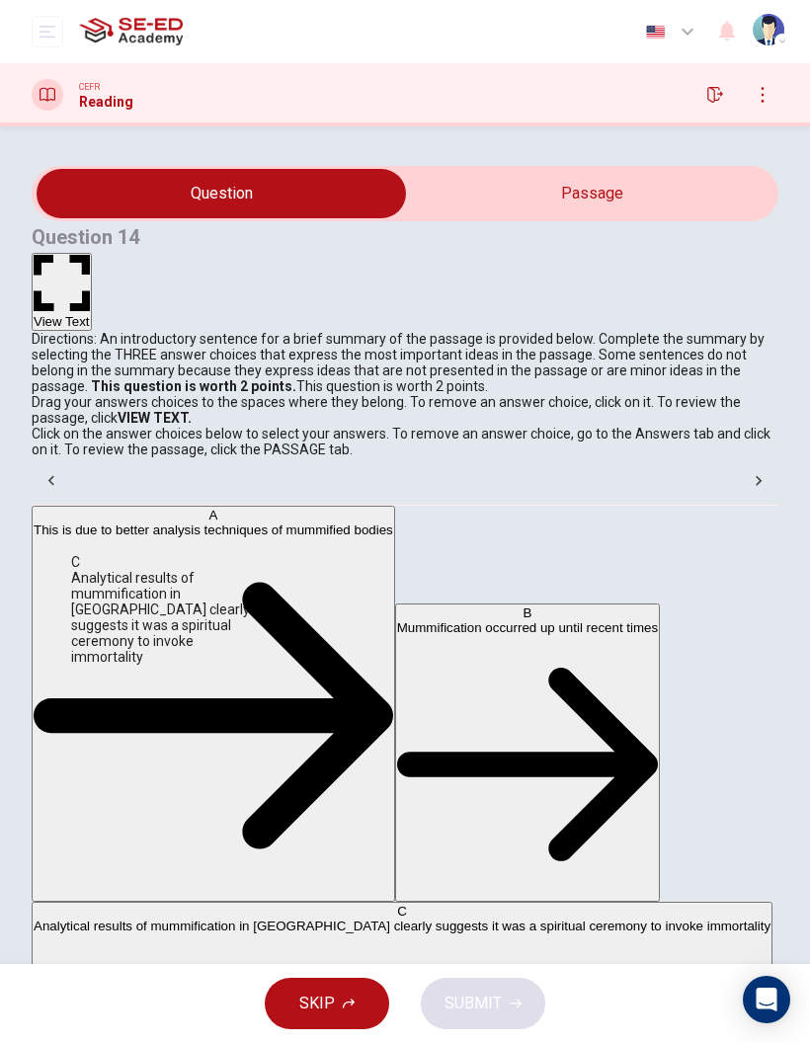
scroll to position [156, 0]
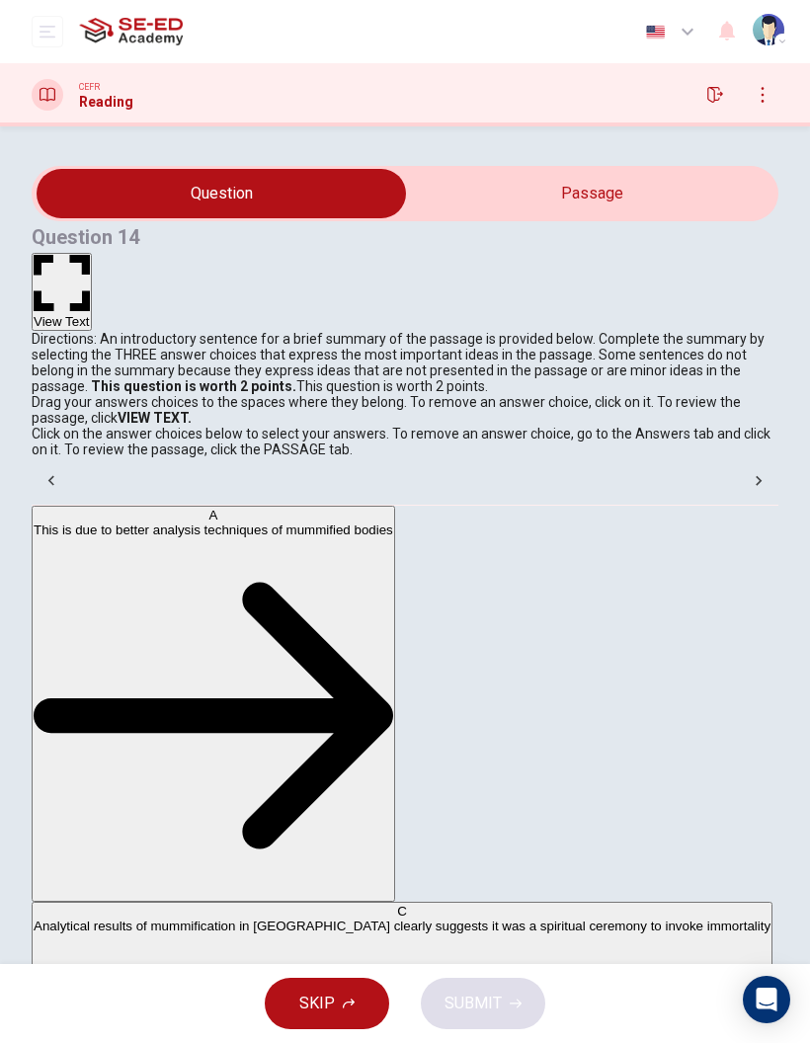
scroll to position [233, 0]
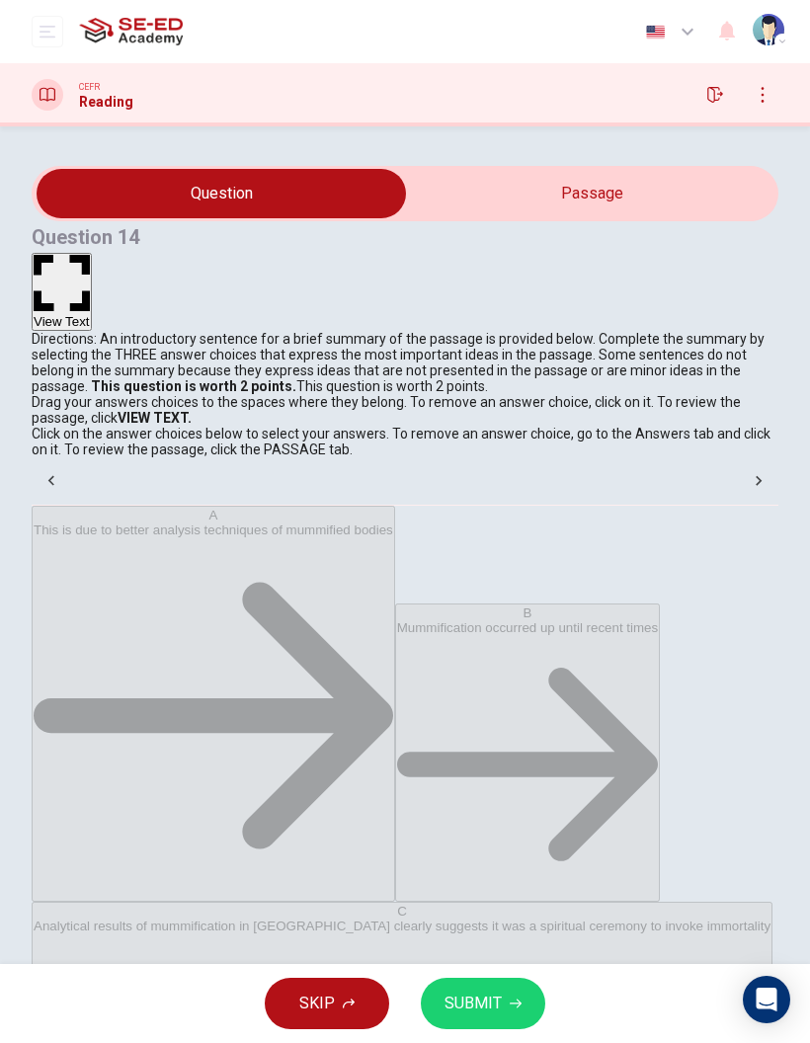
scroll to position [43, 0]
click at [488, 1006] on span "SUBMIT" at bounding box center [472, 1003] width 57 height 28
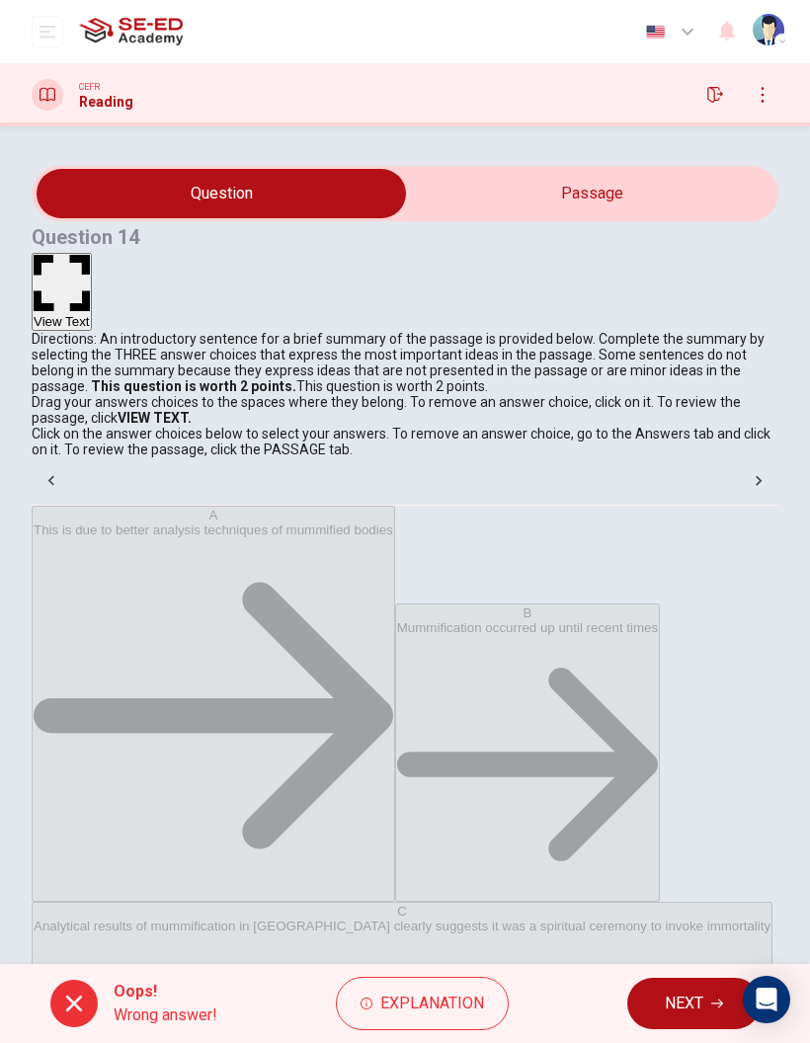
scroll to position [49, 0]
click at [684, 1005] on span "NEXT" at bounding box center [684, 1003] width 39 height 28
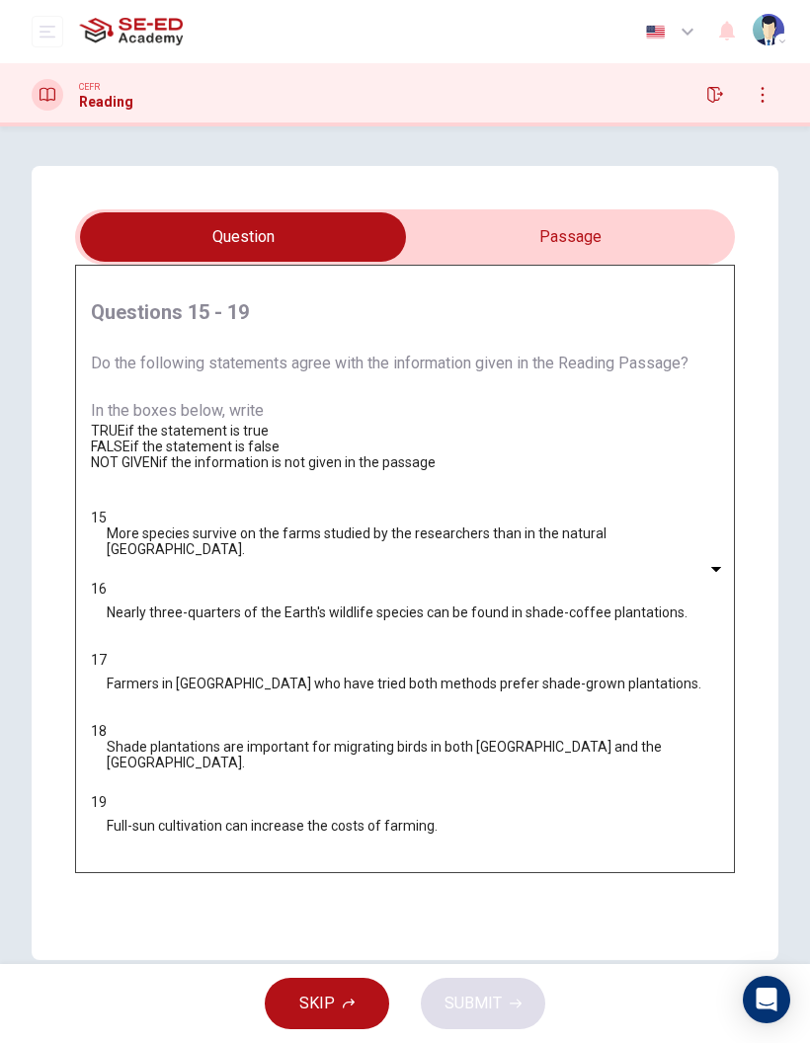
click at [653, 253] on input "checkbox" at bounding box center [242, 236] width 989 height 49
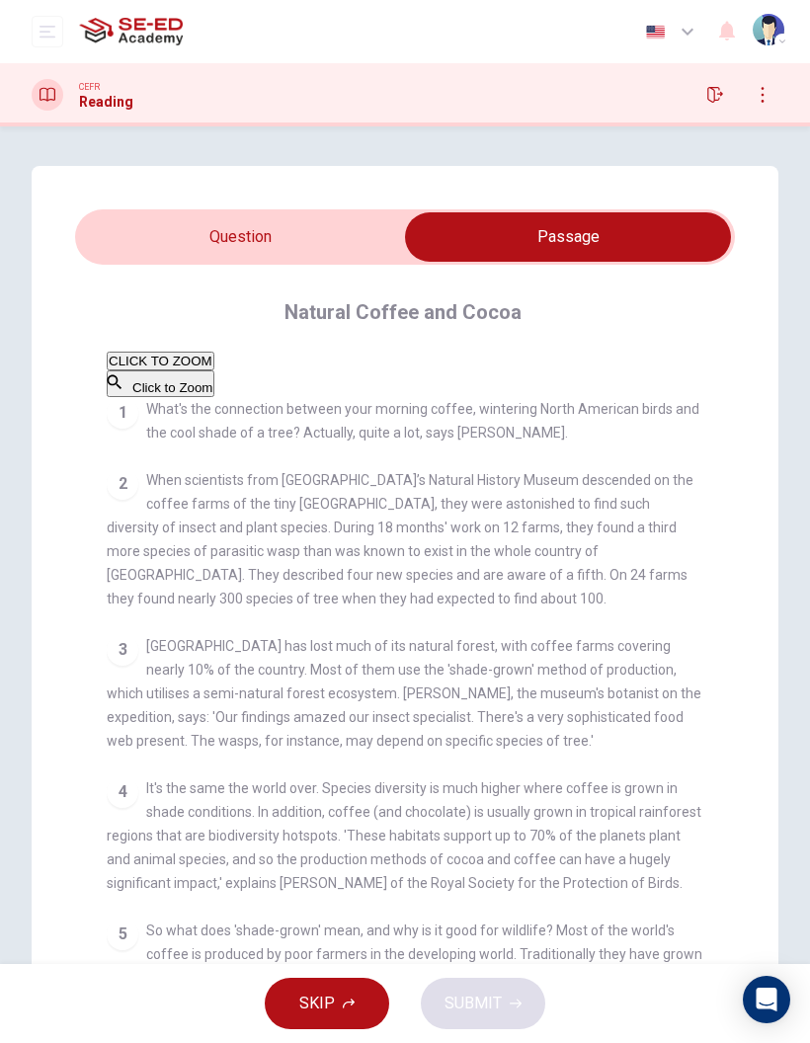
click at [382, 251] on input "checkbox" at bounding box center [567, 236] width 989 height 49
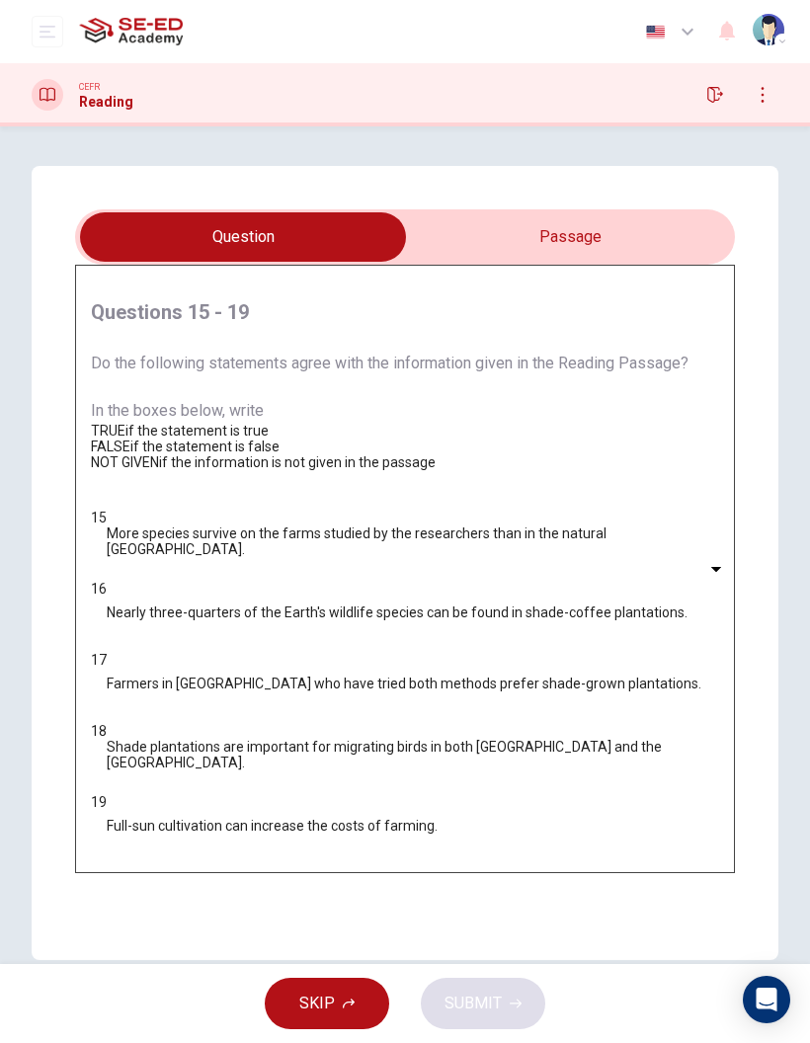
click at [661, 235] on input "checkbox" at bounding box center [242, 236] width 989 height 49
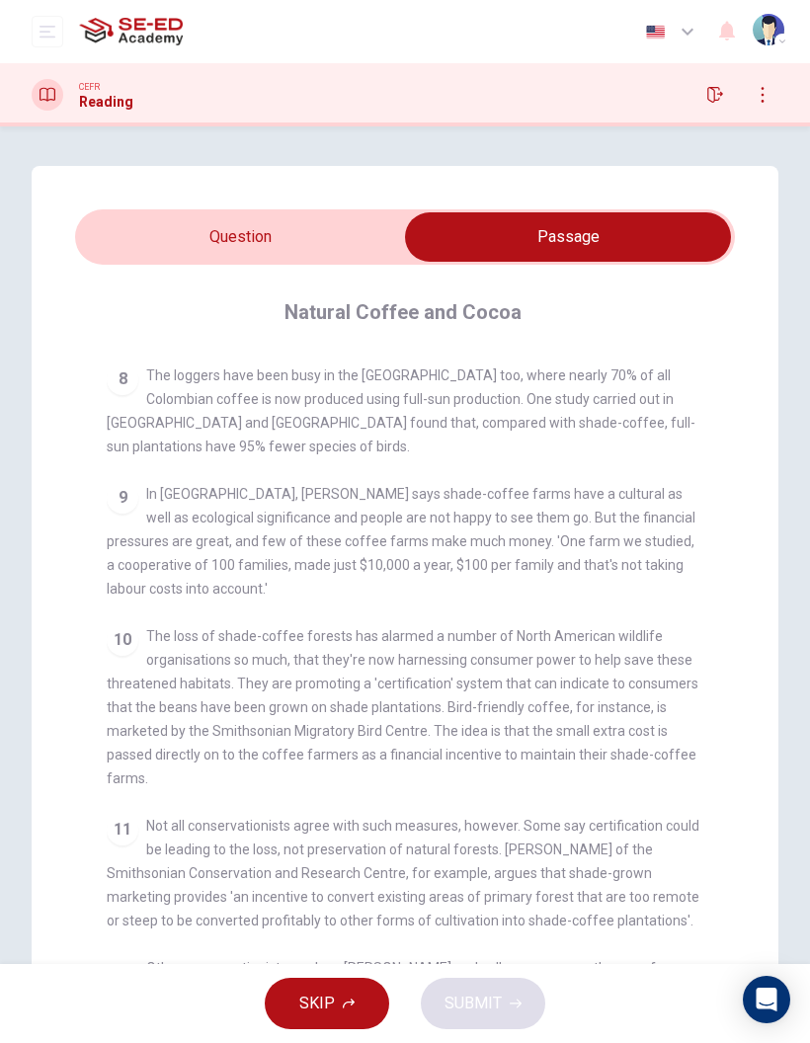
scroll to position [1111, 0]
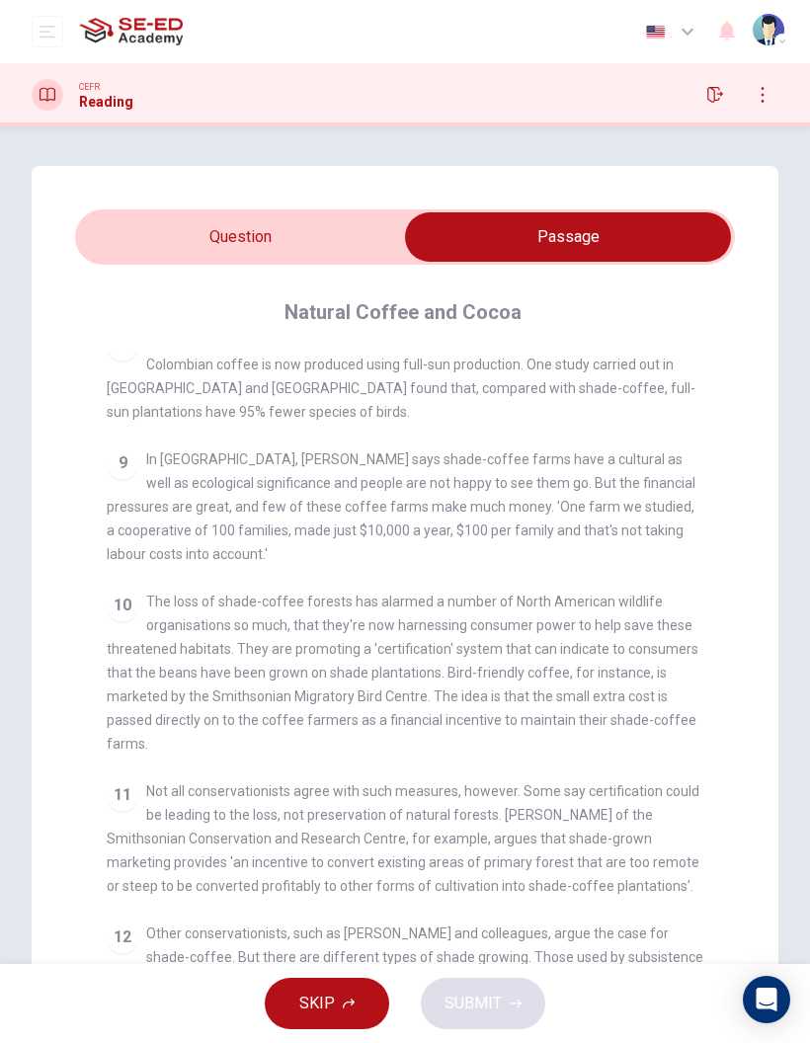
click at [198, 234] on input "checkbox" at bounding box center [567, 236] width 989 height 49
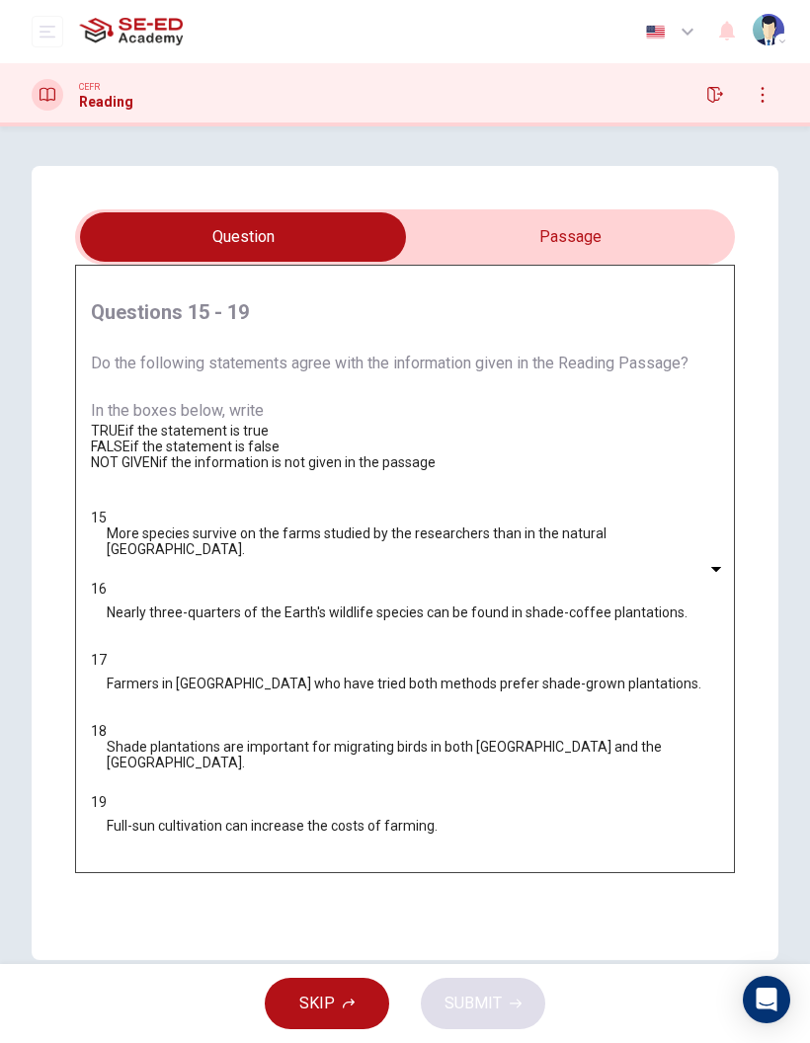
scroll to position [0, 0]
click at [618, 208] on div "Questions 15 - 19 Do the following statements agree with the information given …" at bounding box center [405, 563] width 746 height 794
click at [610, 245] on input "checkbox" at bounding box center [242, 236] width 989 height 49
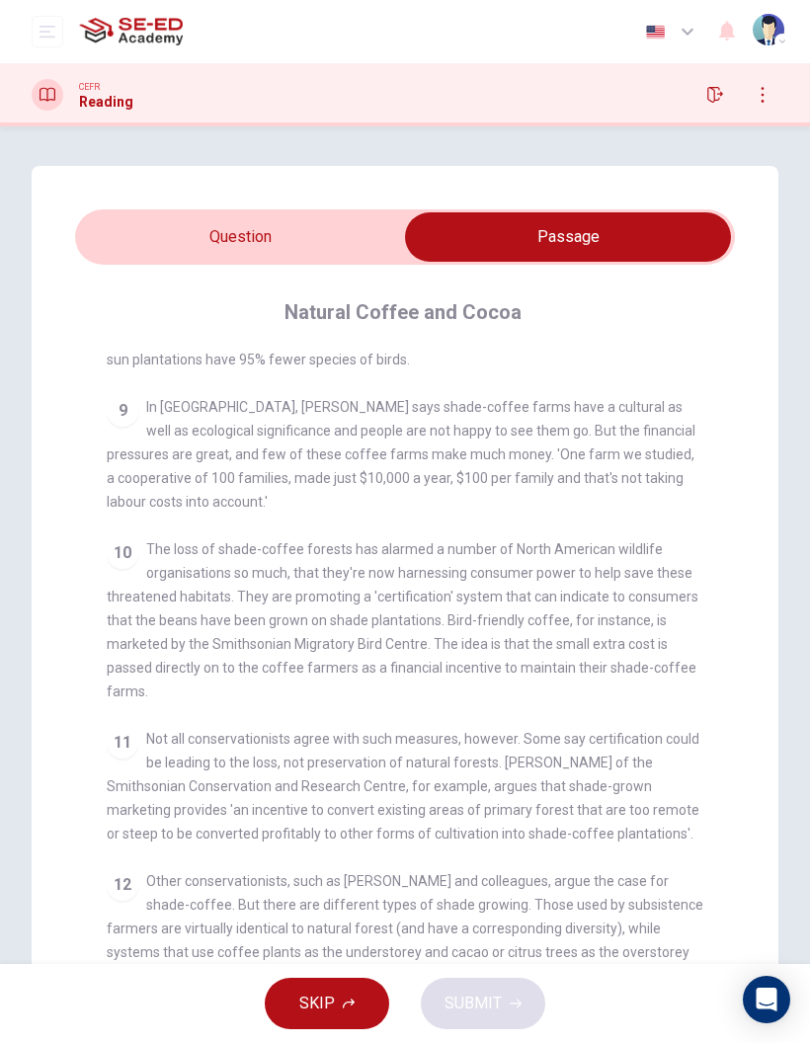
scroll to position [1451, 0]
click at [196, 241] on input "checkbox" at bounding box center [567, 236] width 989 height 49
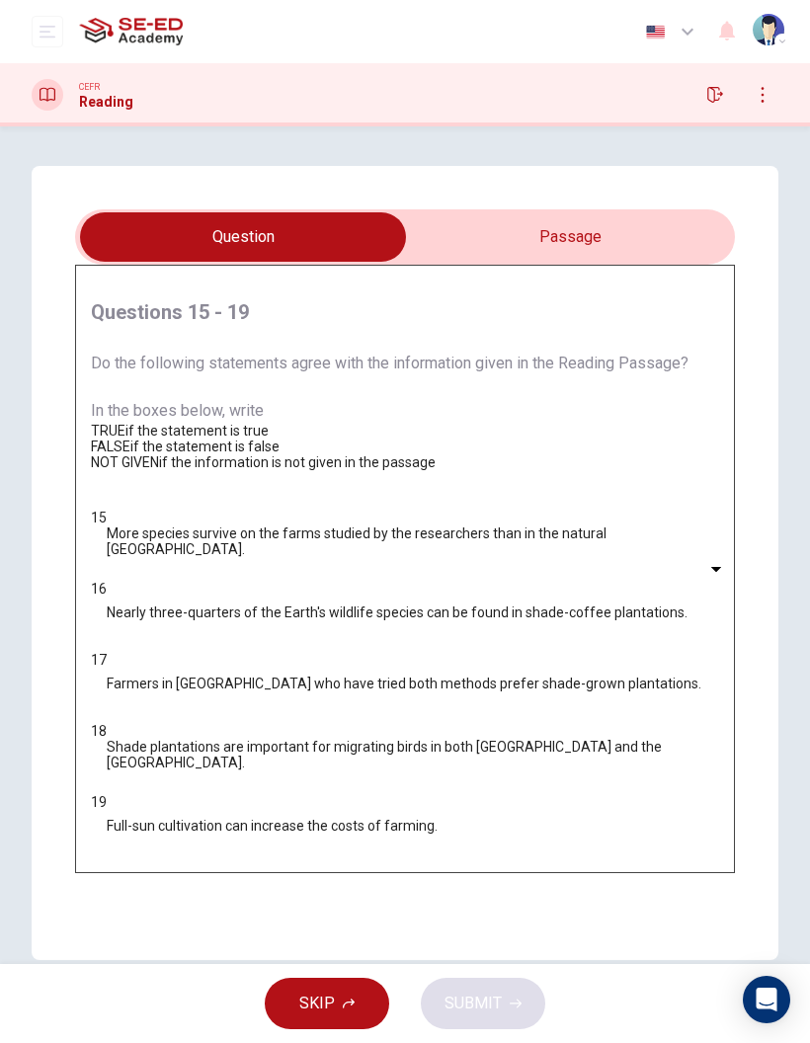
click at [618, 259] on input "checkbox" at bounding box center [242, 236] width 989 height 49
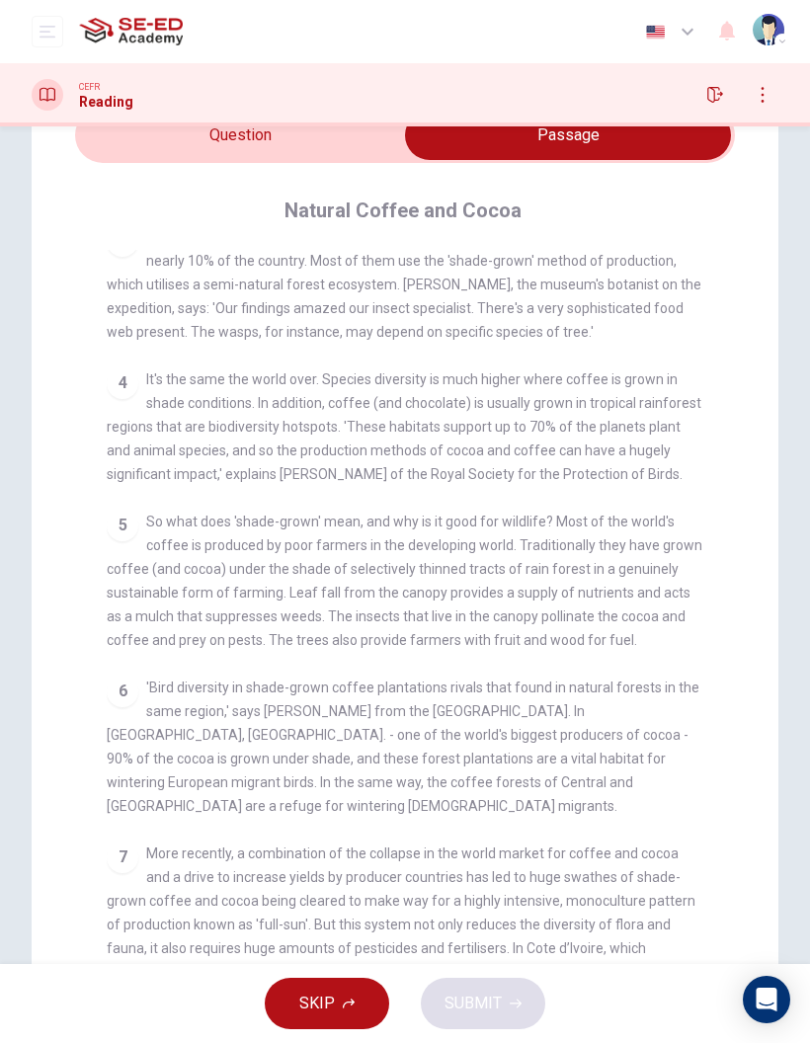
scroll to position [321, 0]
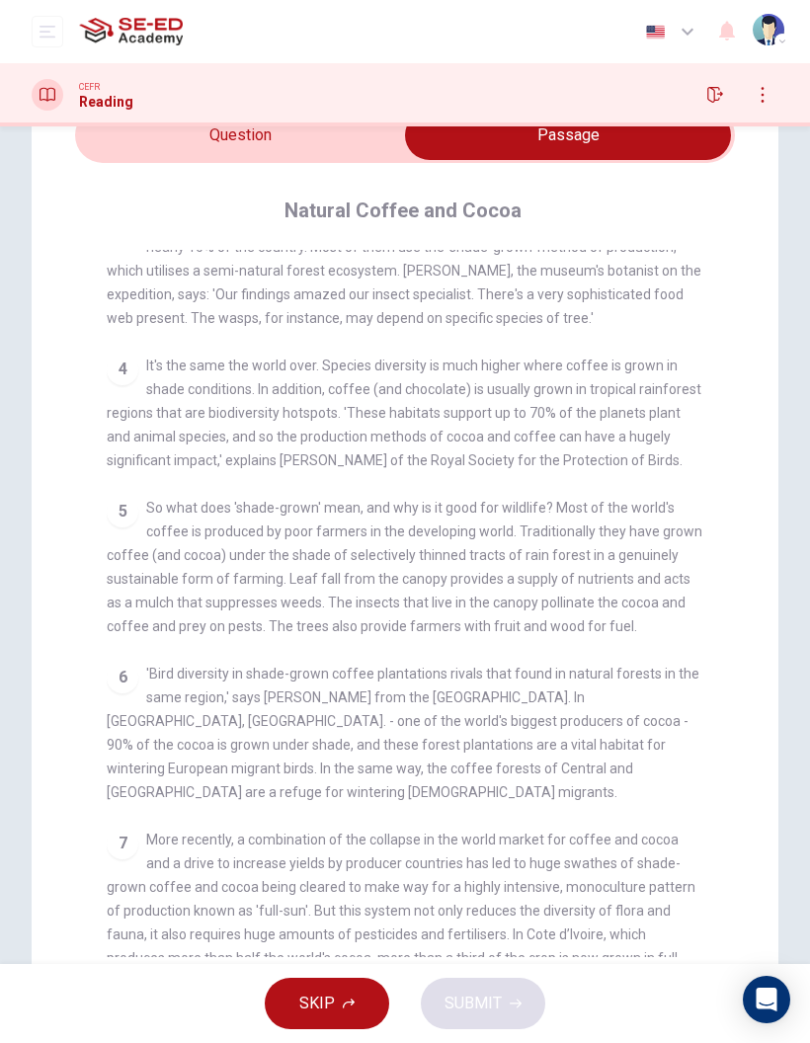
click at [179, 145] on input "checkbox" at bounding box center [567, 135] width 989 height 49
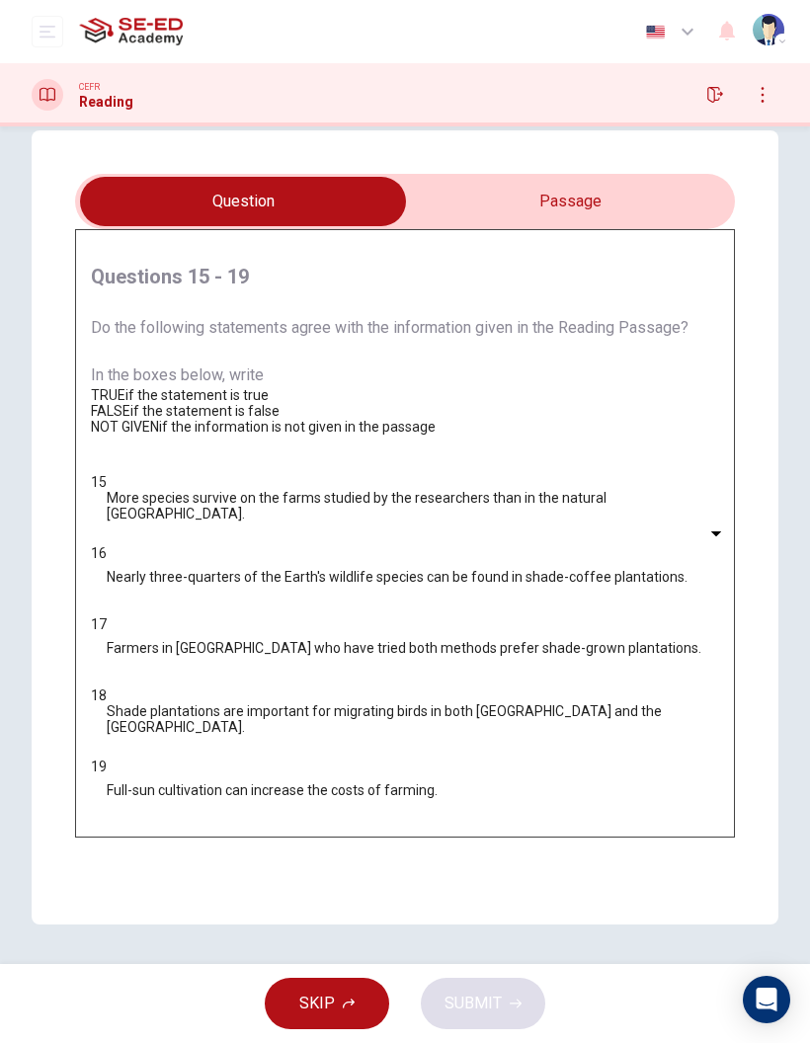
scroll to position [55, 0]
click at [216, 626] on body "This site uses cookies, as explained in our Privacy Policy . If you agree to th…" at bounding box center [405, 521] width 810 height 1043
click at [197, 1042] on div at bounding box center [405, 1043] width 810 height 0
click at [602, 196] on input "checkbox" at bounding box center [242, 201] width 989 height 49
checkbox input "true"
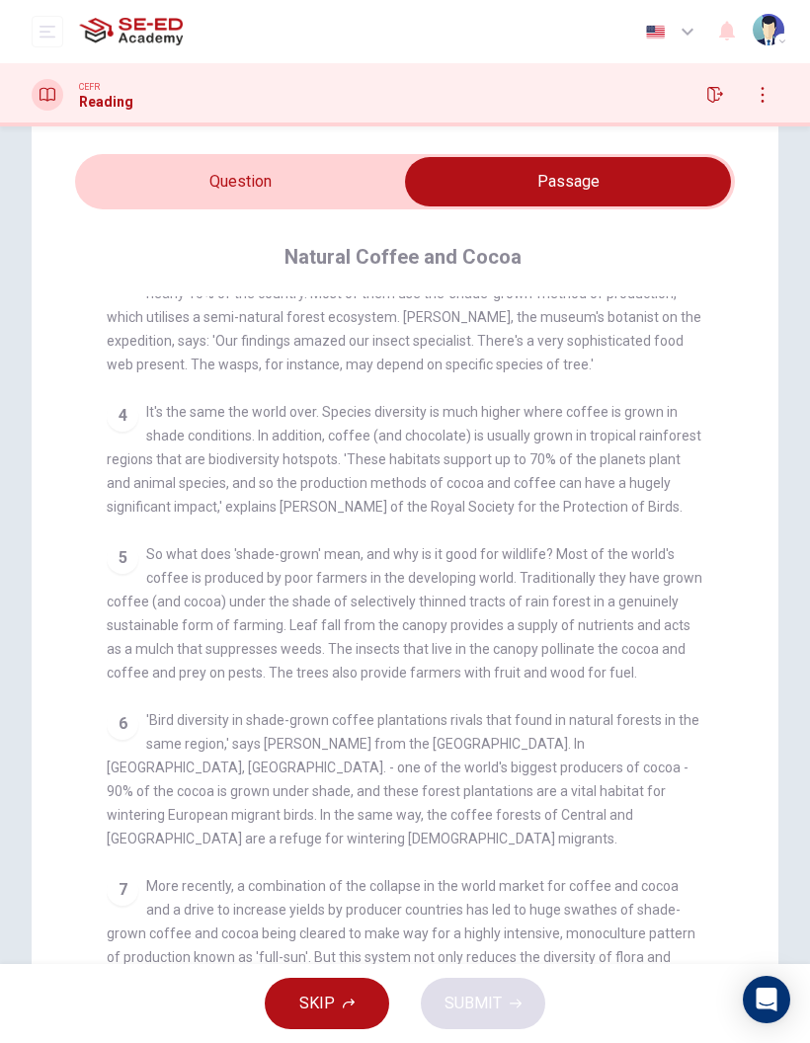
click at [55, 104] on div at bounding box center [48, 95] width 32 height 32
click at [715, 110] on button "button" at bounding box center [715, 95] width 32 height 32
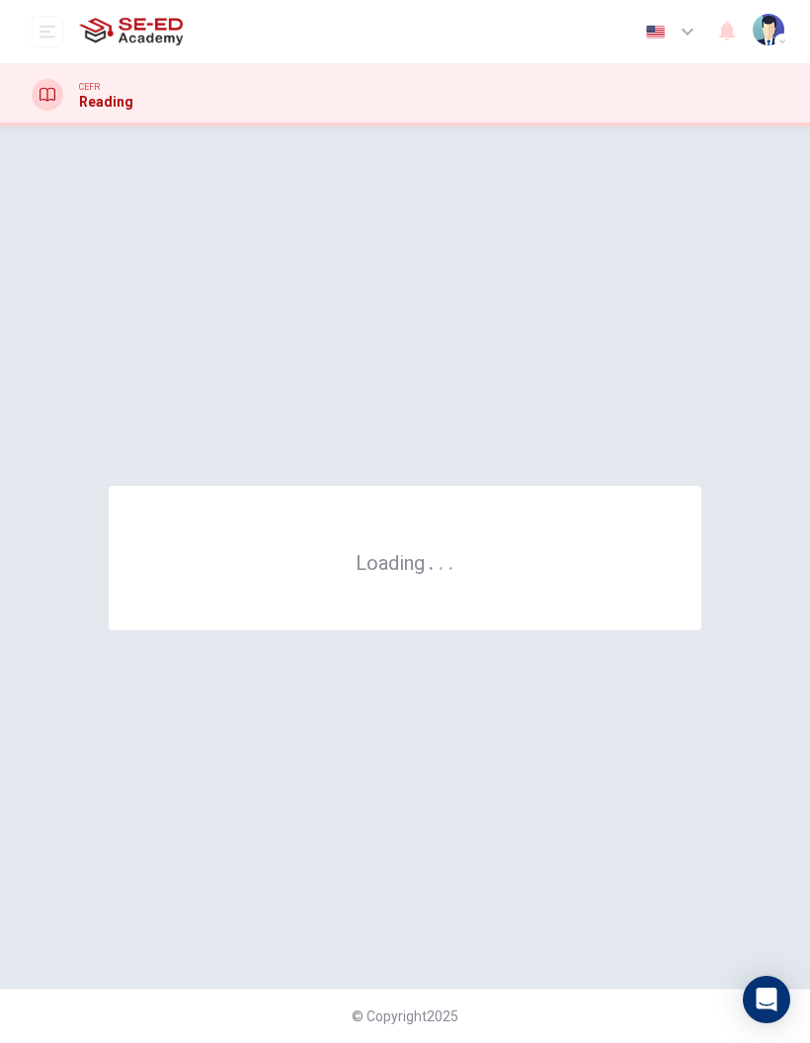
scroll to position [0, 0]
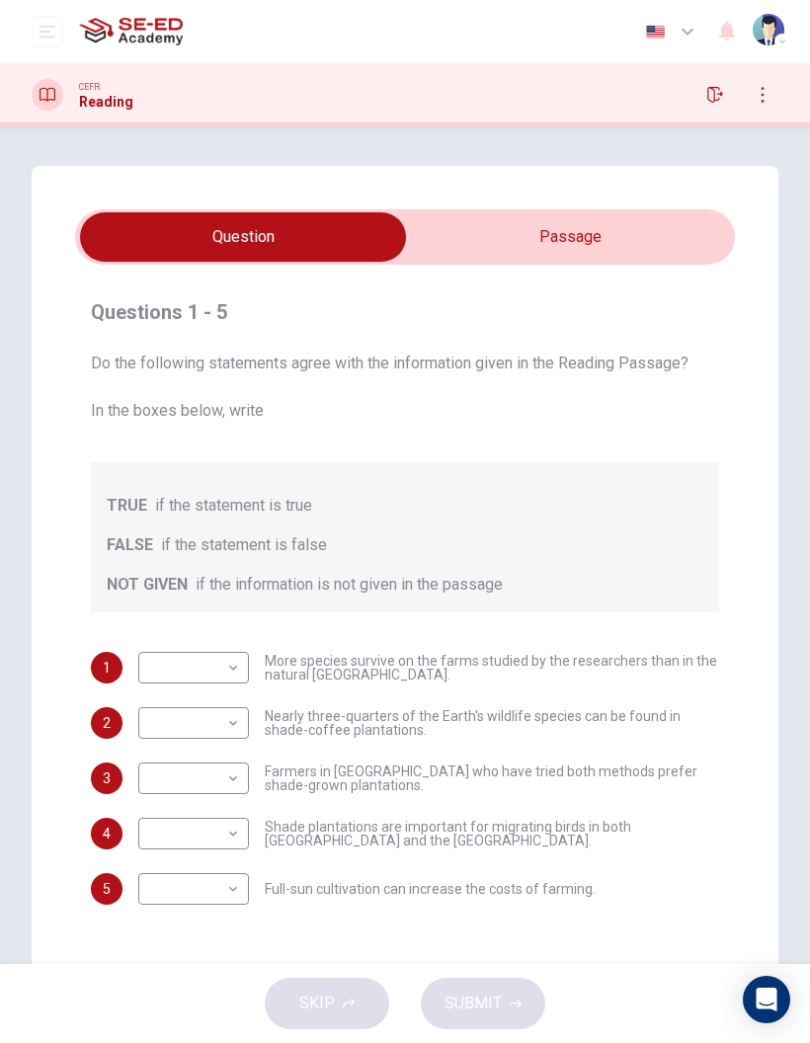
click at [629, 237] on input "checkbox" at bounding box center [242, 236] width 989 height 49
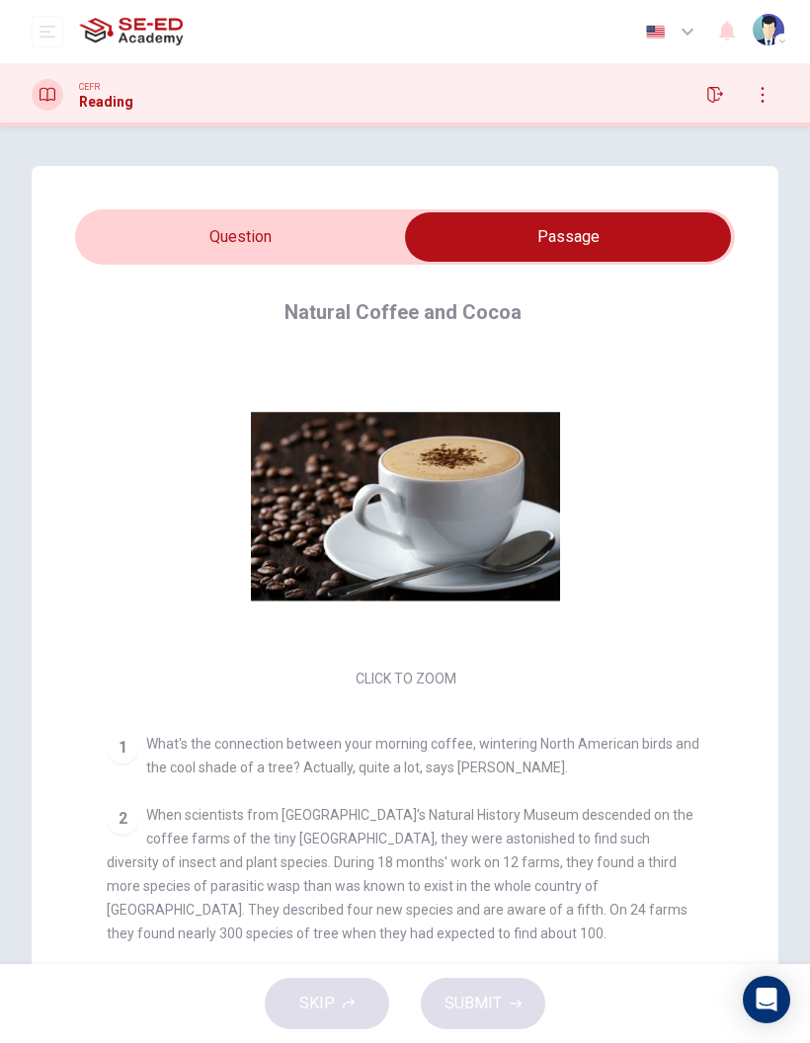
click at [166, 227] on input "checkbox" at bounding box center [567, 236] width 989 height 49
checkbox input "false"
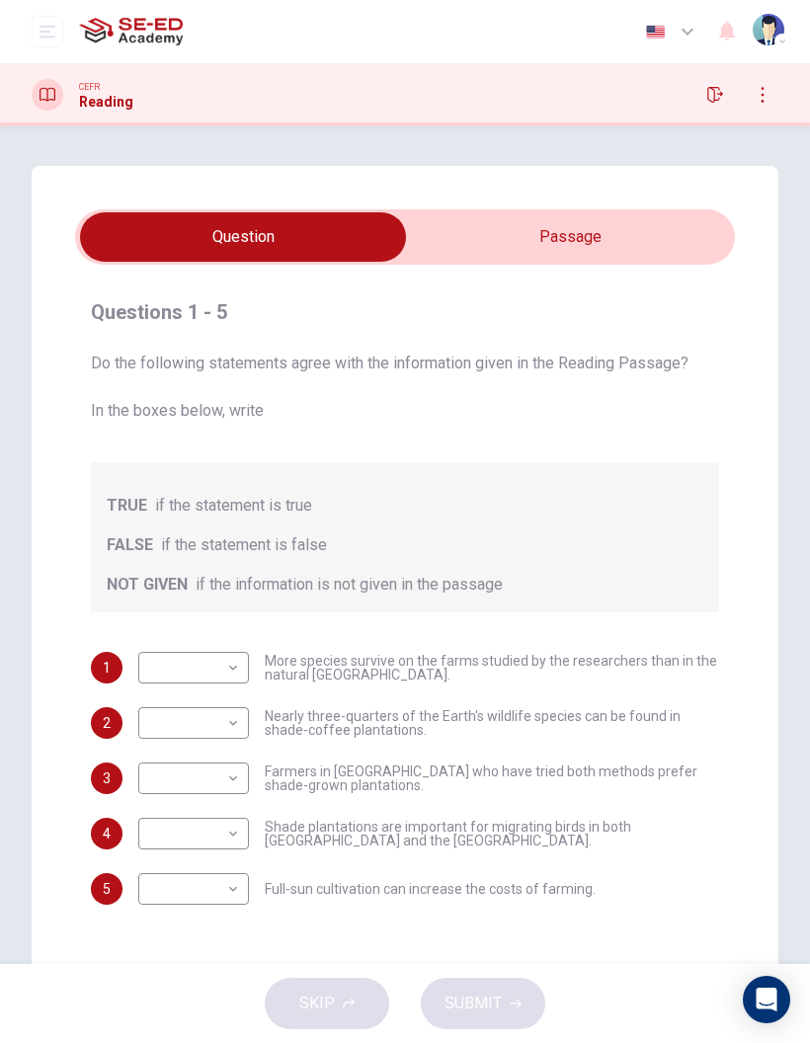
click at [49, 111] on div "CEFR Reading" at bounding box center [405, 94] width 810 height 63
click at [55, 106] on div at bounding box center [48, 95] width 32 height 32
click at [38, 37] on button "open mobile menu" at bounding box center [48, 32] width 32 height 32
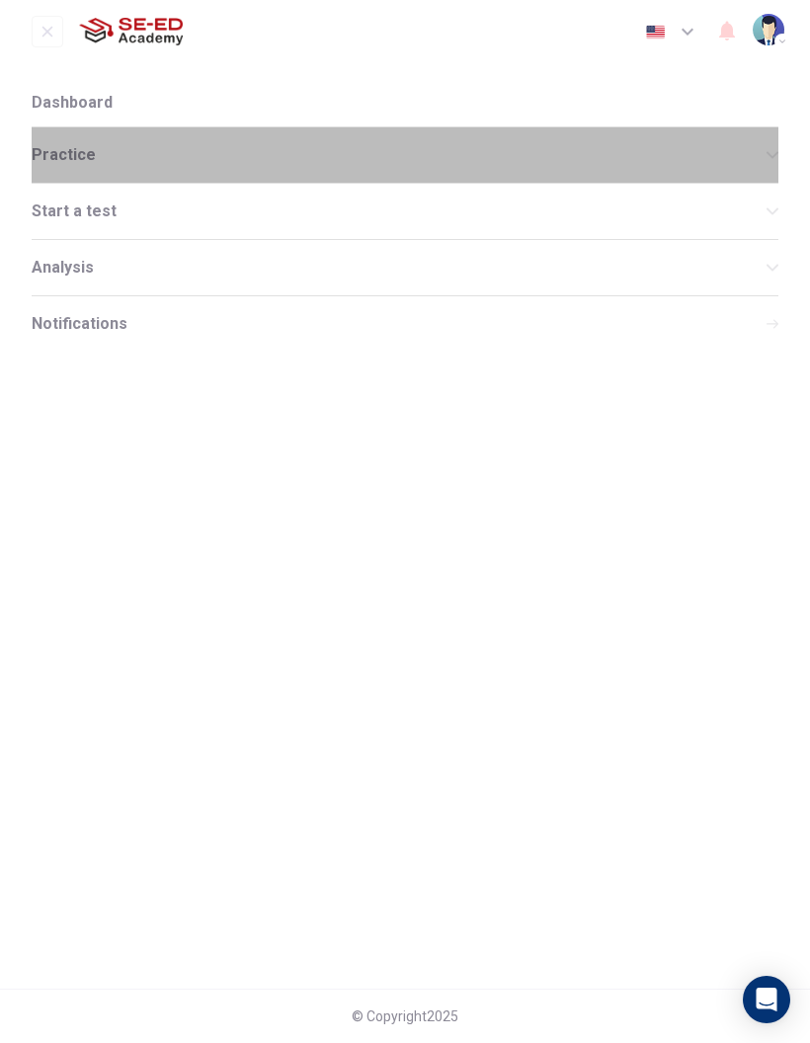
click at [62, 154] on span "Practice" at bounding box center [399, 155] width 735 height 16
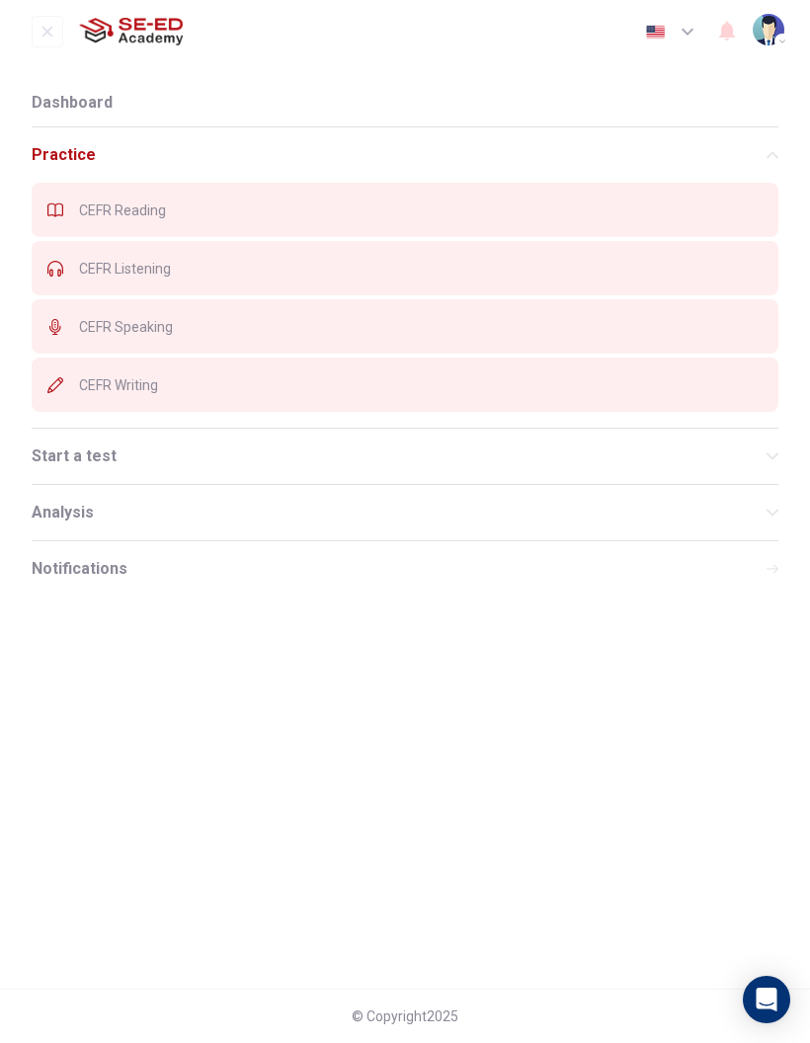
click at [596, 232] on div "CEFR Reading" at bounding box center [405, 210] width 746 height 54
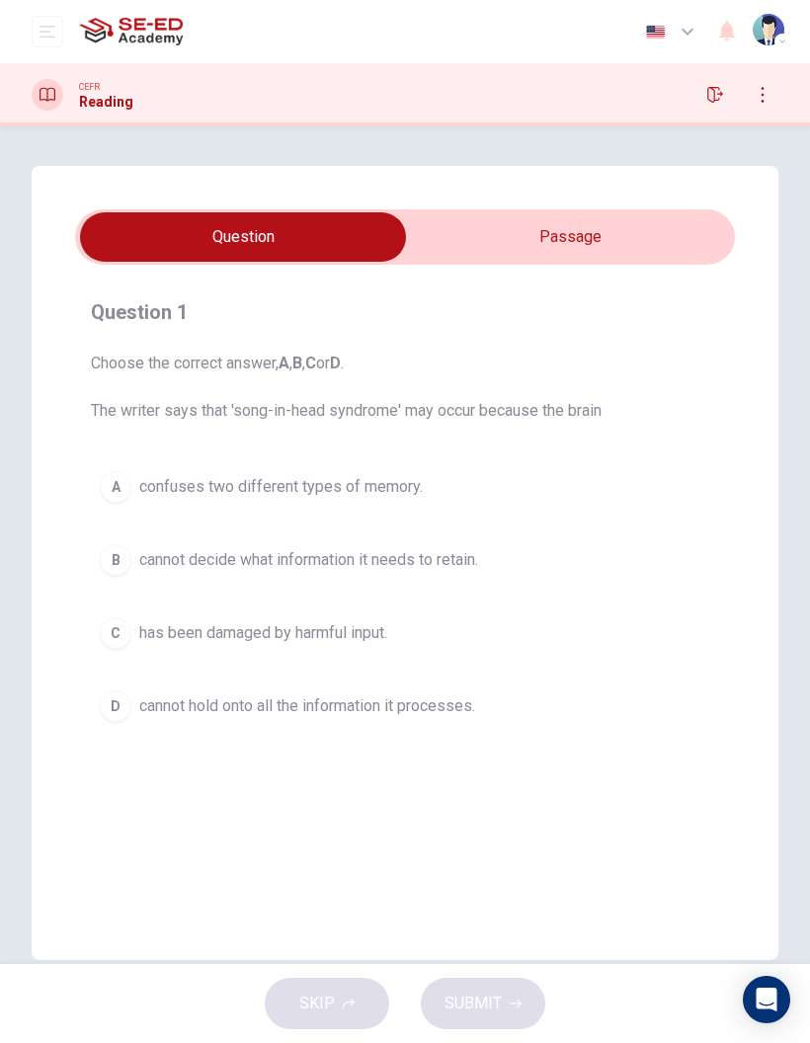
click at [618, 237] on input "checkbox" at bounding box center [242, 236] width 989 height 49
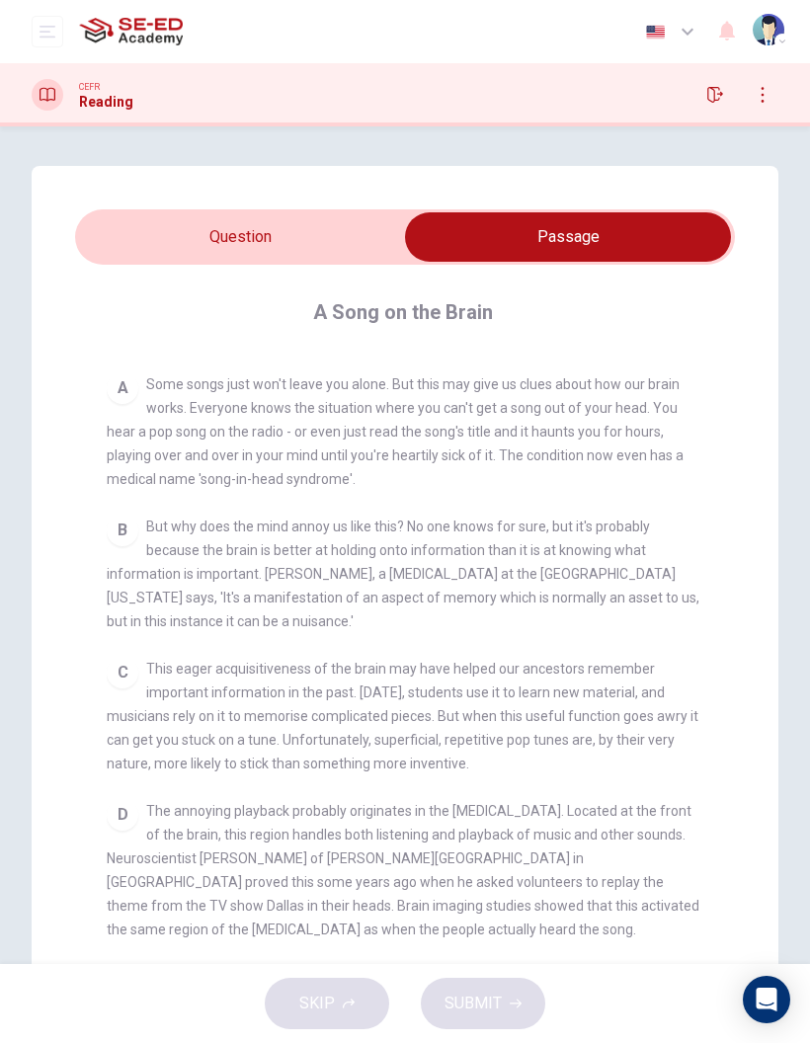
scroll to position [361, 0]
click at [145, 253] on input "checkbox" at bounding box center [567, 236] width 989 height 49
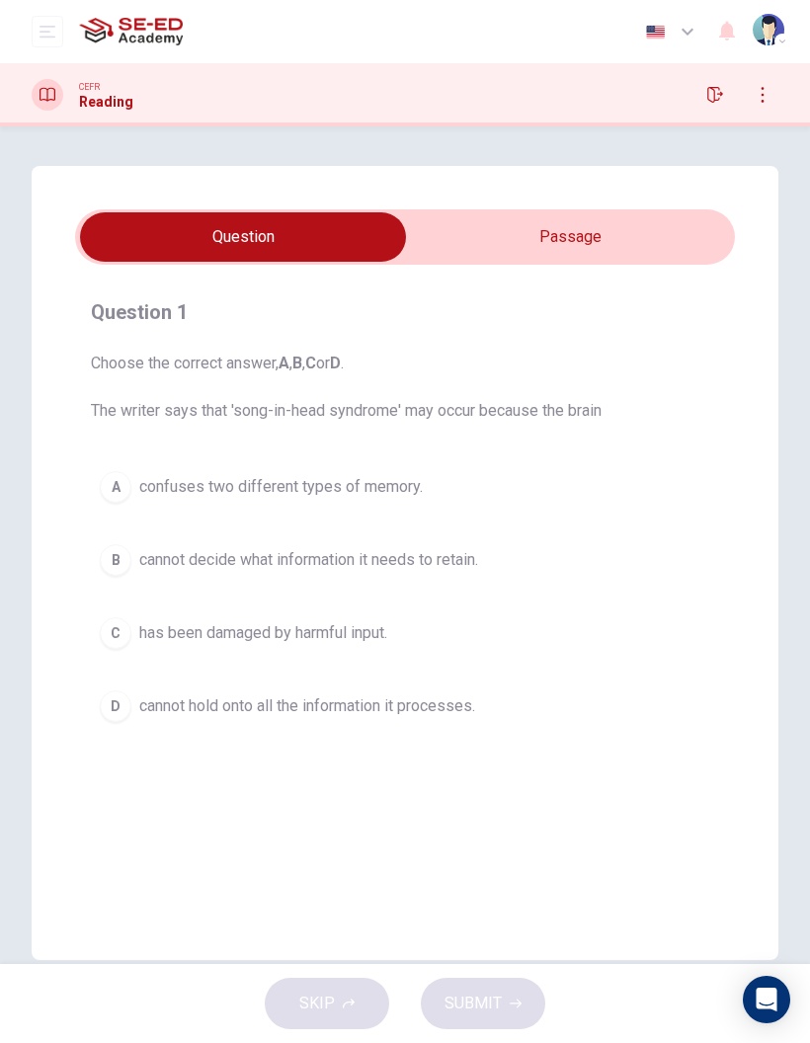
click at [626, 242] on input "checkbox" at bounding box center [242, 236] width 989 height 49
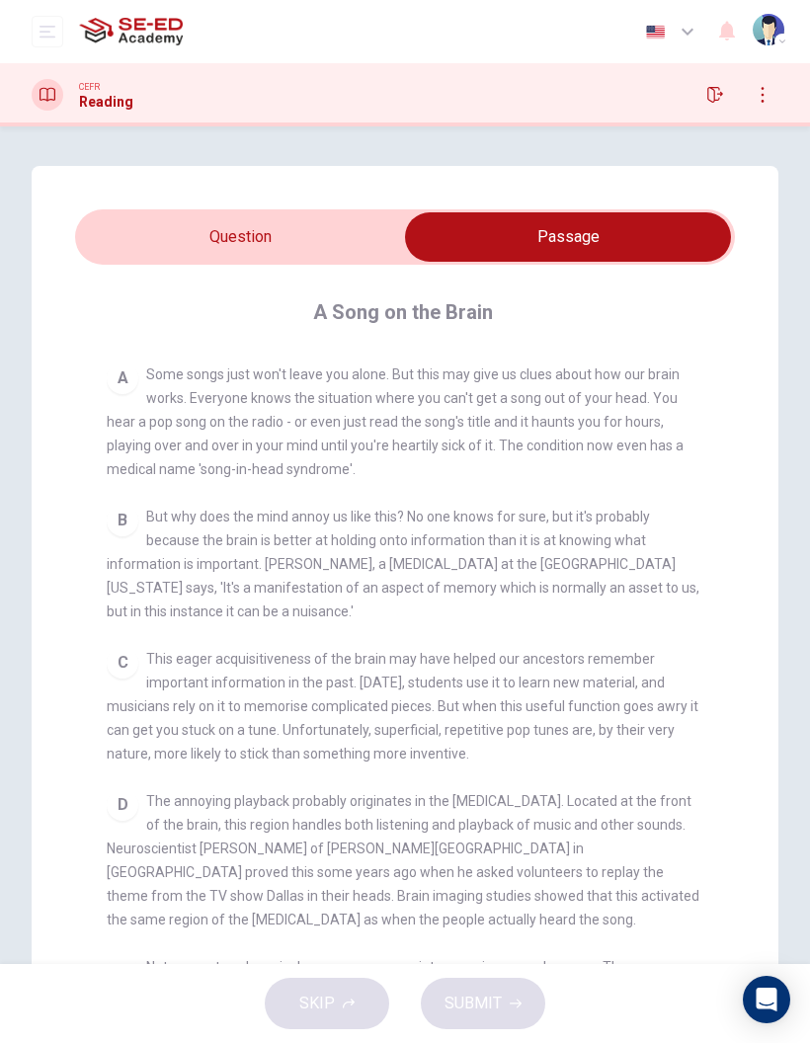
scroll to position [368, 0]
click at [138, 245] on input "checkbox" at bounding box center [567, 236] width 989 height 49
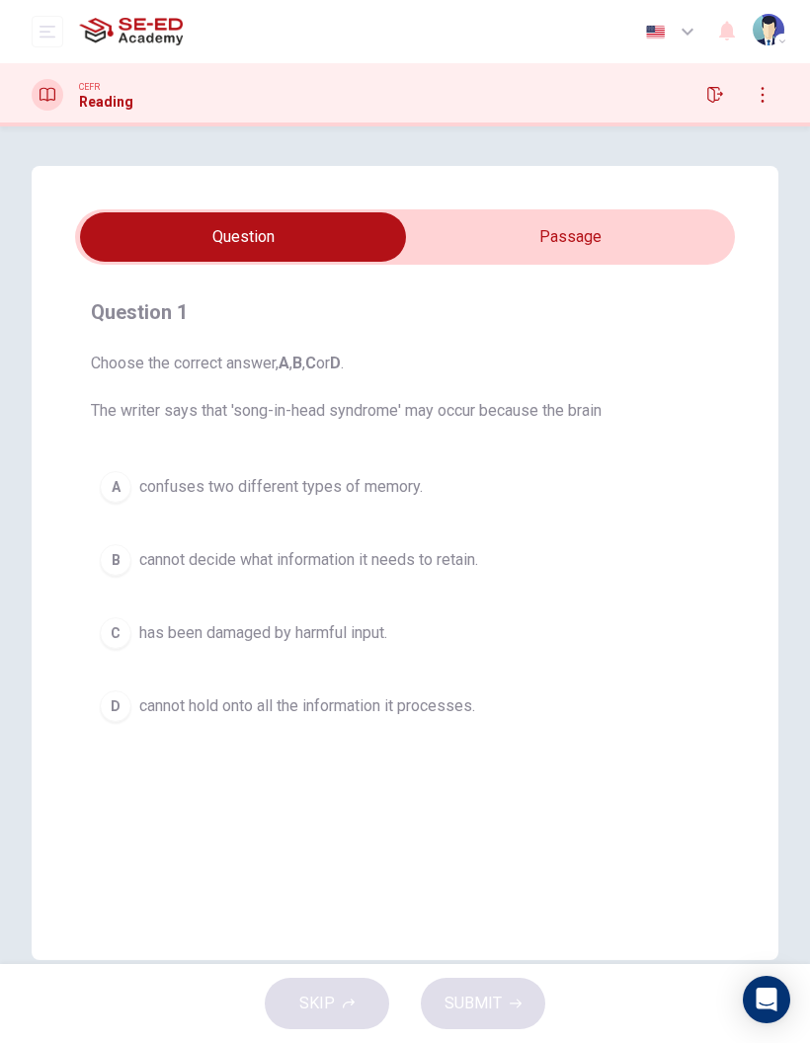
click at [450, 224] on input "checkbox" at bounding box center [242, 236] width 989 height 49
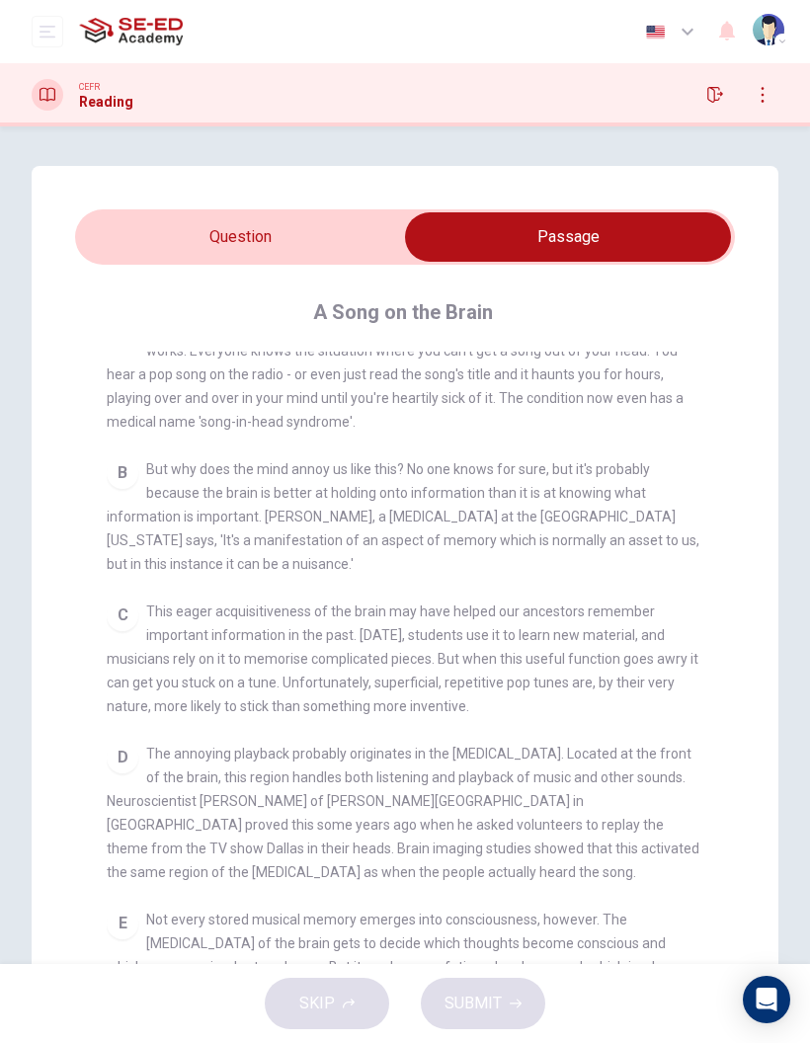
scroll to position [434, 0]
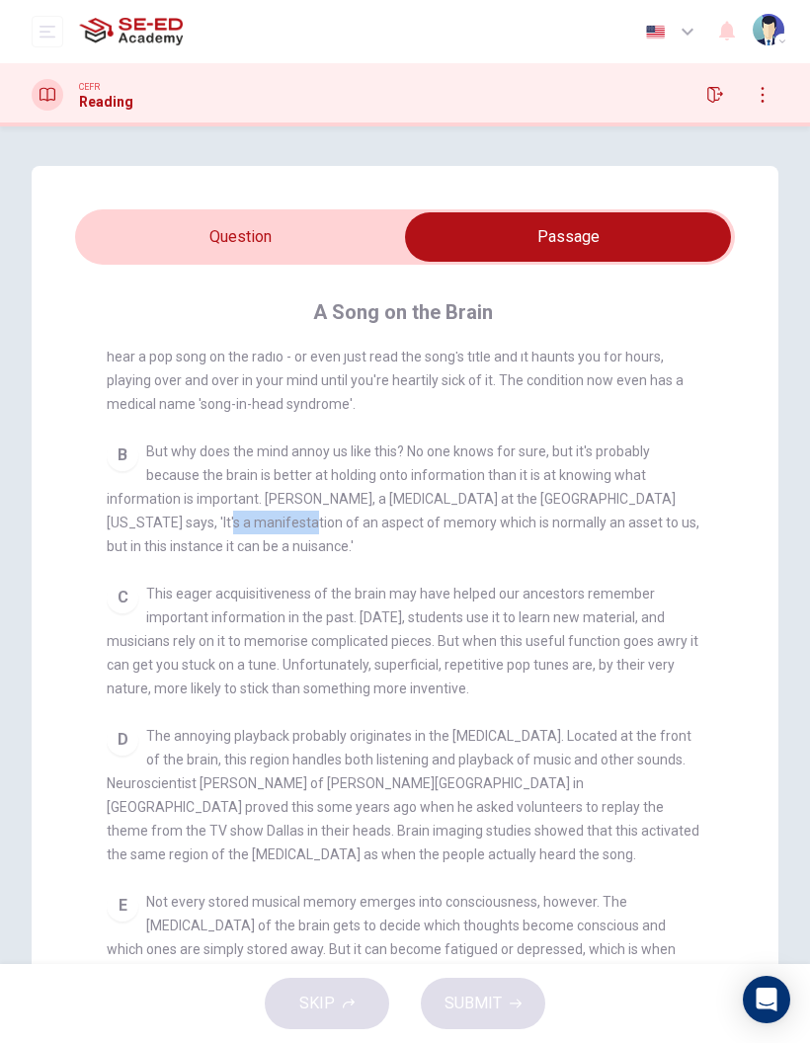
click at [136, 406] on span "Some songs just won't leave you alone. But this may give us clues about how our…" at bounding box center [395, 356] width 577 height 111
click at [83, 437] on div "A Song on the Brain CLICK TO ZOOM Click to Zoom A Some songs just won't leave y…" at bounding box center [405, 677] width 660 height 825
click at [113, 387] on span "Some songs just won't leave you alone. But this may give us clues about how our…" at bounding box center [395, 356] width 577 height 111
click at [189, 215] on input "checkbox" at bounding box center [567, 236] width 989 height 49
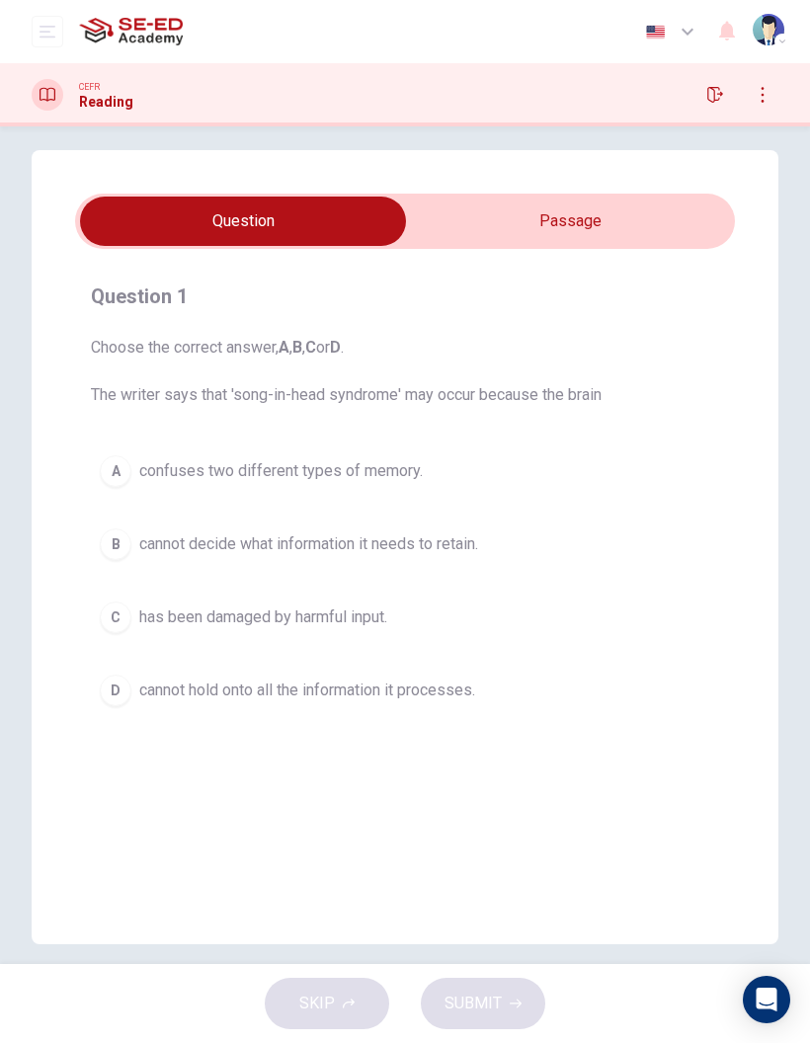
scroll to position [15, 0]
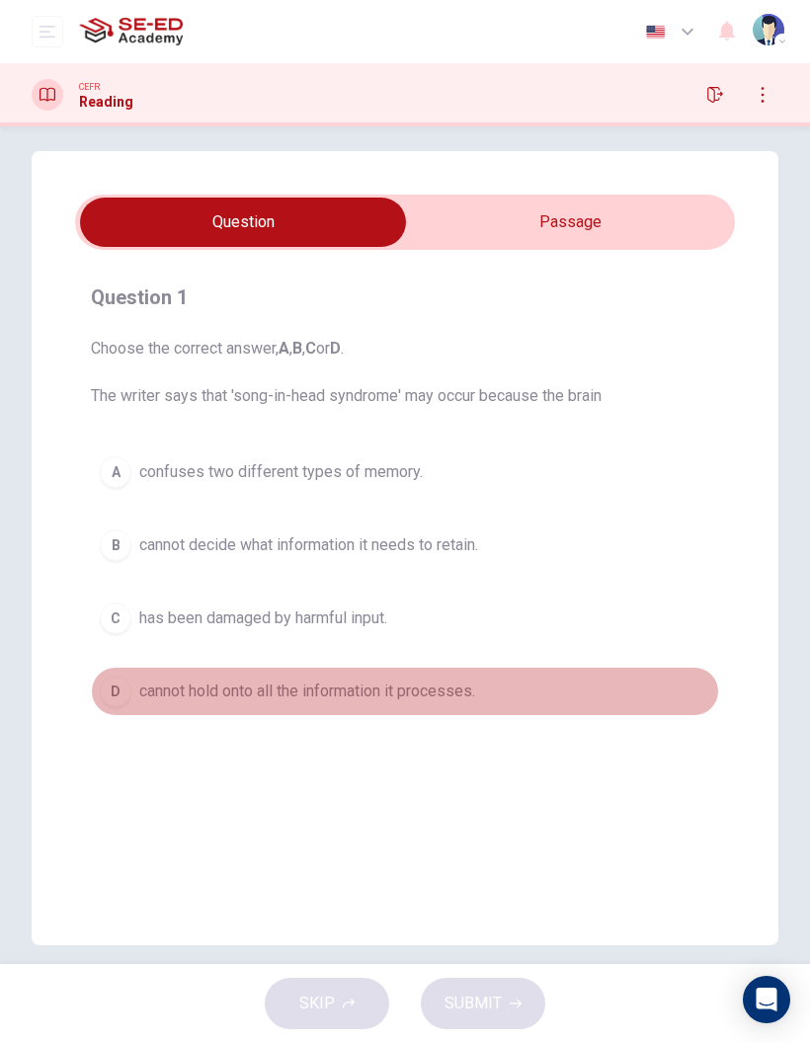
click at [324, 692] on span "cannot hold onto all the information it processes." at bounding box center [307, 691] width 336 height 24
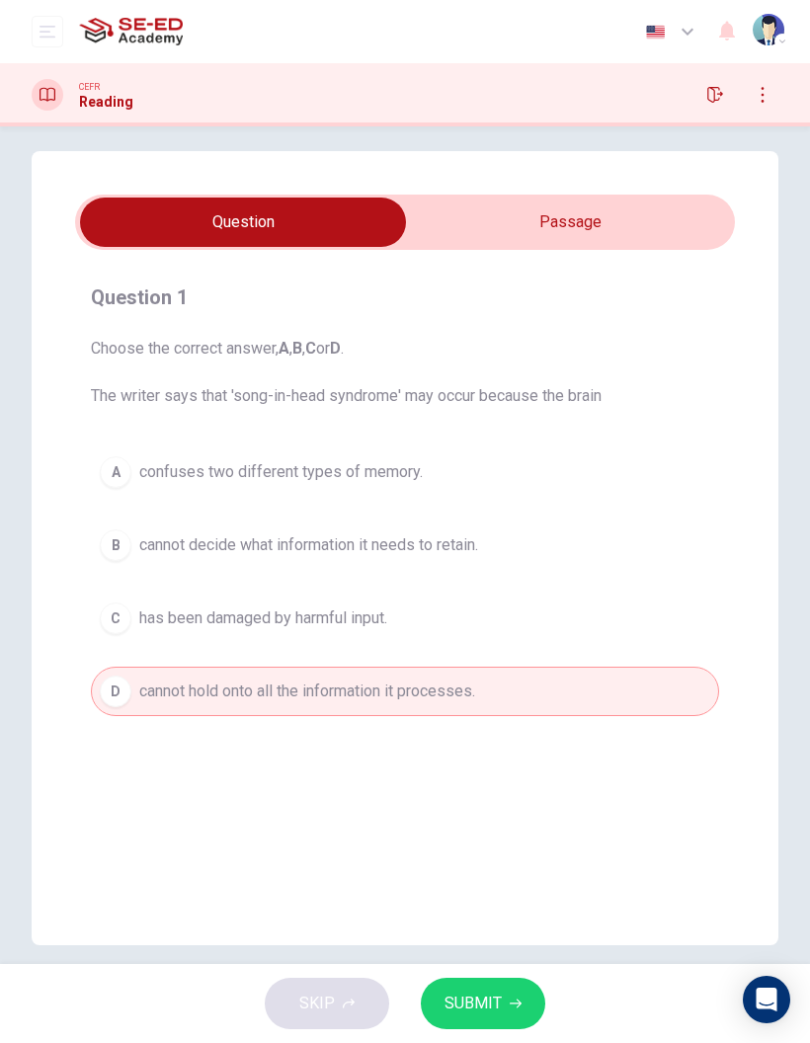
click at [488, 1016] on span "SUBMIT" at bounding box center [472, 1003] width 57 height 28
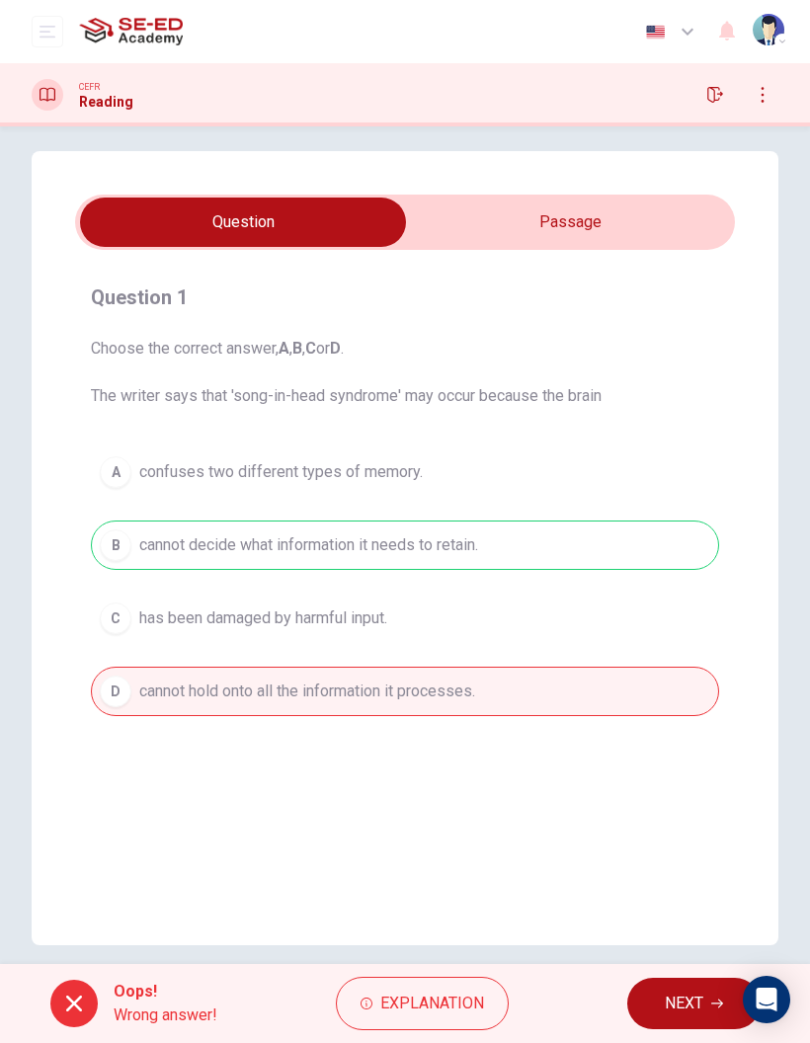
click at [676, 998] on span "NEXT" at bounding box center [684, 1003] width 39 height 28
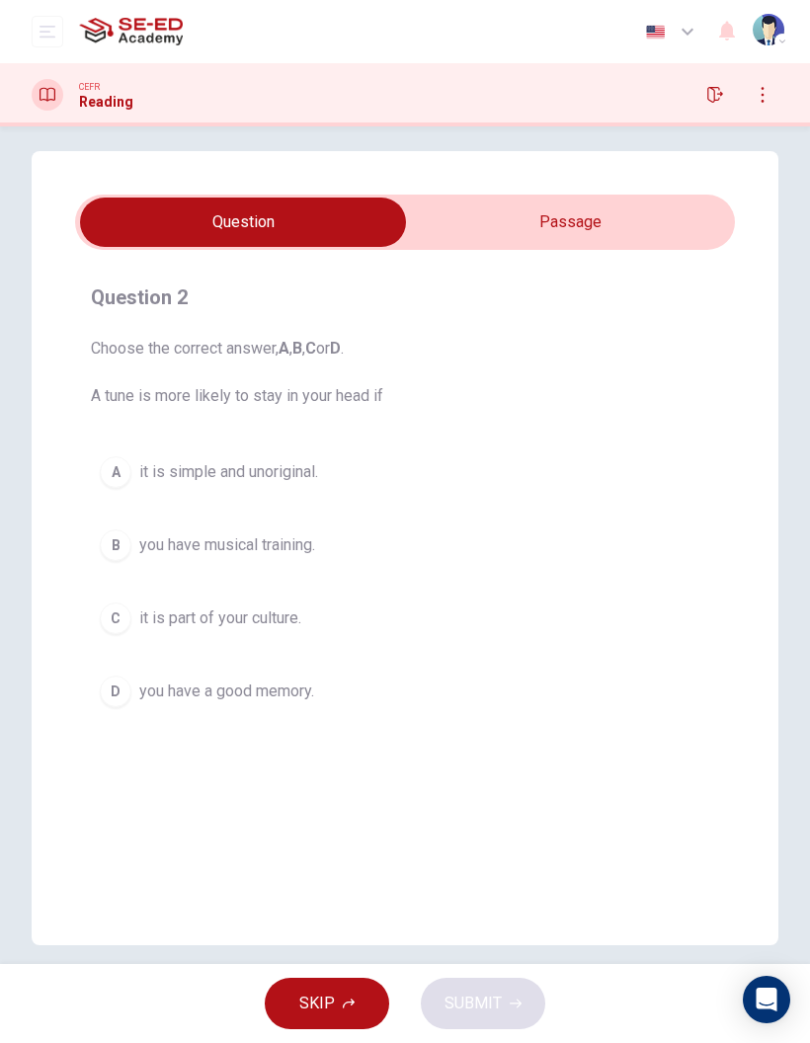
click at [556, 231] on input "checkbox" at bounding box center [242, 221] width 989 height 49
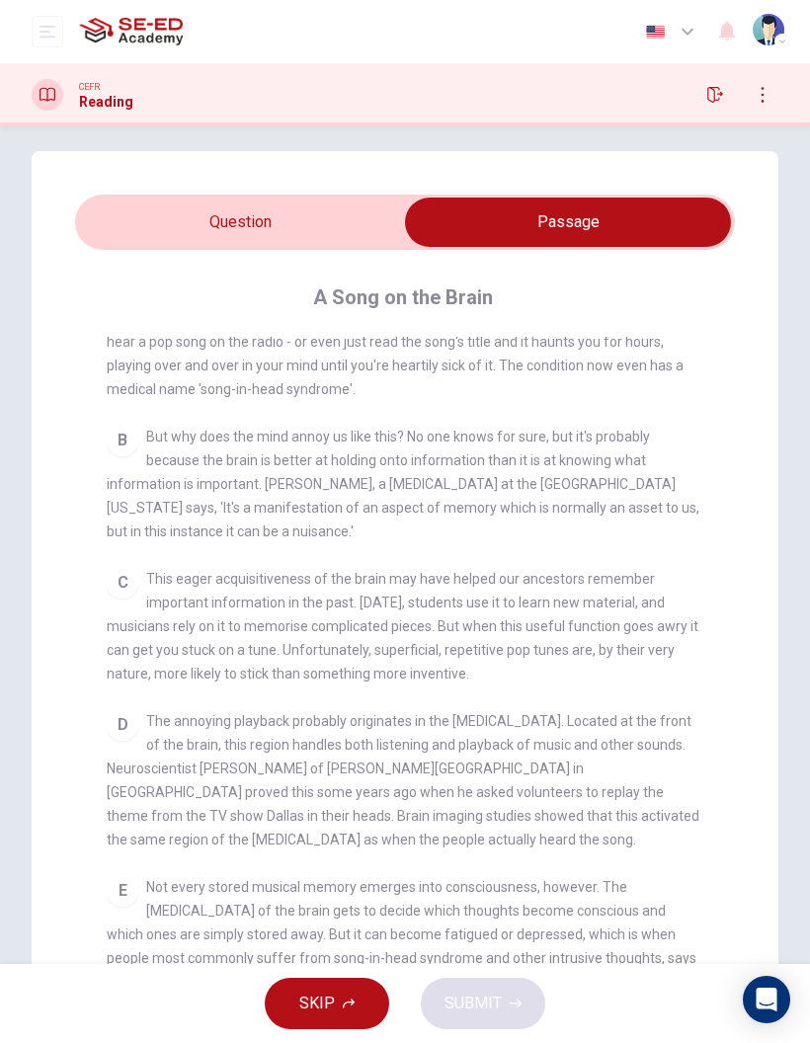
click at [373, 234] on input "checkbox" at bounding box center [567, 221] width 989 height 49
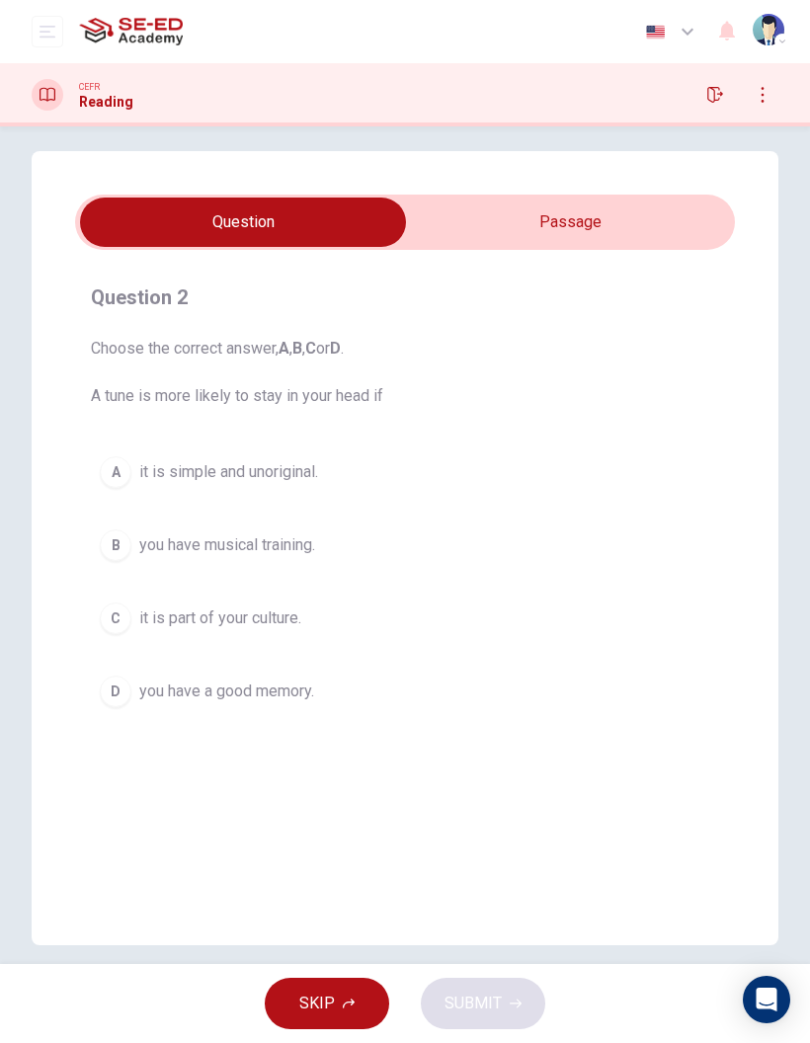
click at [537, 228] on input "checkbox" at bounding box center [242, 221] width 989 height 49
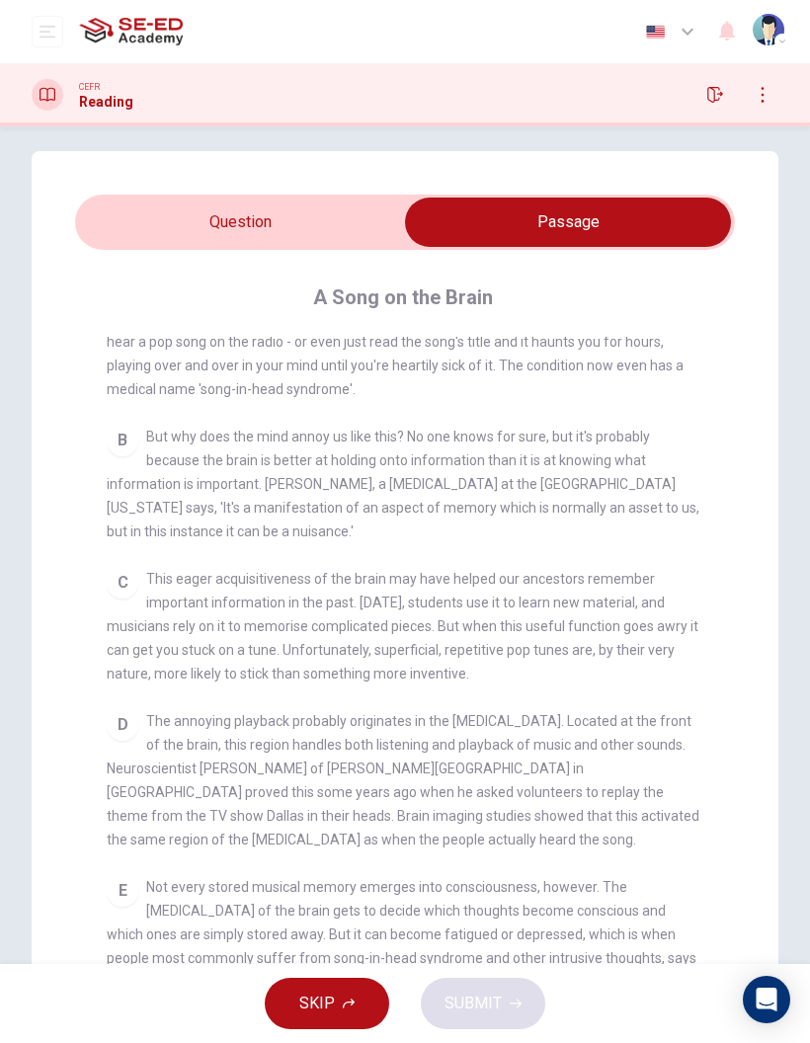
click at [800, 343] on div "Question 2 Choose the correct answer, A , B , C or D . A tune is more likely to…" at bounding box center [405, 619] width 810 height 936
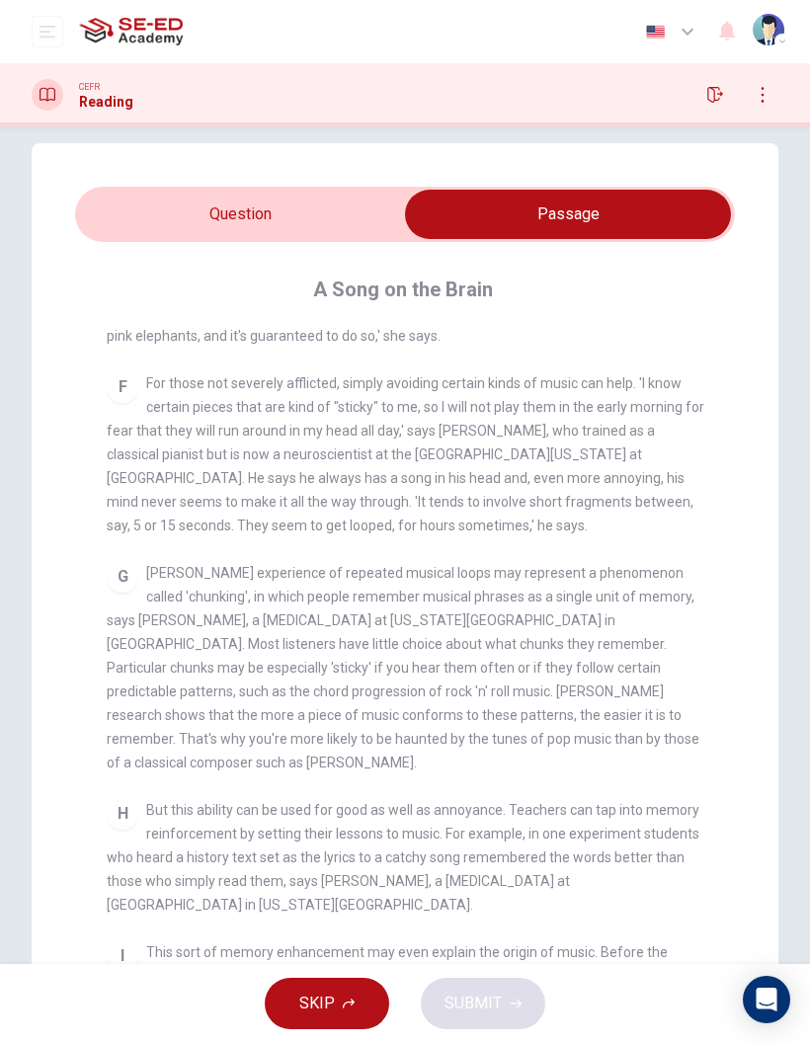
scroll to position [1166, 0]
click at [221, 236] on input "checkbox" at bounding box center [567, 214] width 989 height 49
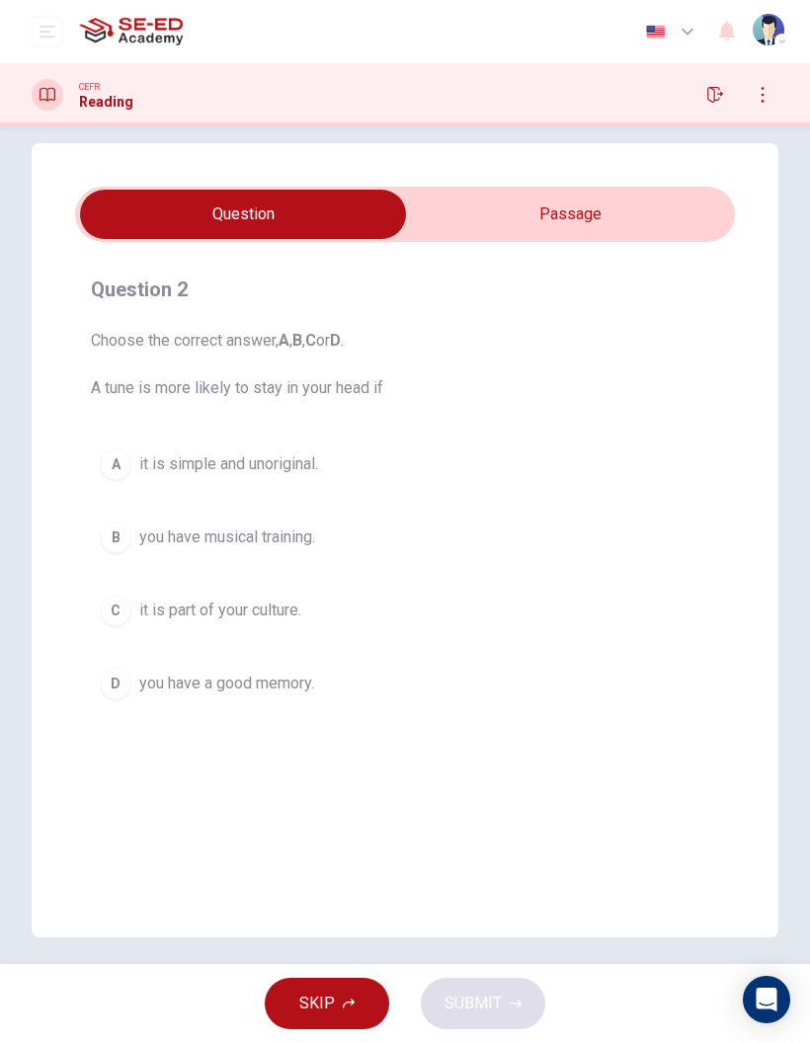
click at [691, 232] on input "checkbox" at bounding box center [242, 214] width 989 height 49
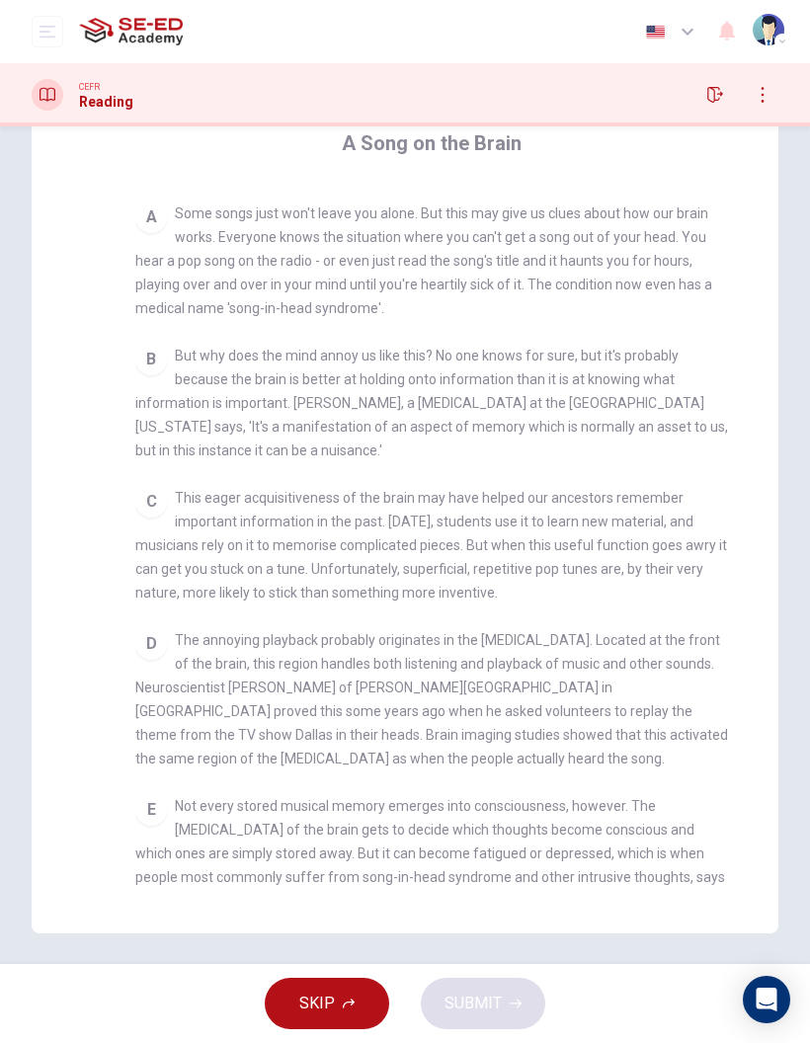
scroll to position [36, 0]
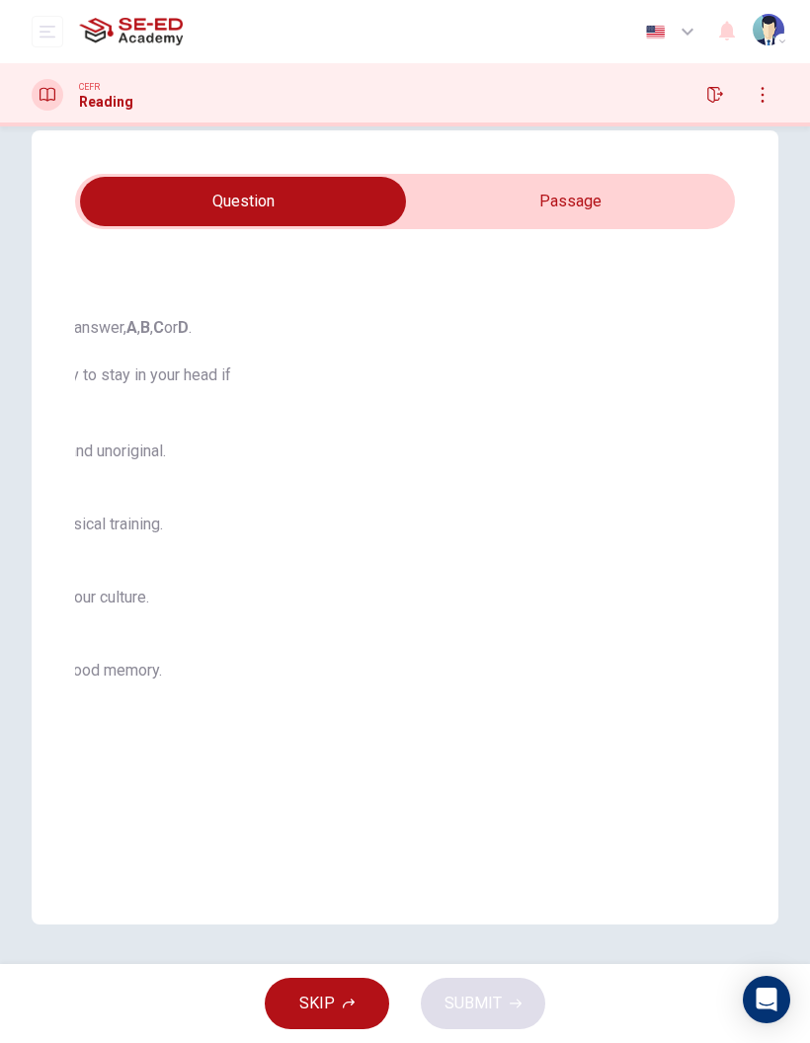
checkbox input "true"
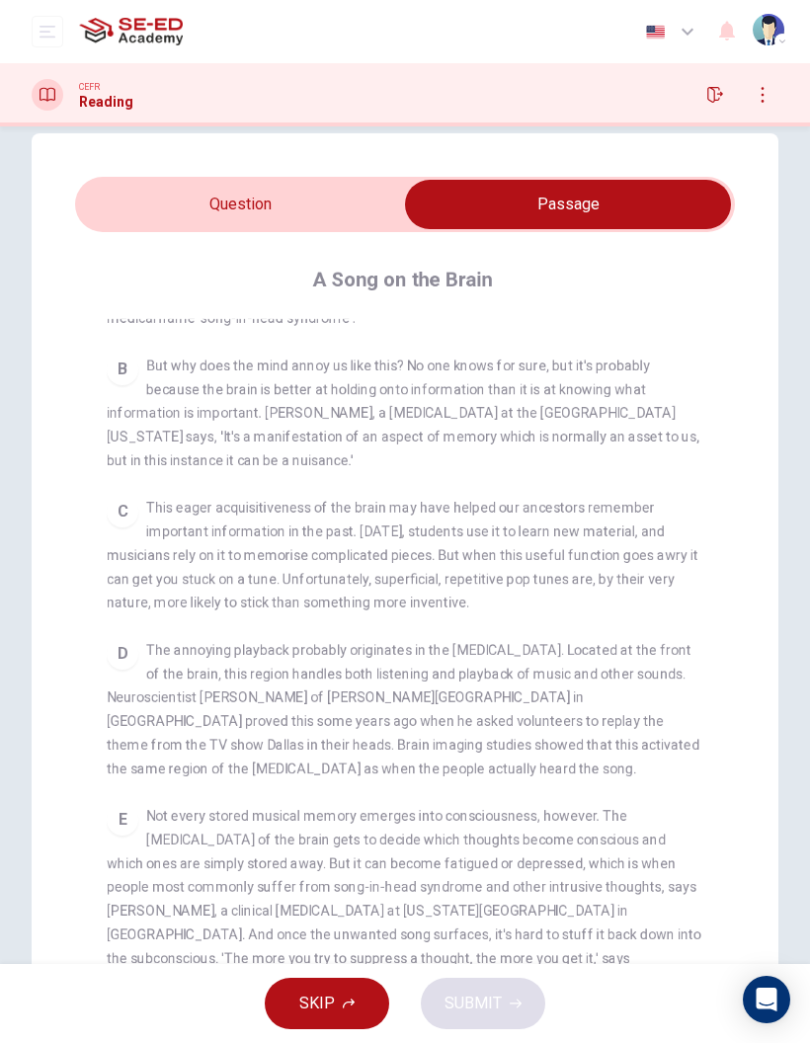
scroll to position [489, 0]
click at [623, 399] on div "B But why does the mind annoy us like this? No one knows for sure, but it's pro…" at bounding box center [405, 412] width 597 height 118
click at [301, 509] on span "This eager acquisitiveness of the brain may have helped our ancestors remember …" at bounding box center [402, 554] width 591 height 111
